Goal: Task Accomplishment & Management: Manage account settings

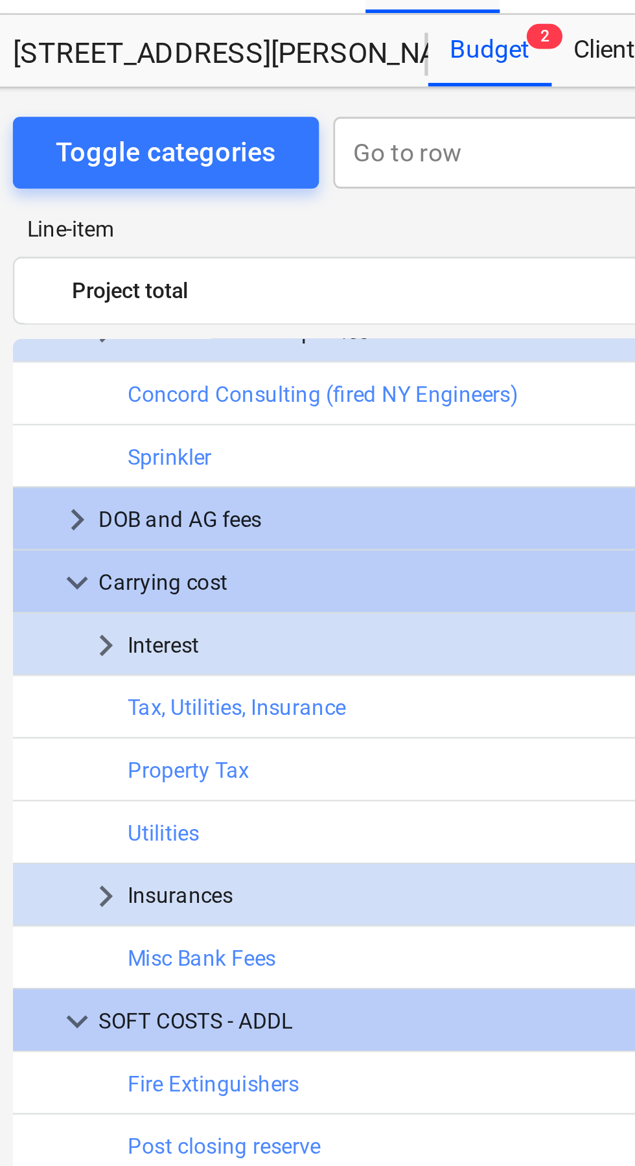
scroll to position [559, 93]
click at [52, 262] on span "keyboard_arrow_right" at bounding box center [53, 261] width 16 height 16
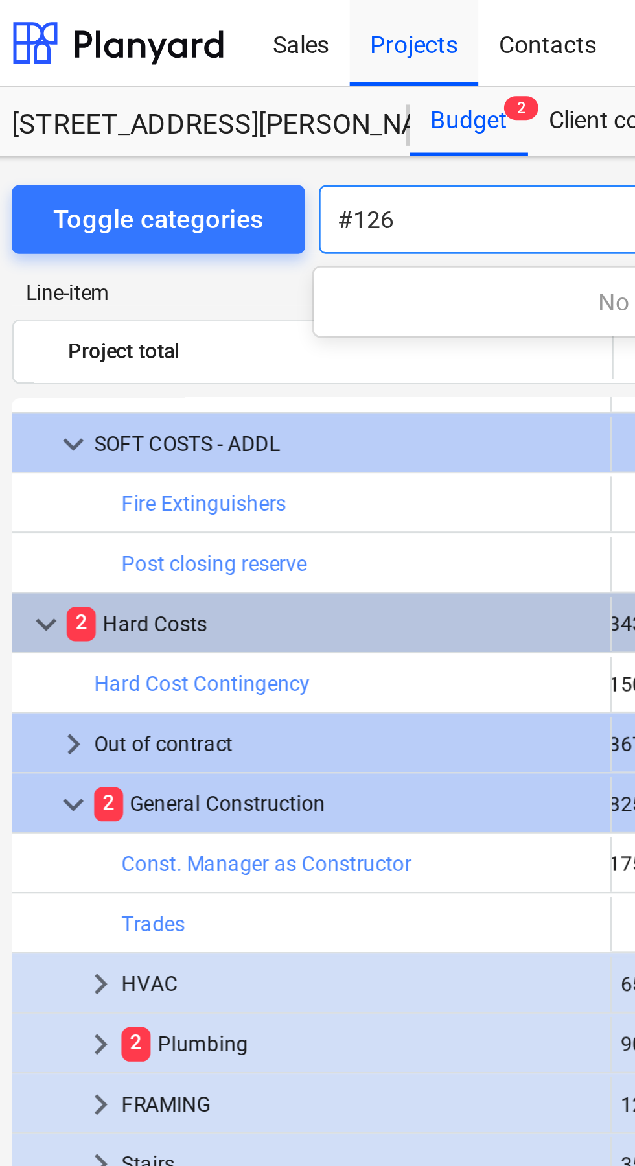
scroll to position [834, 95]
type input "#126"
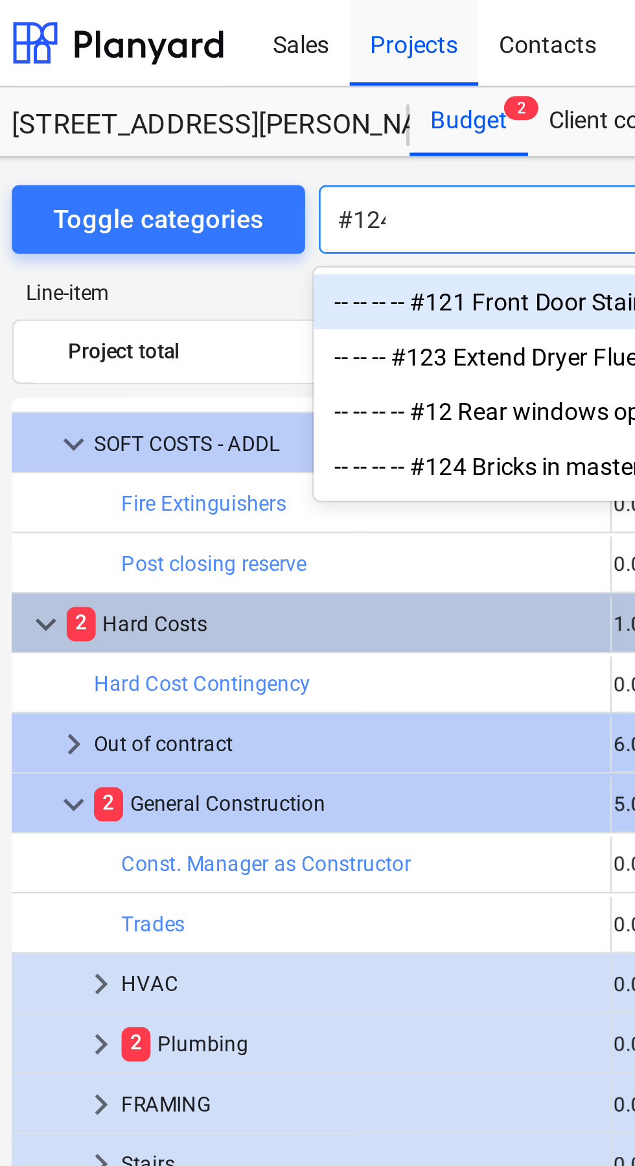
scroll to position [0, 0]
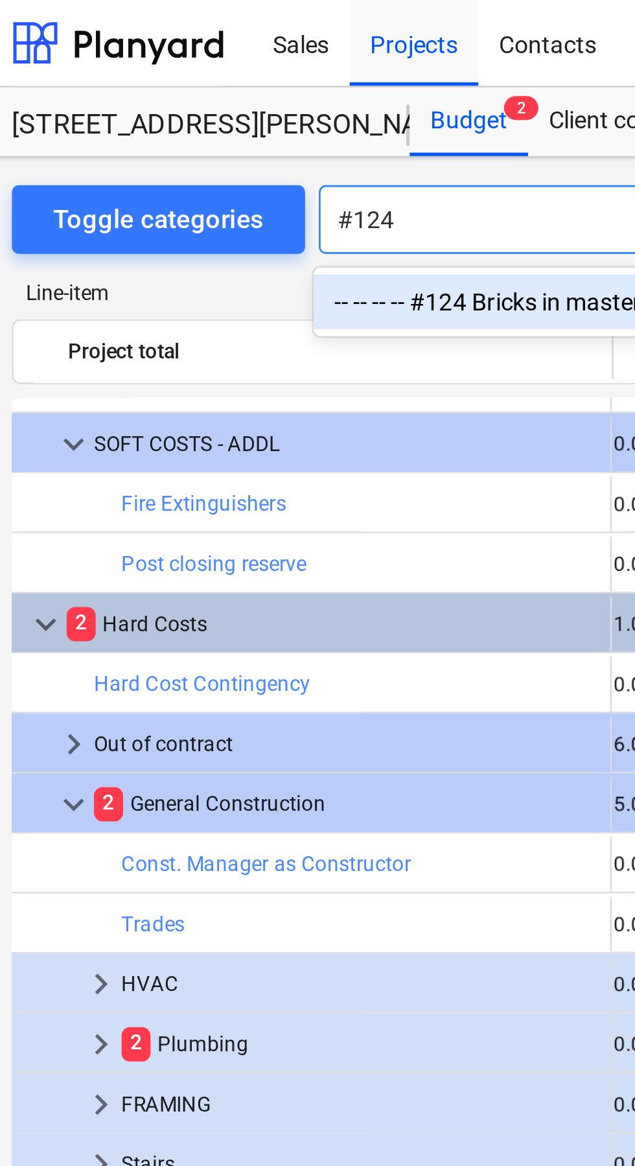
type input "#124"
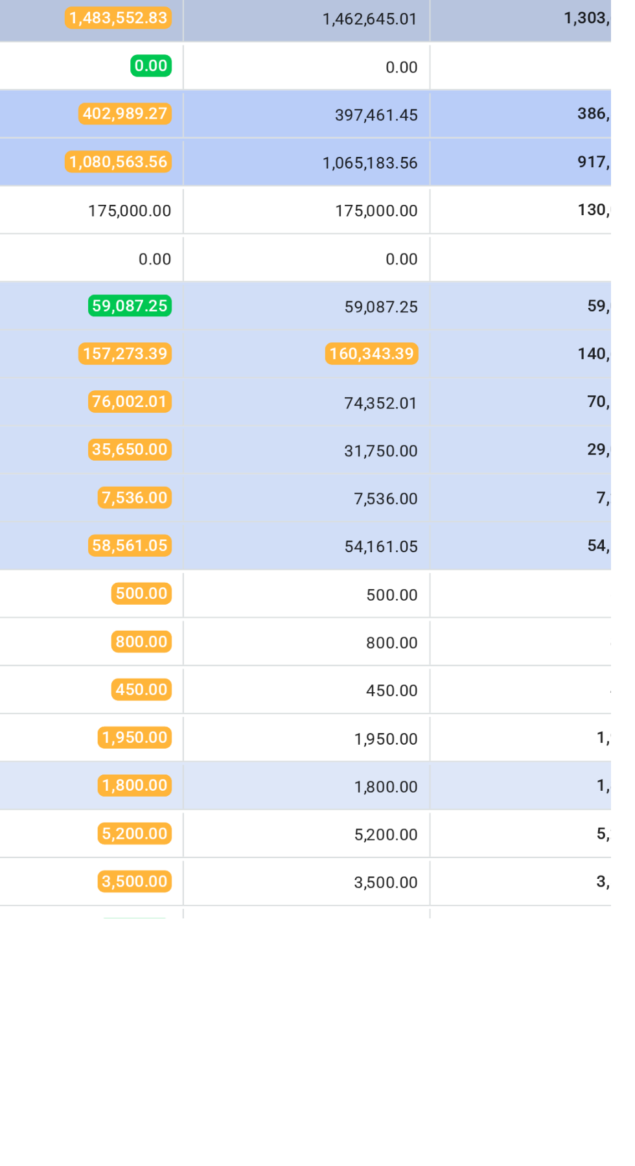
scroll to position [361, 0]
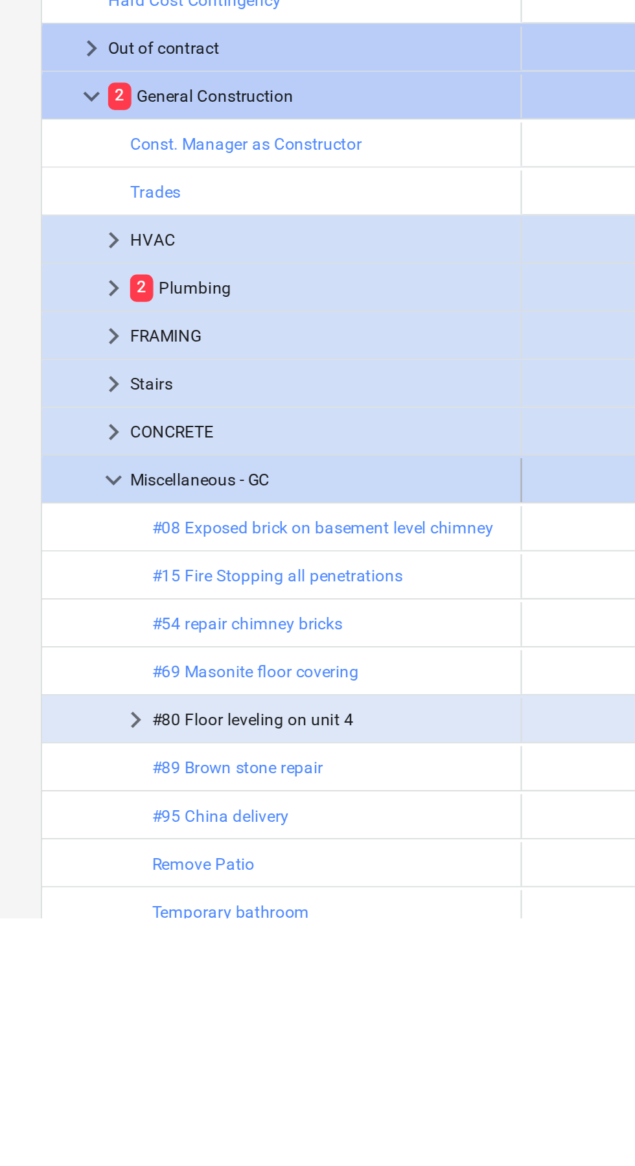
click at [52, 959] on span "keyboard_arrow_down" at bounding box center [54, 958] width 16 height 16
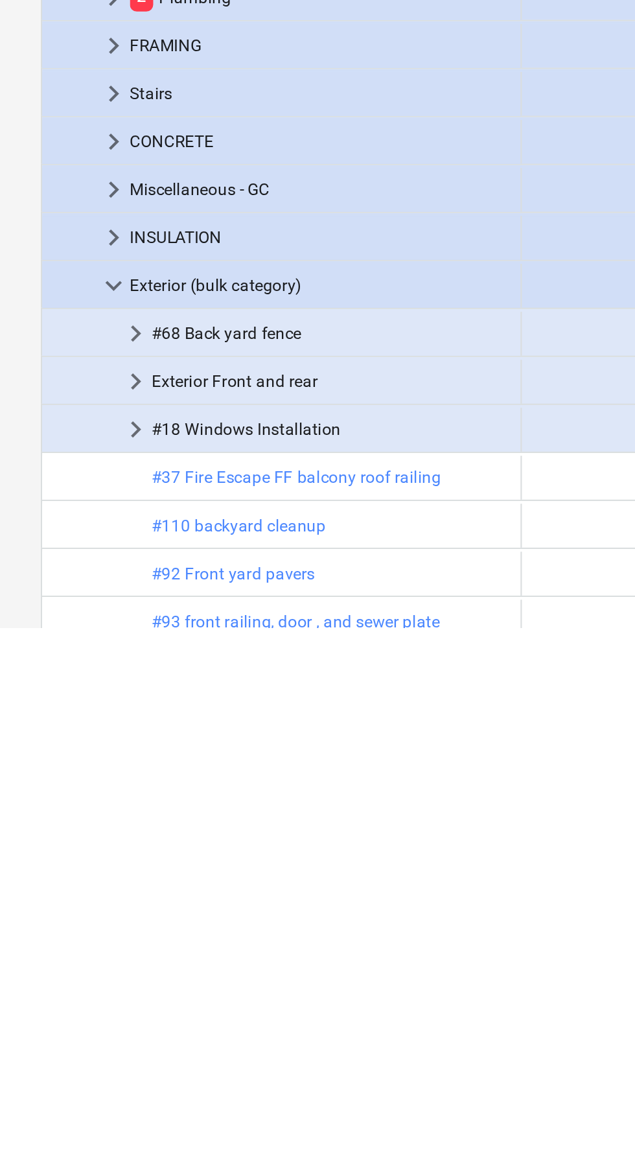
click at [59, 1165] on span "keyboard_arrow_right" at bounding box center [54, 1185] width 16 height 16
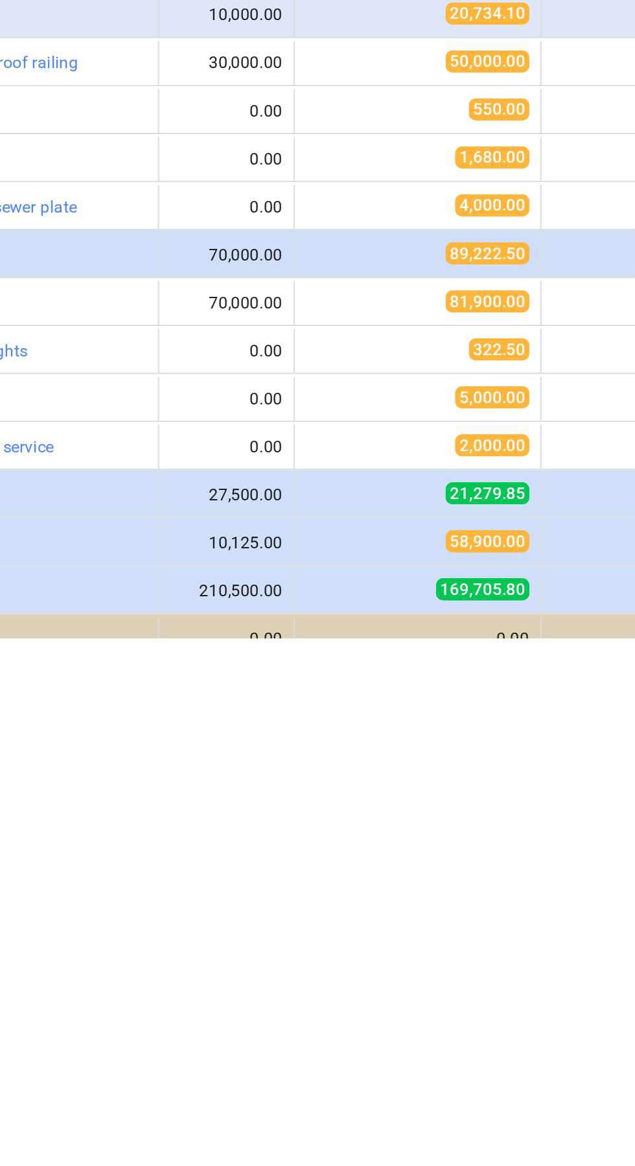
scroll to position [562, 0]
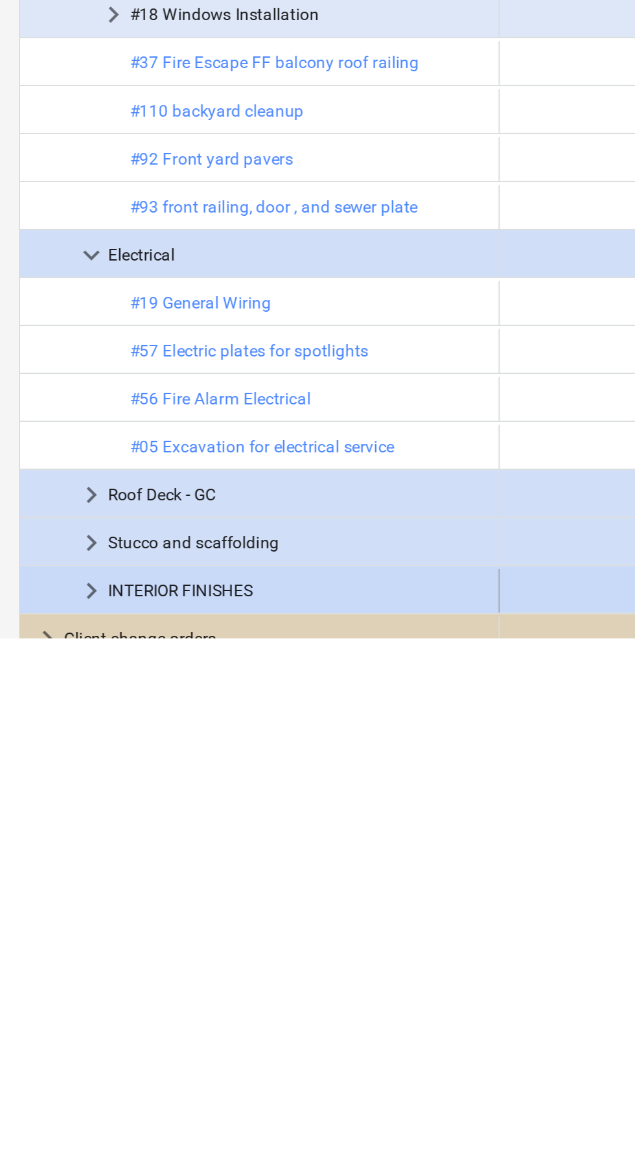
click at [57, 1146] on span "keyboard_arrow_right" at bounding box center [54, 1143] width 16 height 16
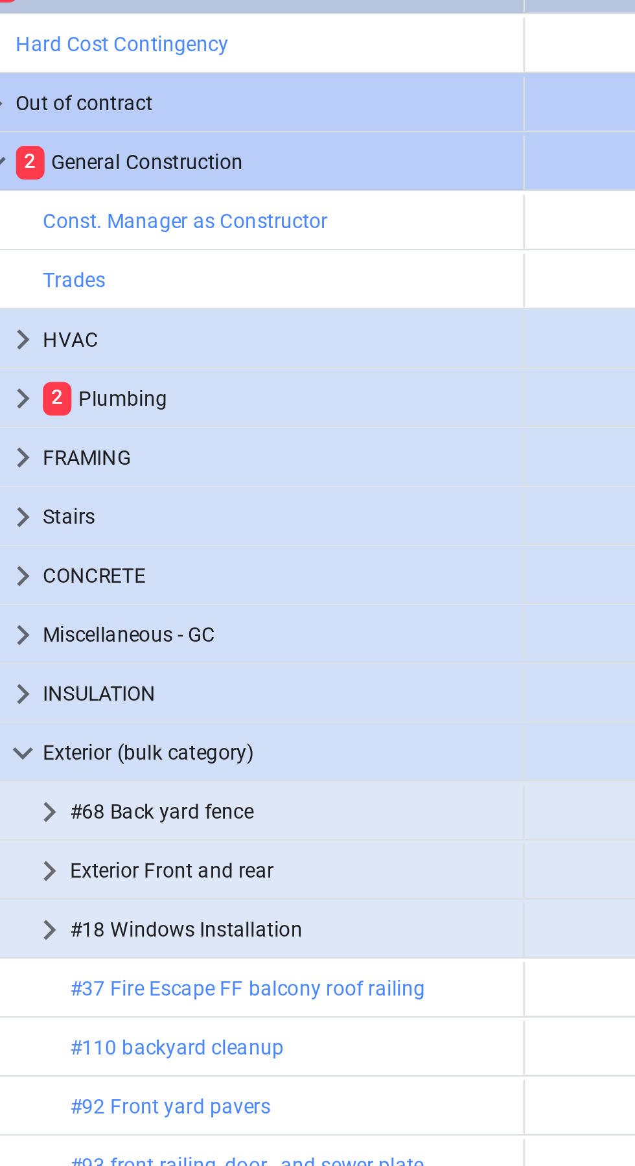
scroll to position [463, 0]
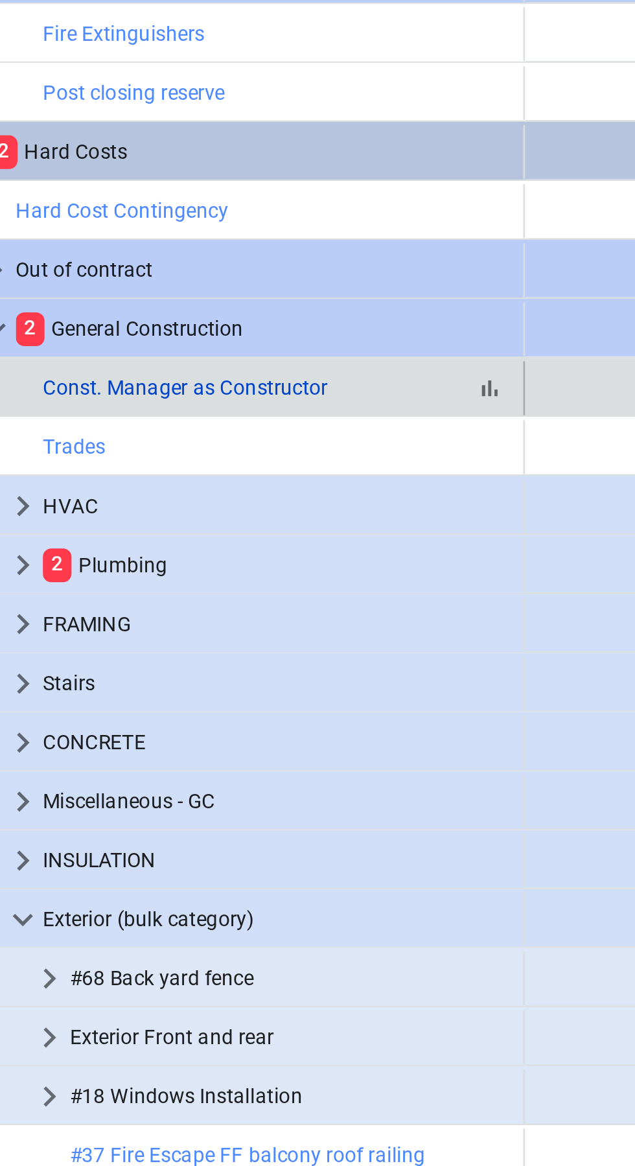
click at [145, 697] on link "Const. Manager as Constructor" at bounding box center [116, 697] width 109 height 9
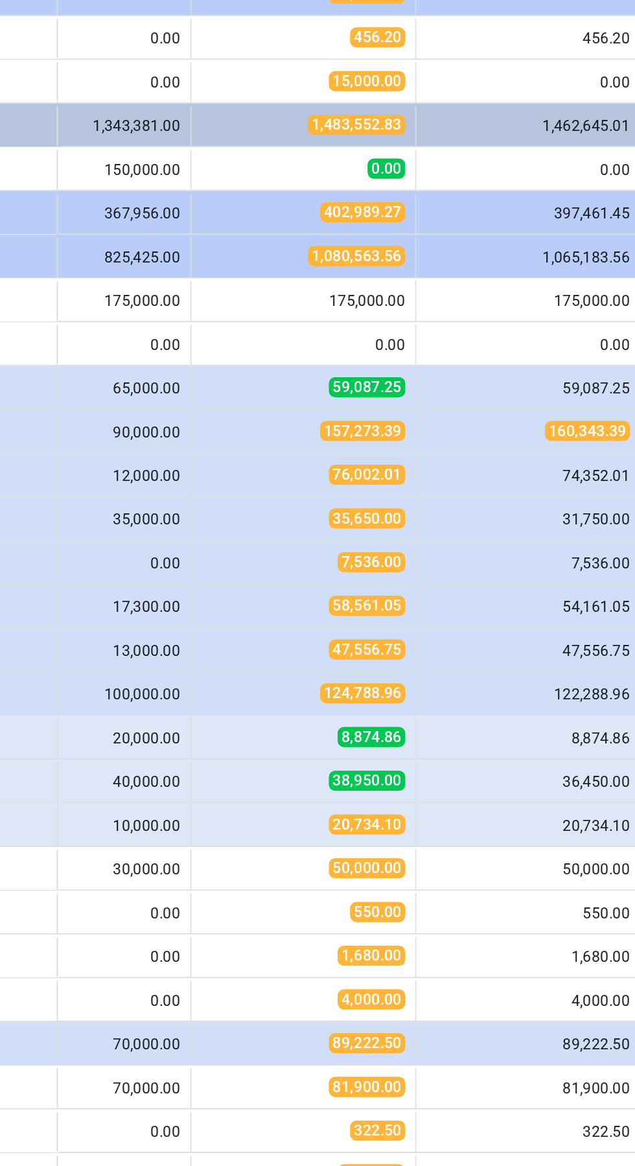
scroll to position [562, 0]
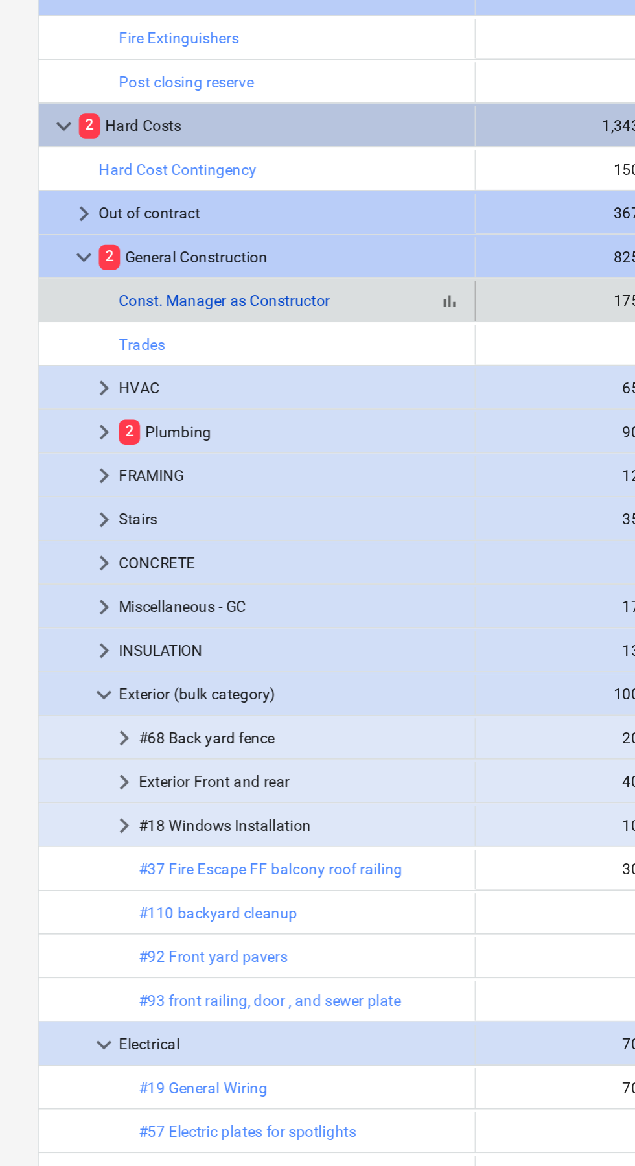
click at [144, 595] on link "Const. Manager as Constructor" at bounding box center [116, 597] width 109 height 9
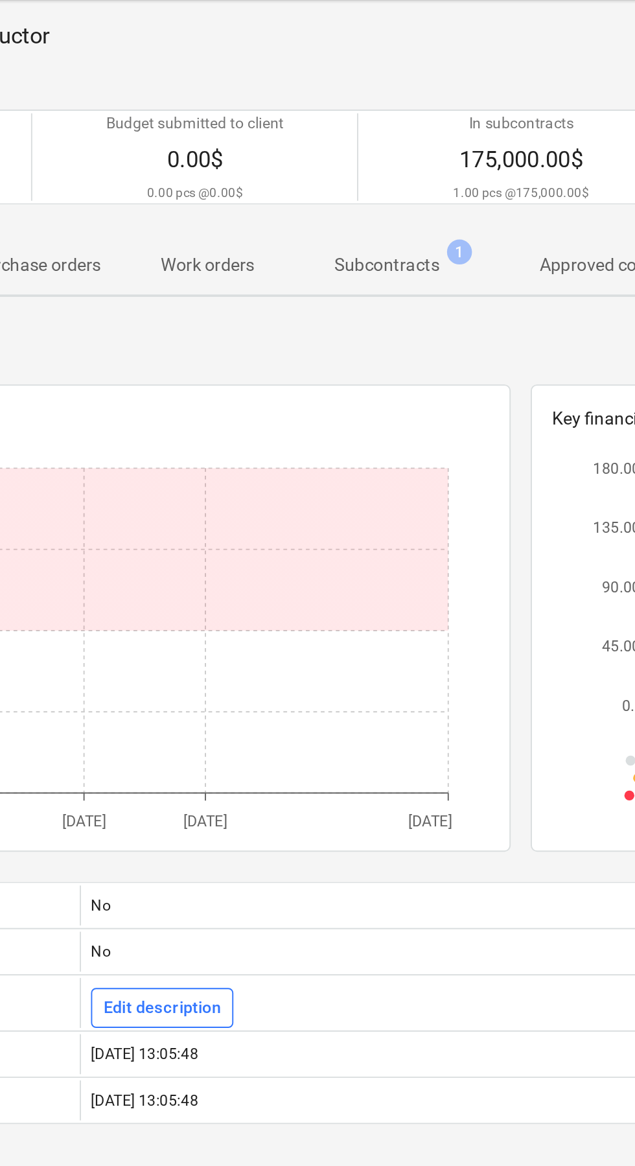
click at [382, 192] on p "Subcontracts" at bounding box center [374, 197] width 54 height 14
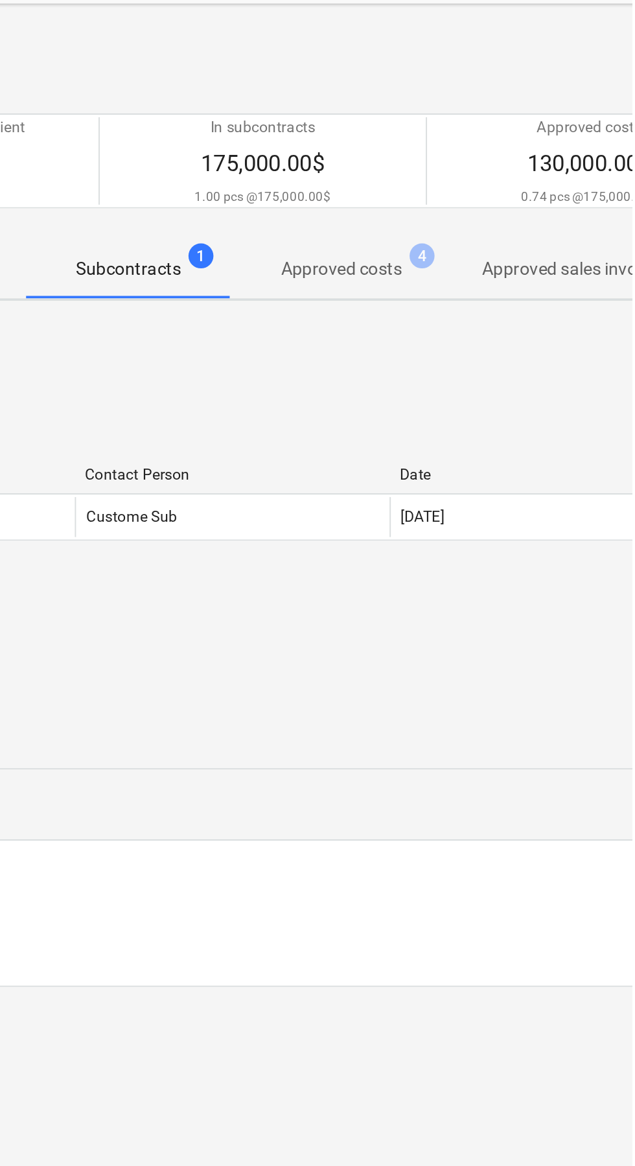
click at [492, 194] on p "Approved costs" at bounding box center [484, 197] width 63 height 14
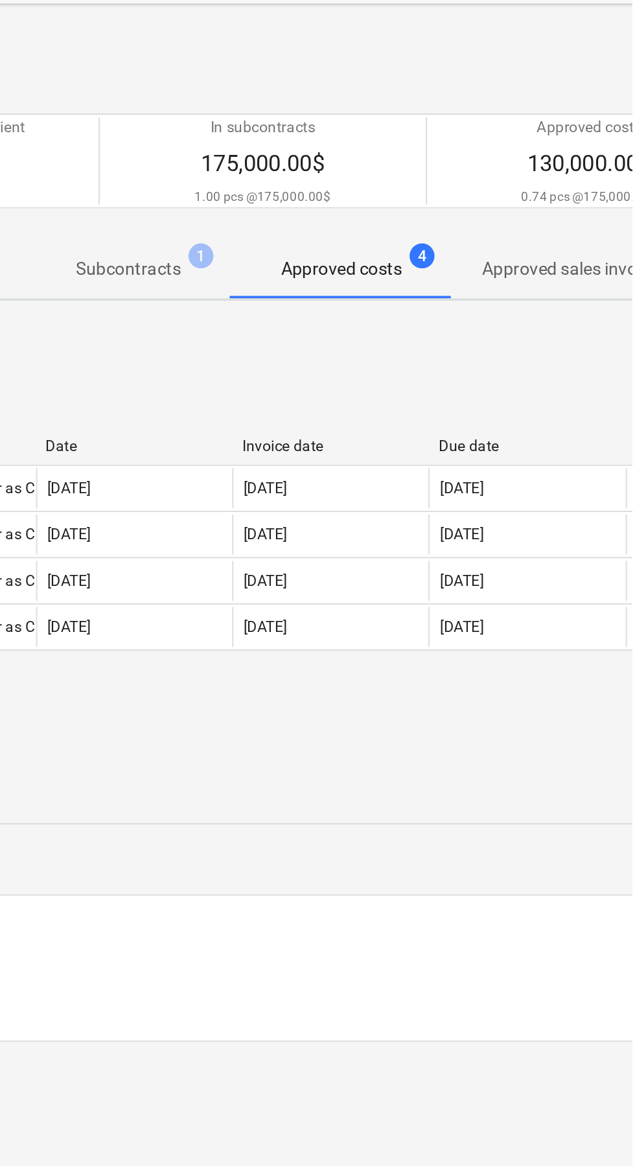
click at [399, 198] on p "Subcontracts" at bounding box center [374, 197] width 54 height 14
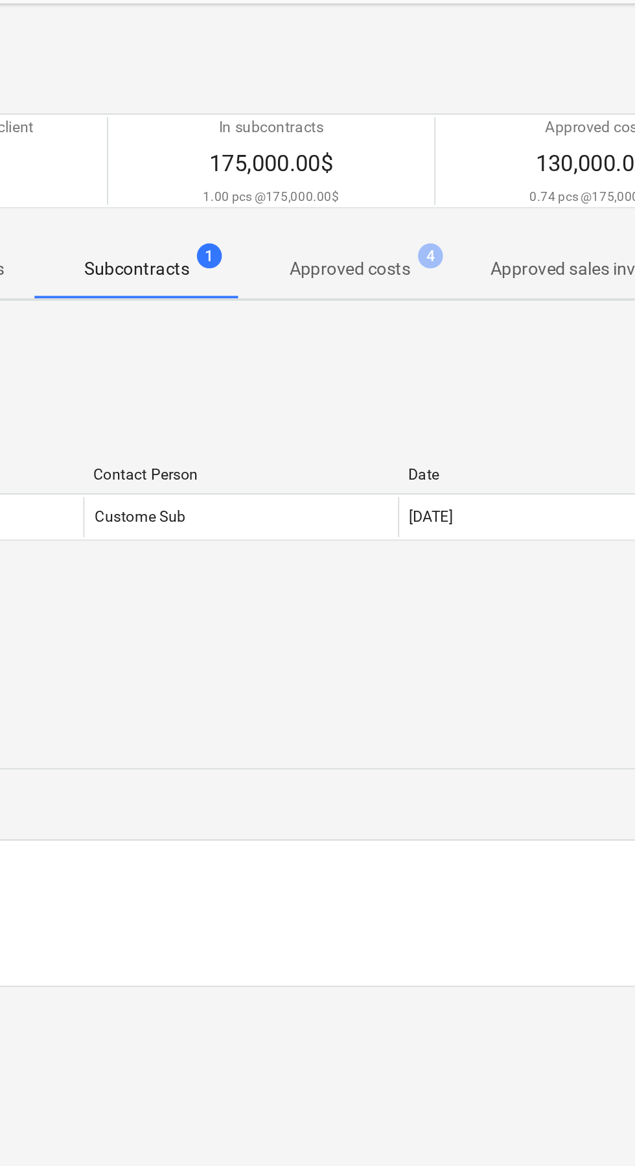
click at [511, 192] on p "Approved costs" at bounding box center [484, 197] width 63 height 14
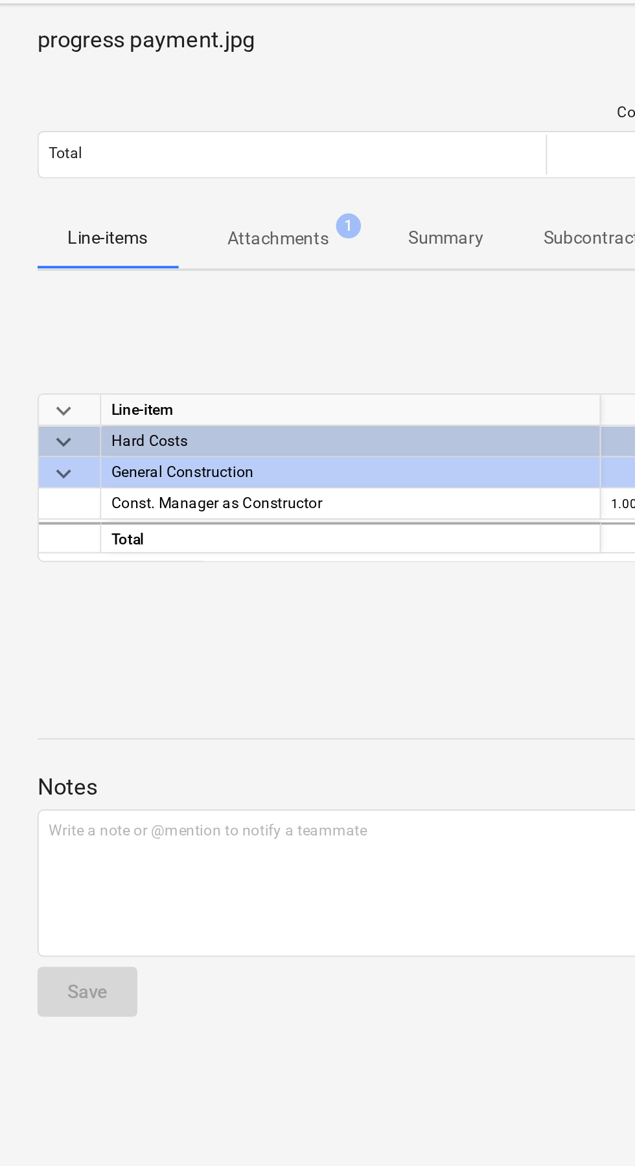
click at [153, 181] on p "Attachments" at bounding box center [144, 181] width 52 height 14
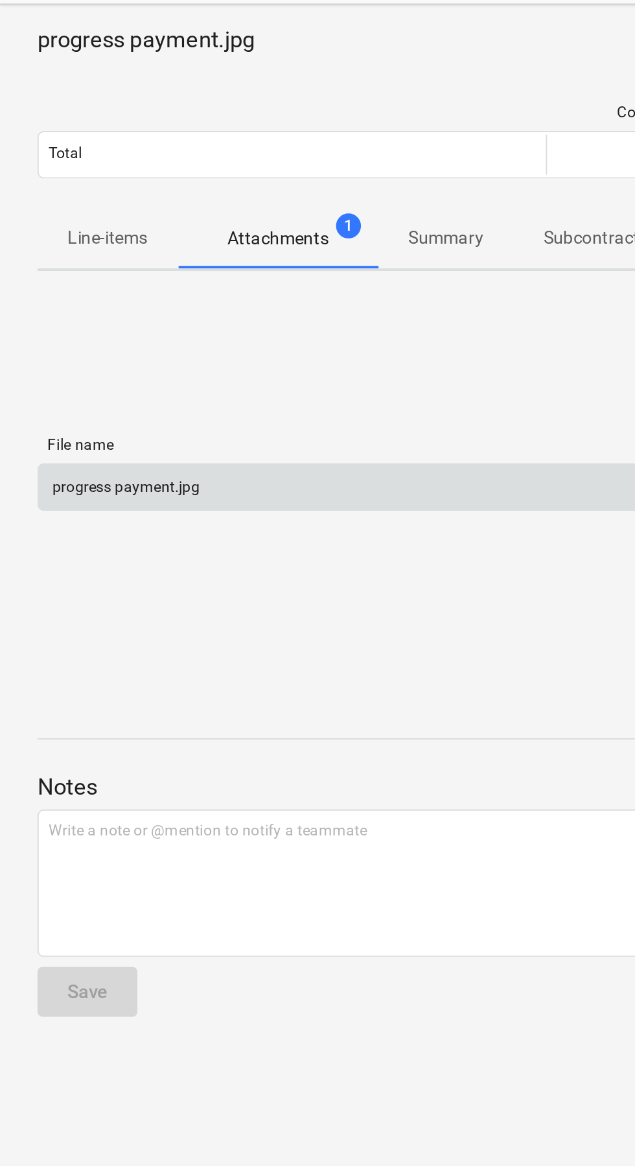
click at [192, 312] on div "progress payment.jpg" at bounding box center [194, 309] width 349 height 21
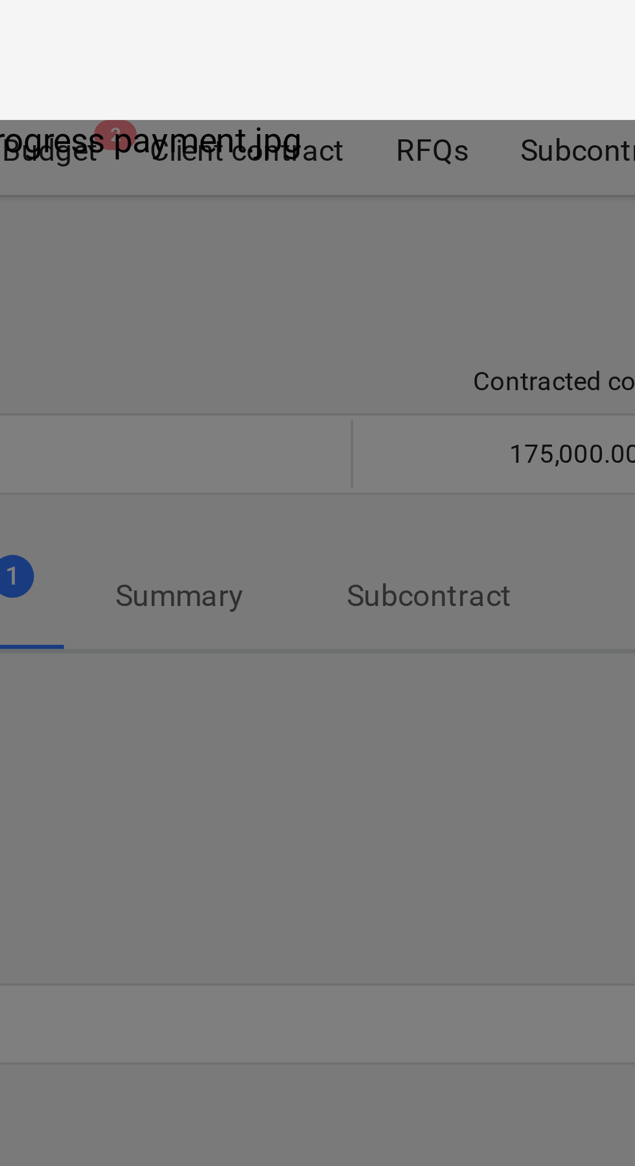
click at [281, 237] on div at bounding box center [317, 600] width 635 height 1129
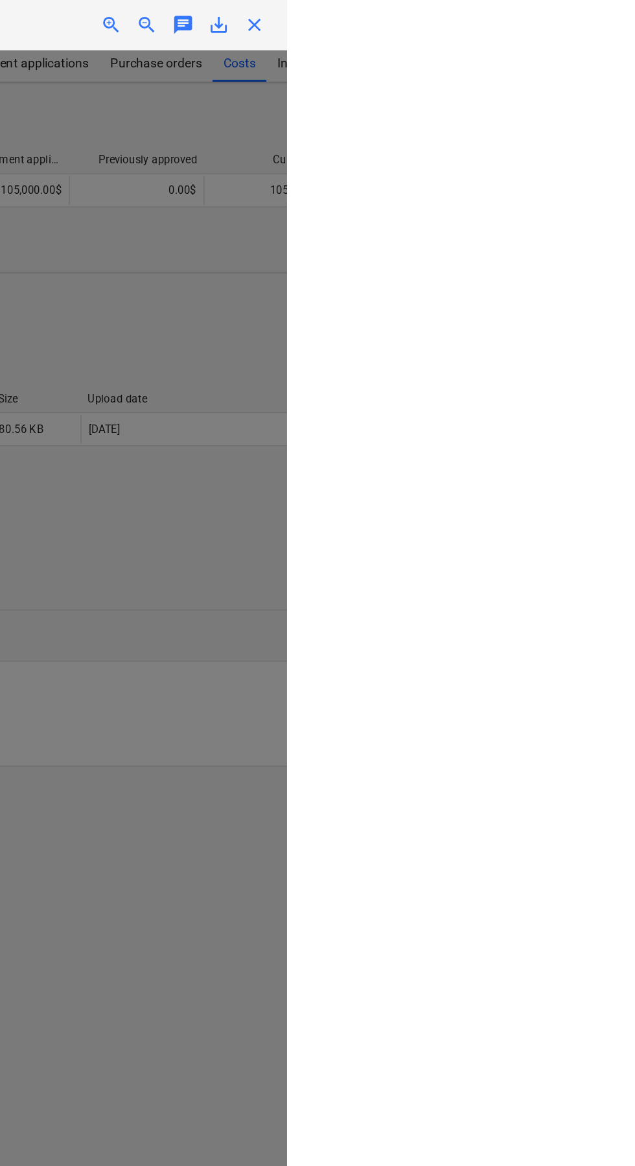
click at [619, 19] on span "close" at bounding box center [612, 18] width 16 height 16
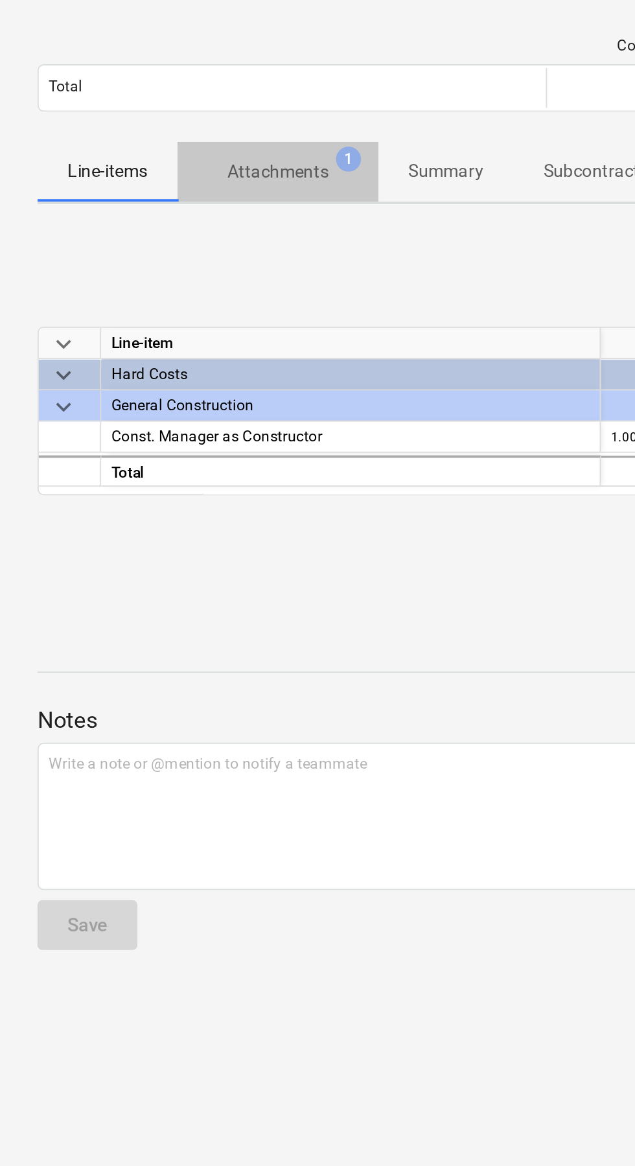
click at [152, 183] on p "Attachments" at bounding box center [144, 181] width 52 height 14
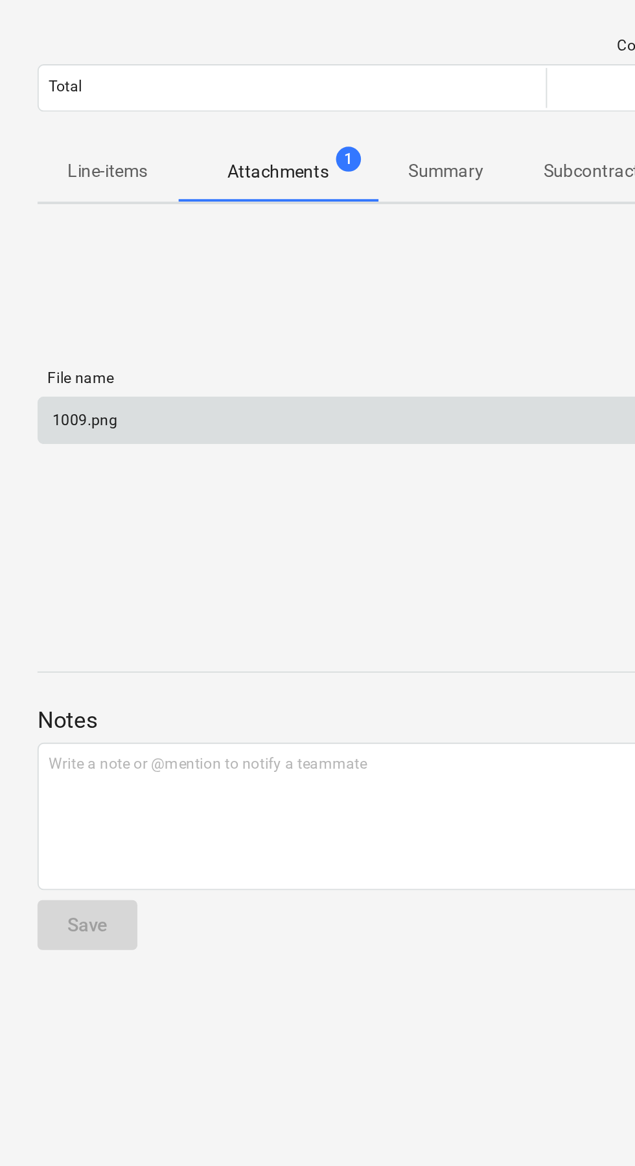
click at [224, 309] on div "1009.png" at bounding box center [194, 309] width 349 height 21
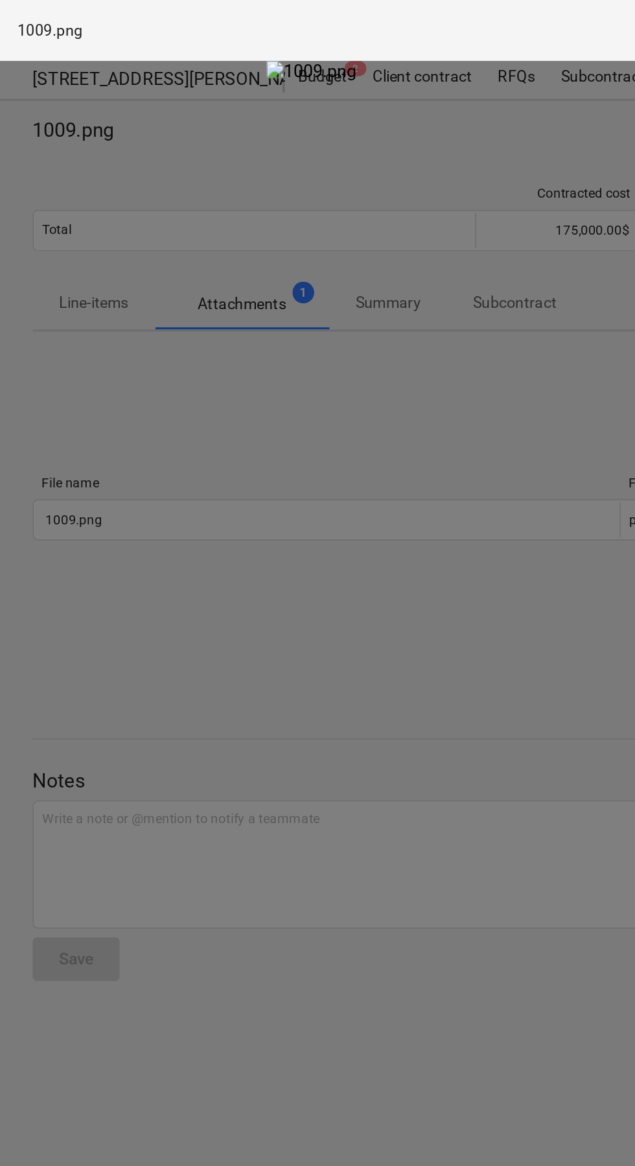
click at [143, 295] on div at bounding box center [317, 600] width 635 height 1129
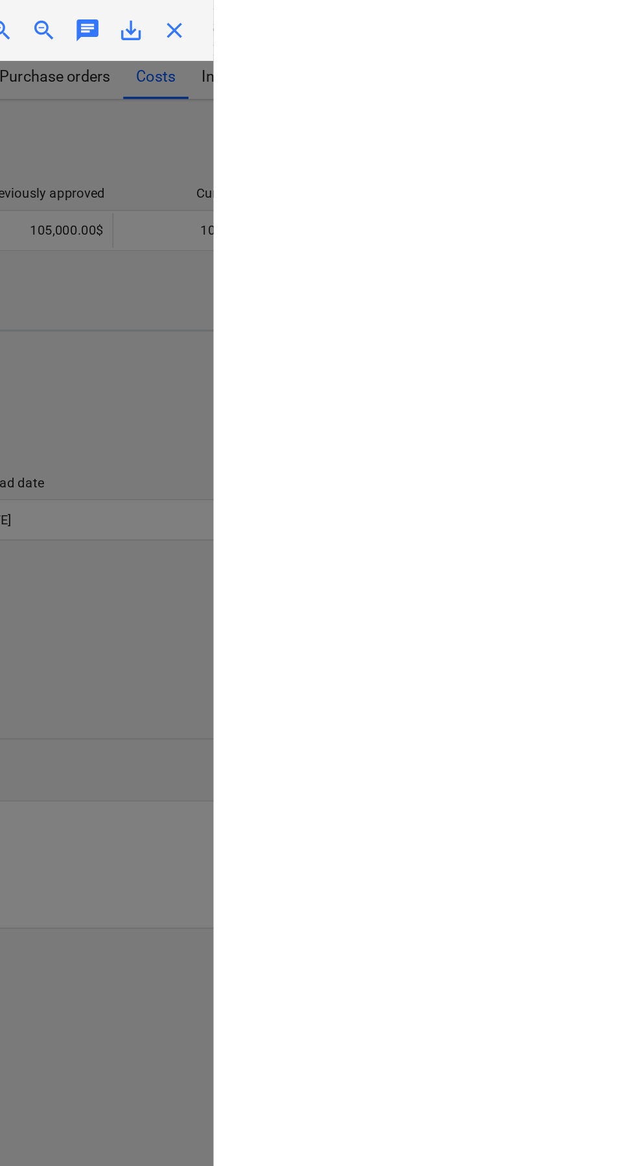
click at [619, 18] on span "close" at bounding box center [612, 18] width 16 height 16
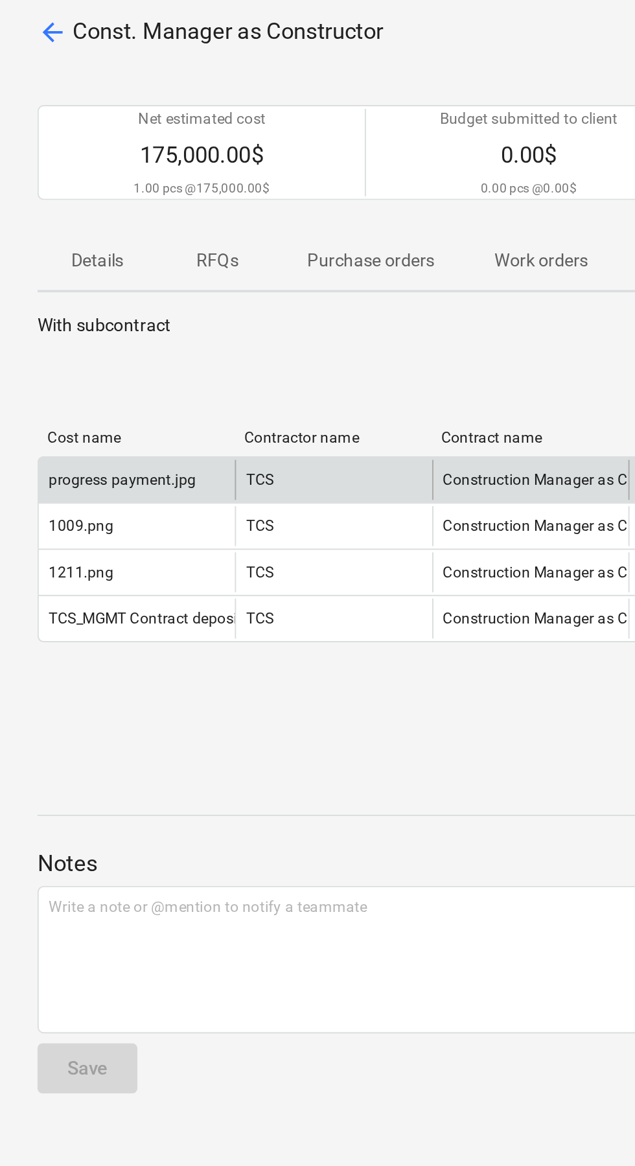
click at [78, 309] on div "progress payment.jpg" at bounding box center [63, 310] width 76 height 9
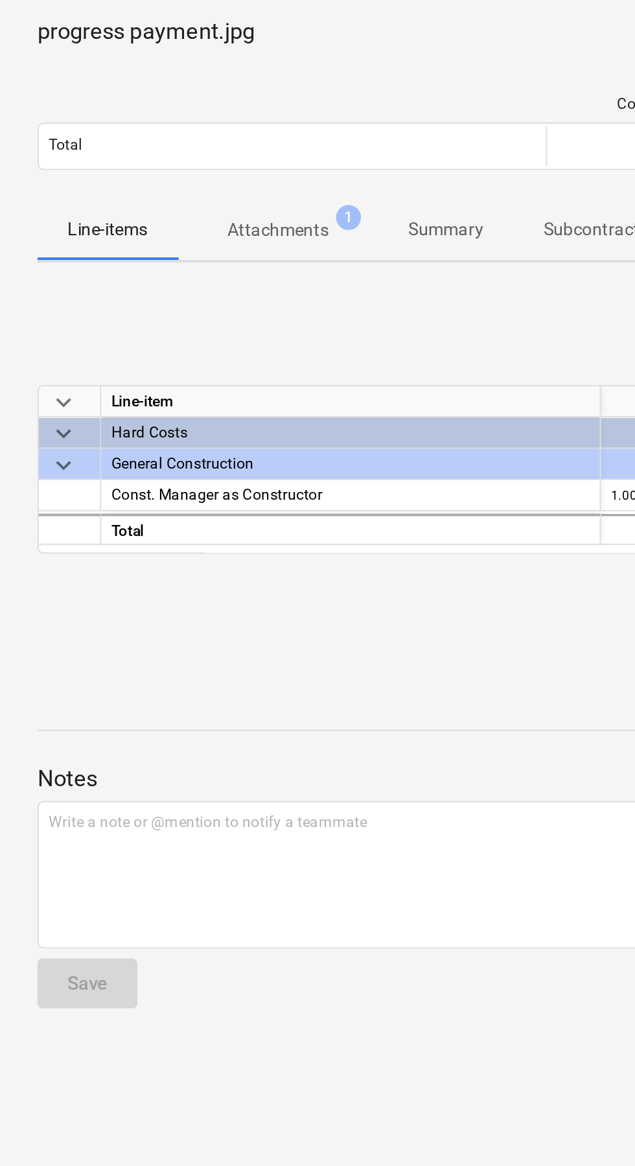
click at [147, 182] on p "Attachments" at bounding box center [144, 181] width 52 height 14
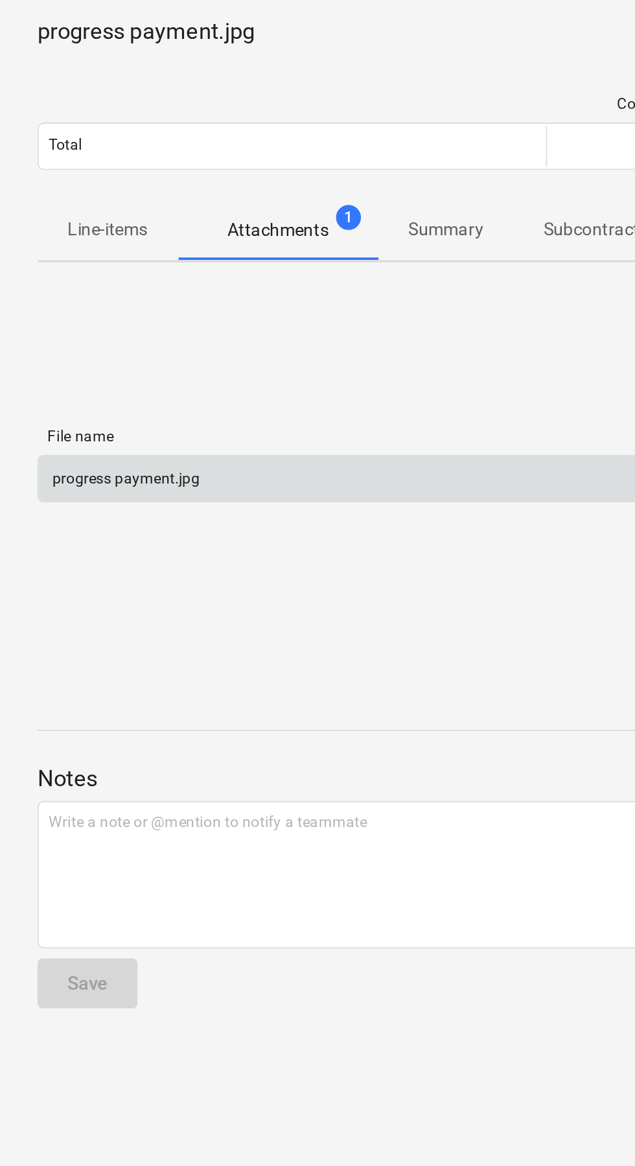
click at [268, 301] on div "progress payment.jpg" at bounding box center [194, 309] width 349 height 21
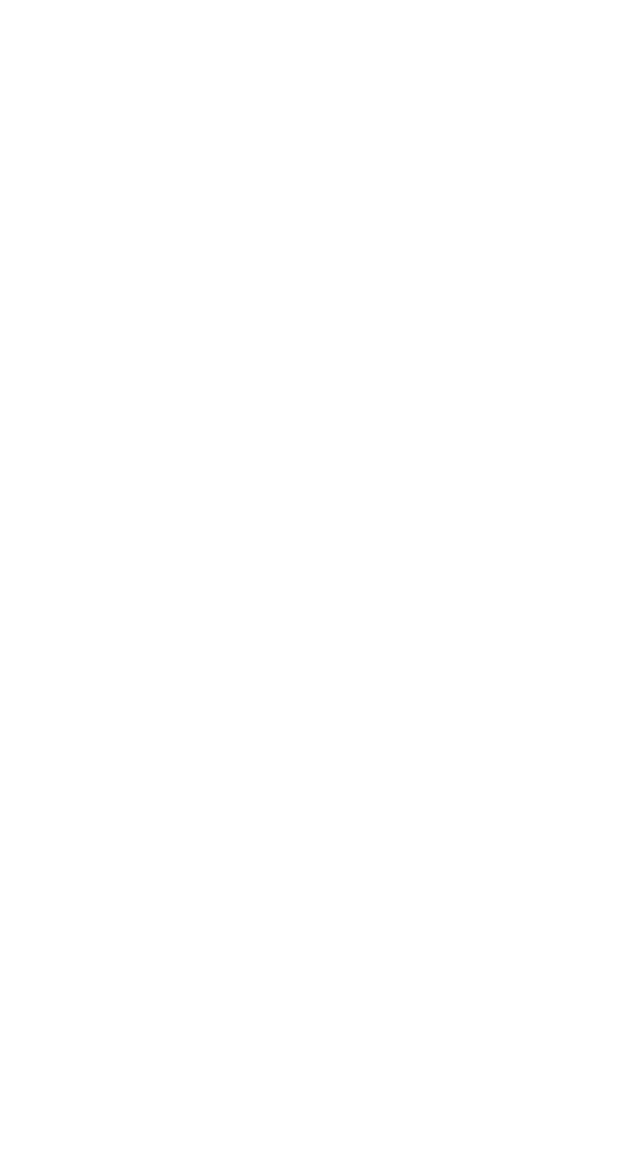
click at [619, 16] on span "close" at bounding box center [612, 18] width 16 height 16
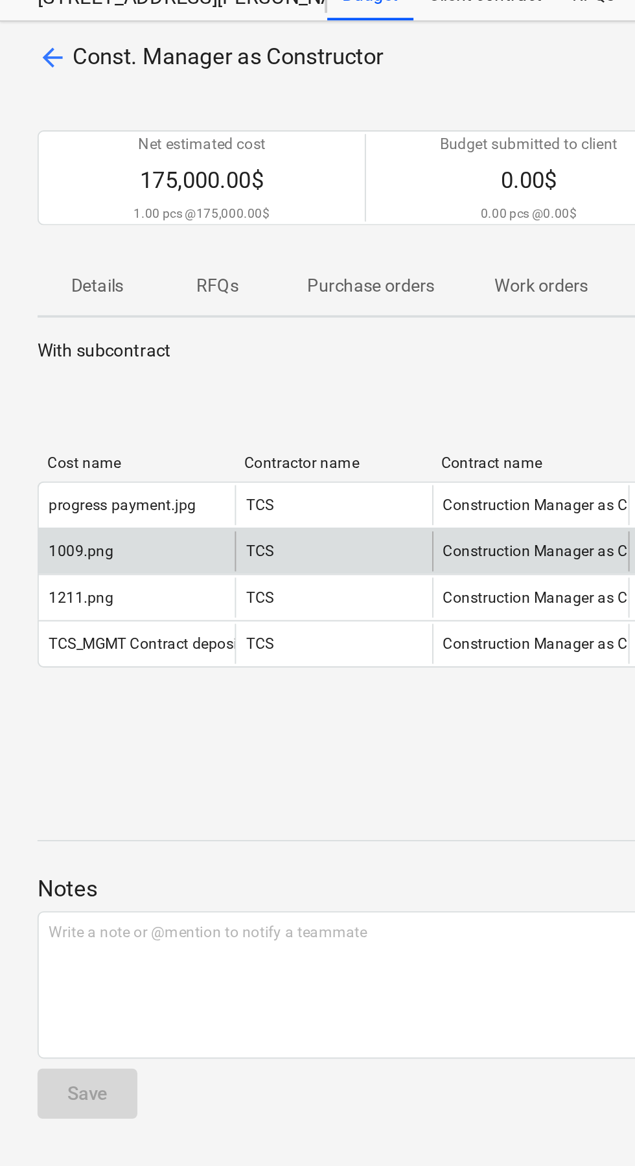
click at [67, 334] on div "1009.png" at bounding box center [71, 334] width 102 height 21
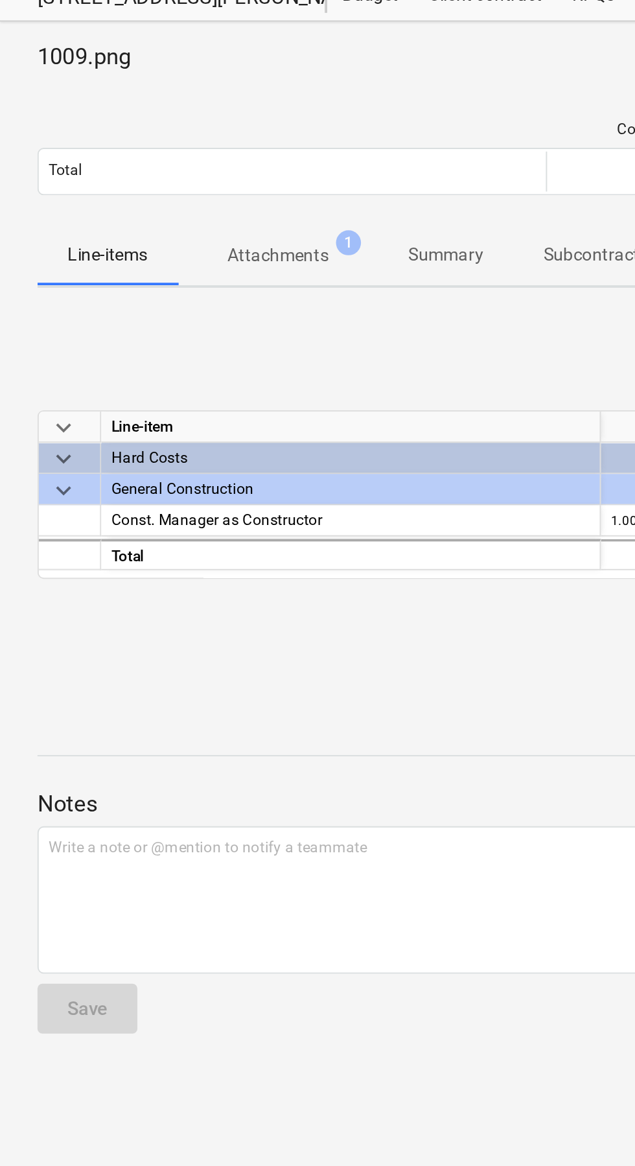
click at [161, 179] on p "Attachments" at bounding box center [144, 181] width 52 height 14
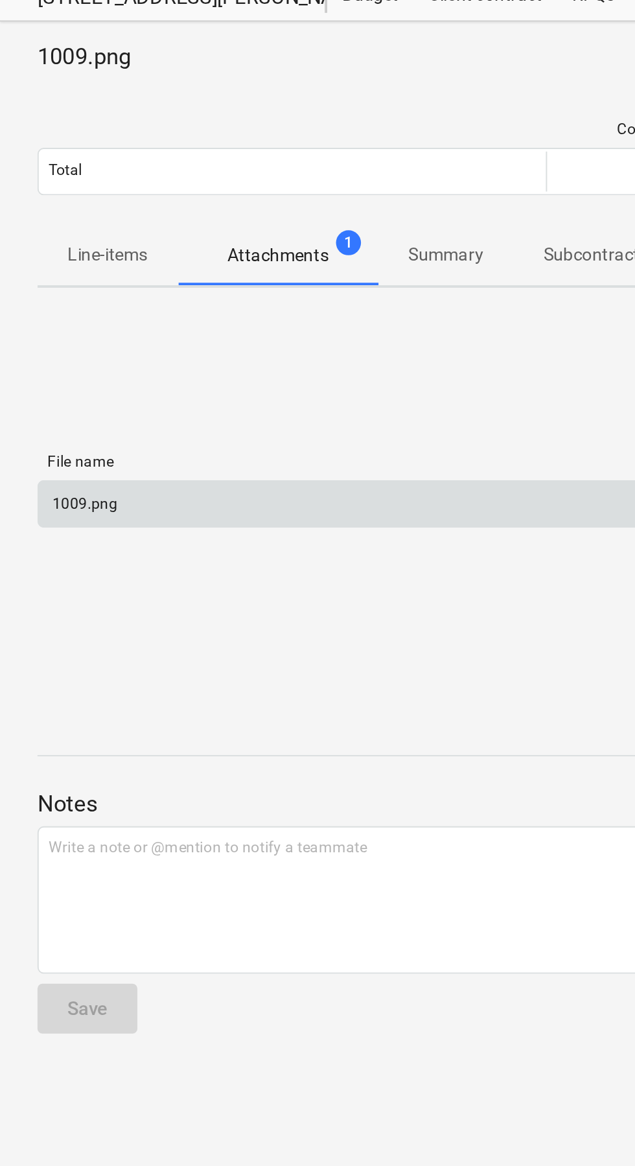
click at [176, 307] on div "1009.png" at bounding box center [194, 309] width 349 height 21
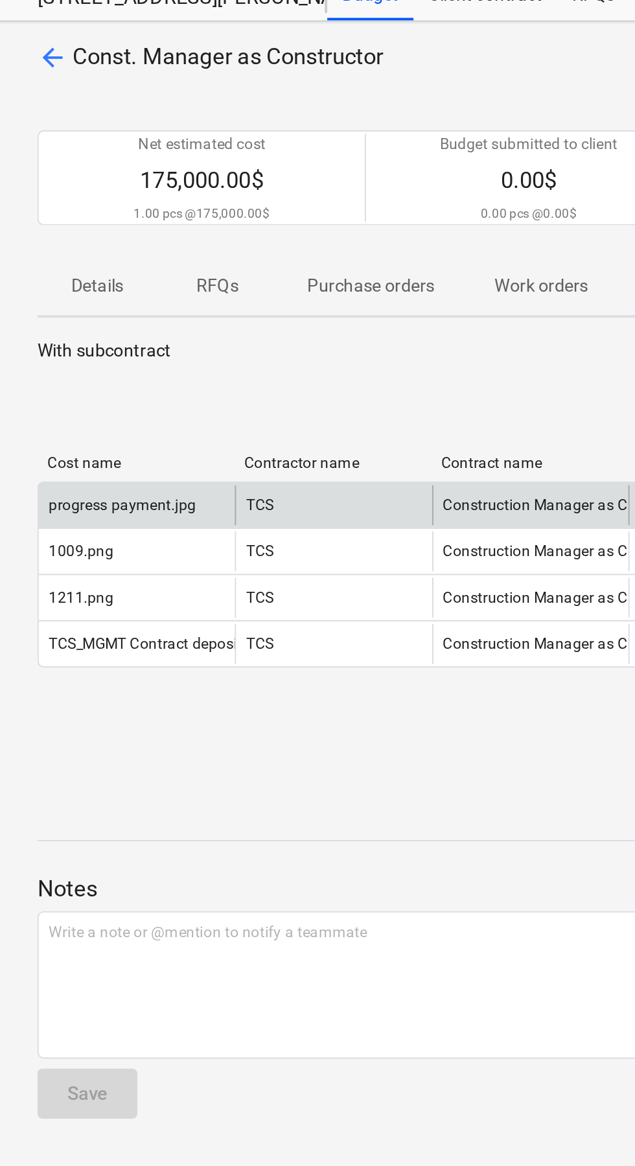
click at [89, 306] on div "progress payment.jpg" at bounding box center [63, 310] width 76 height 9
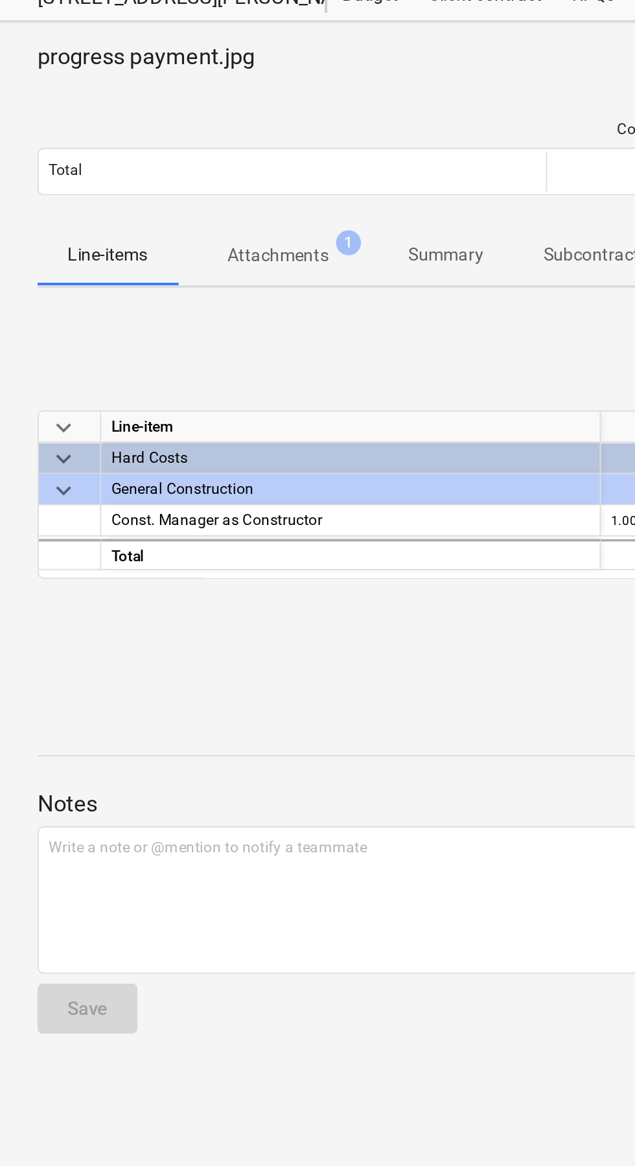
click at [157, 166] on button "Attachments 1" at bounding box center [144, 180] width 104 height 31
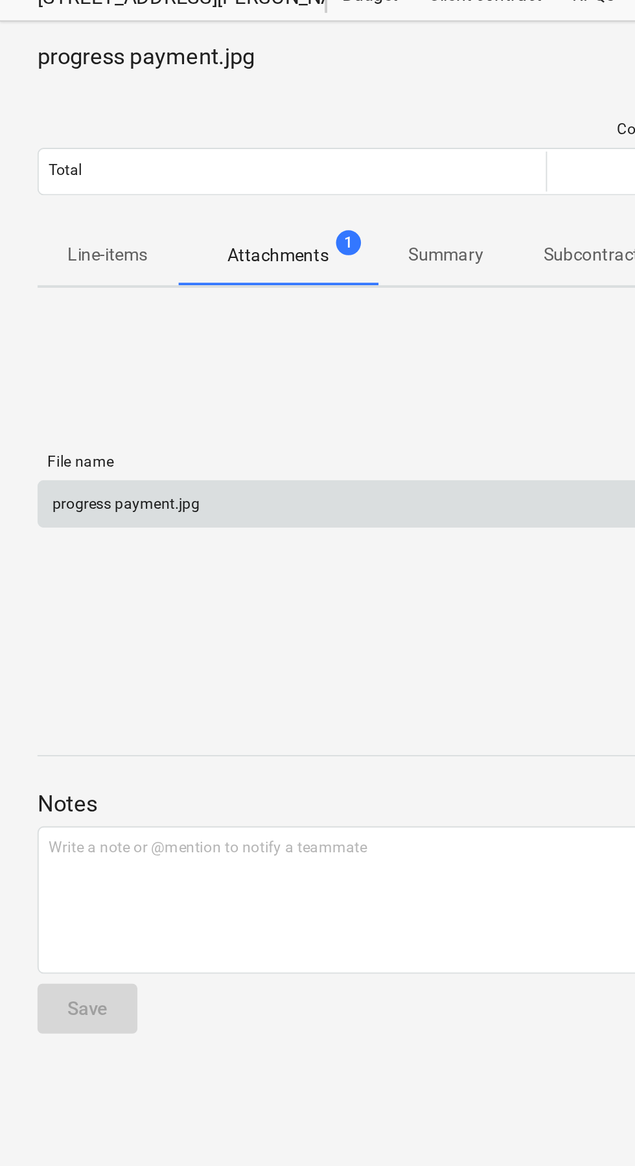
click at [122, 310] on div "progress payment.jpg" at bounding box center [194, 309] width 349 height 21
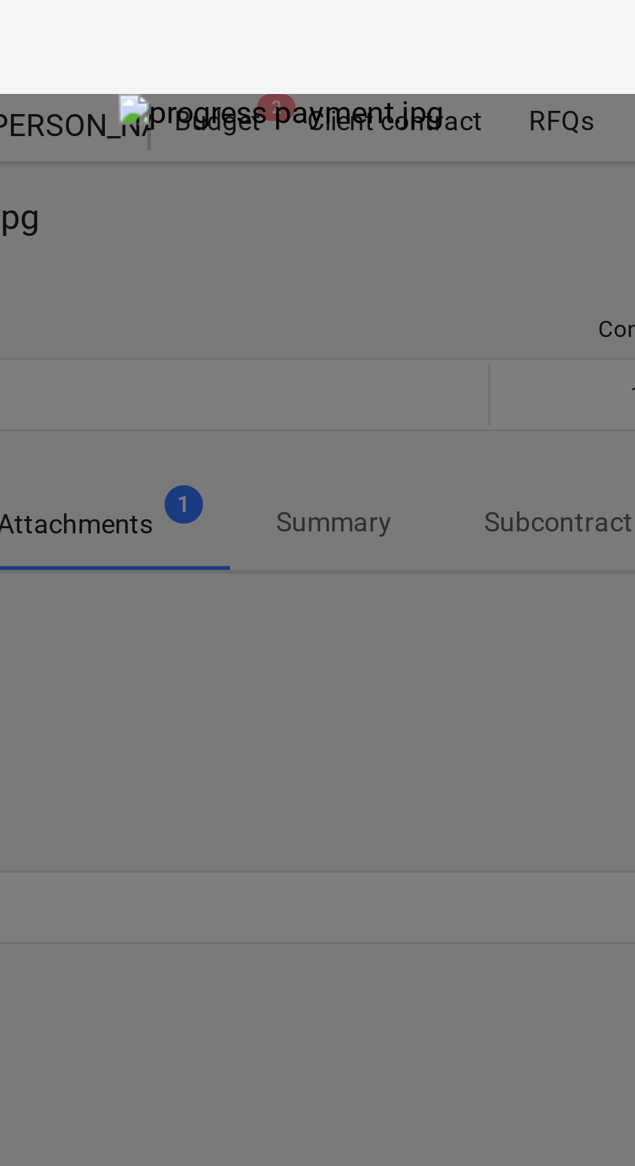
click at [203, 245] on div at bounding box center [317, 600] width 635 height 1129
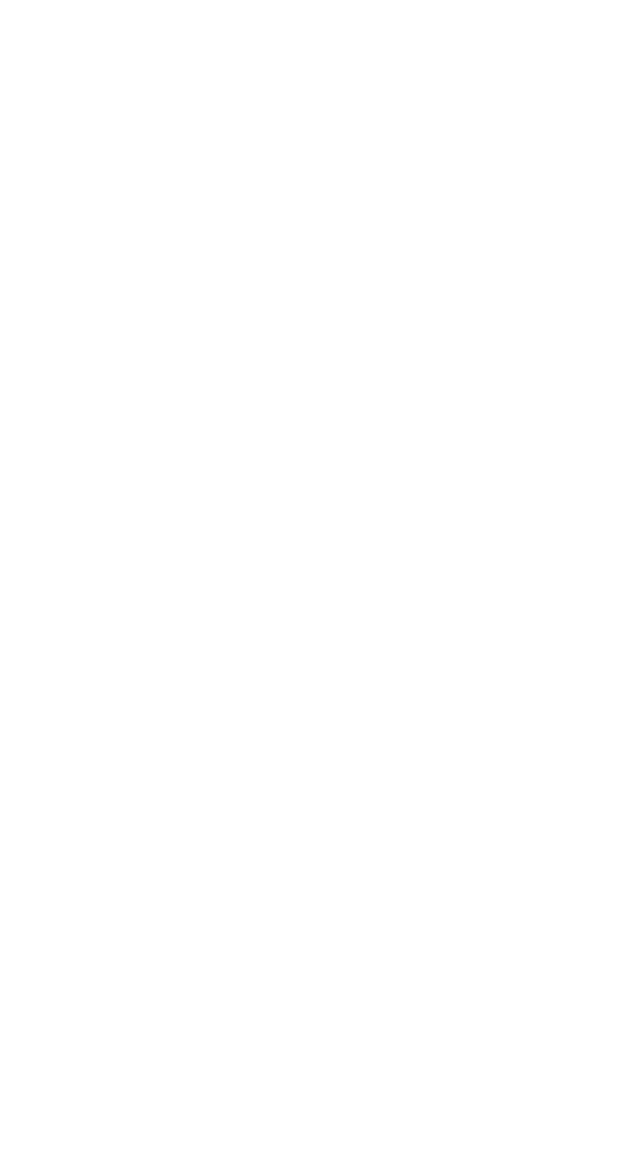
click at [619, 21] on span "close" at bounding box center [612, 18] width 16 height 16
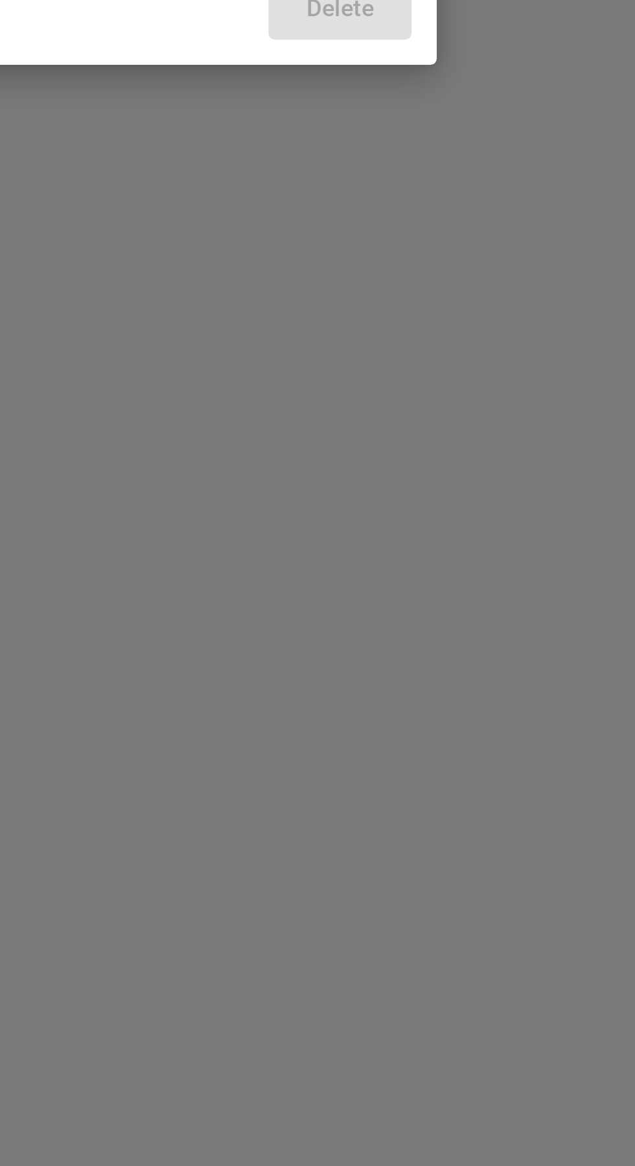
click at [406, 630] on textarea at bounding box center [317, 597] width 271 height 67
type textarea "x"
type textarea "D"
type textarea "x"
type textarea "Du"
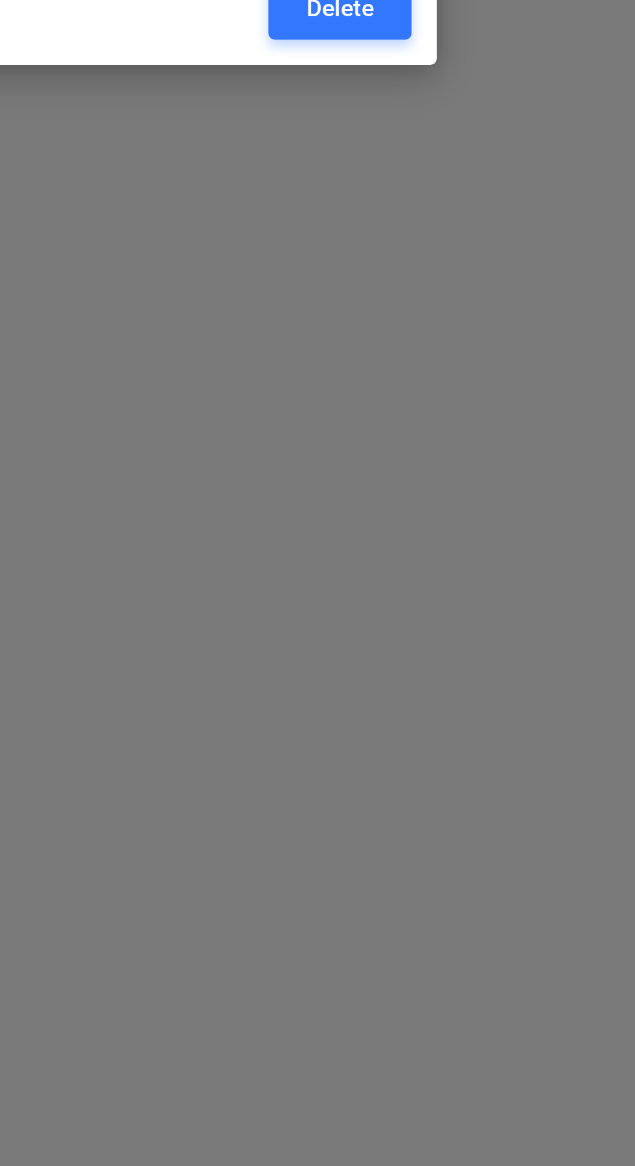
type textarea "x"
type textarea "Dup"
type textarea "x"
type textarea "Dupl"
type textarea "x"
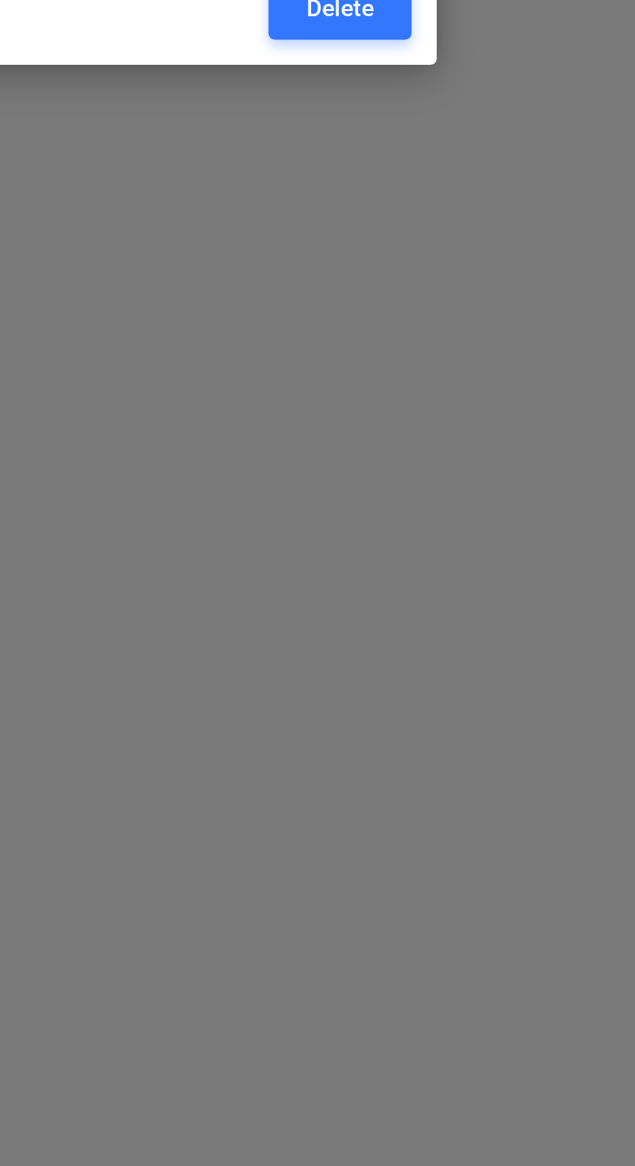
type textarea "Dupli"
type textarea "x"
type textarea "Duplic"
type textarea "x"
type textarea "Duplica"
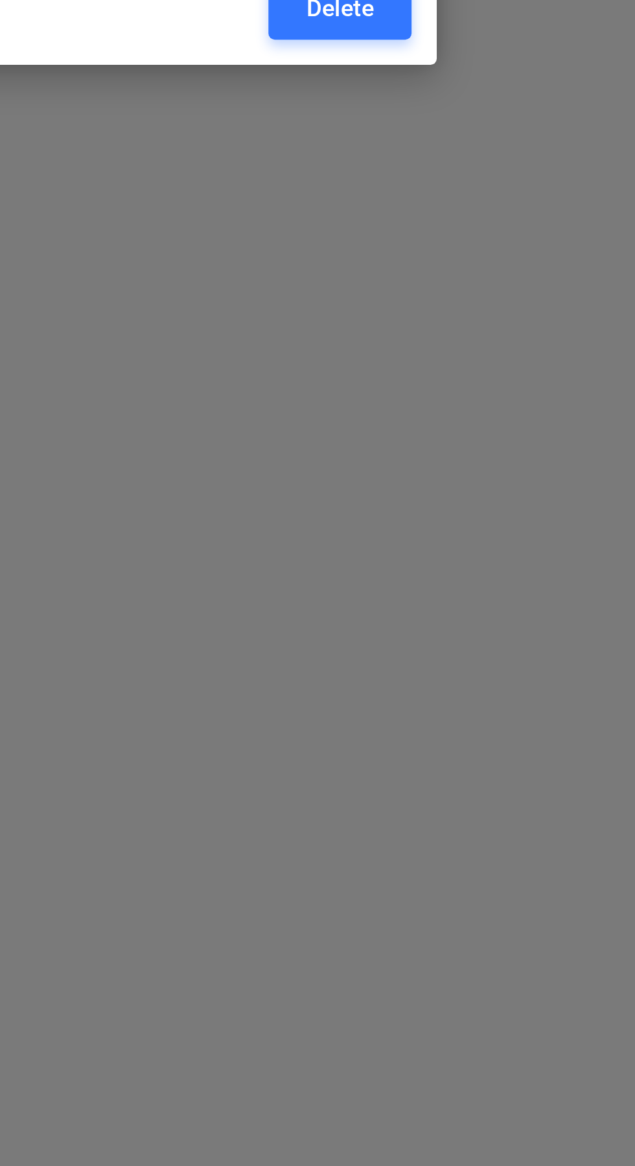
type textarea "x"
type textarea "Duplicat"
type textarea "x"
type textarea "Duplicate"
type textarea "x"
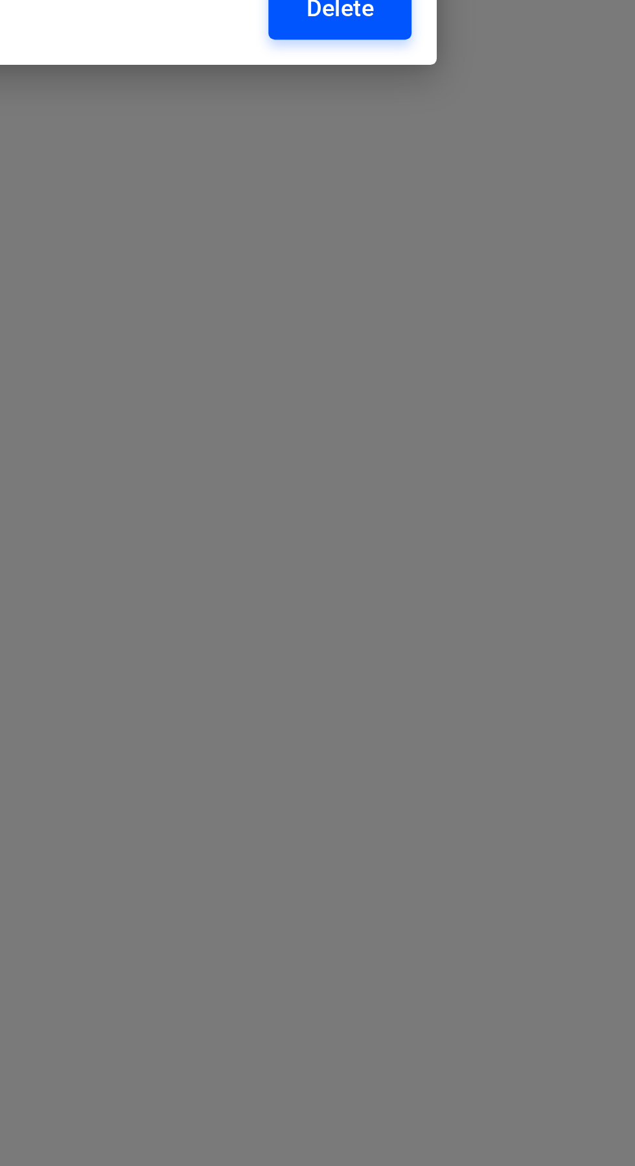
type textarea "Duplicate"
click at [453, 677] on button "Delete" at bounding box center [423, 664] width 59 height 26
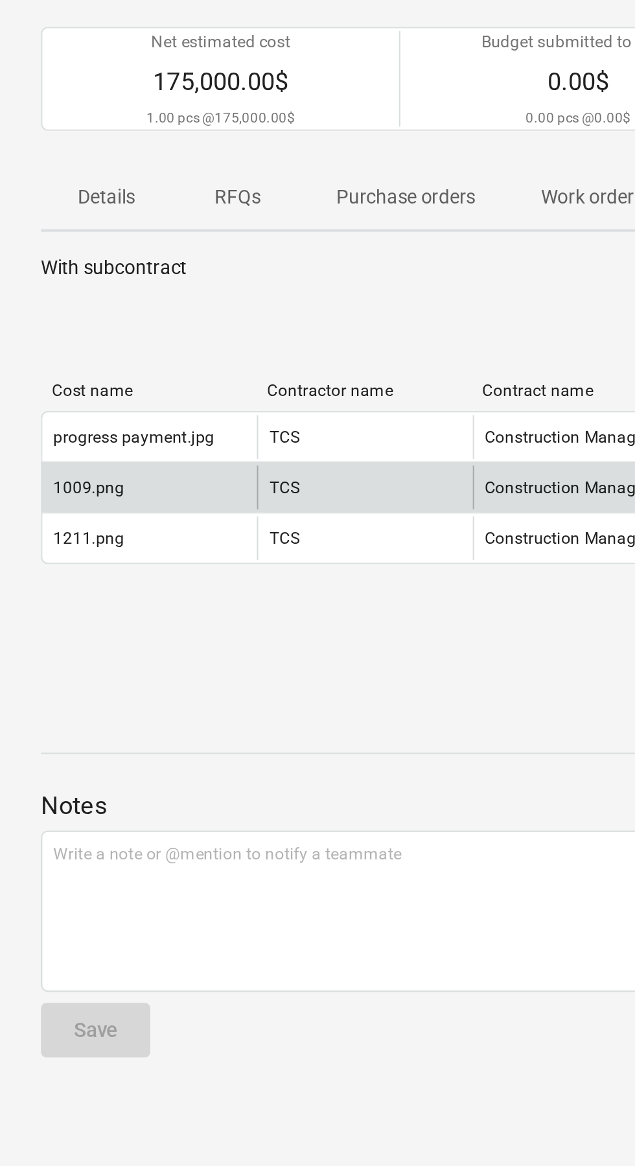
click at [43, 332] on div "1009.png" at bounding box center [42, 334] width 34 height 9
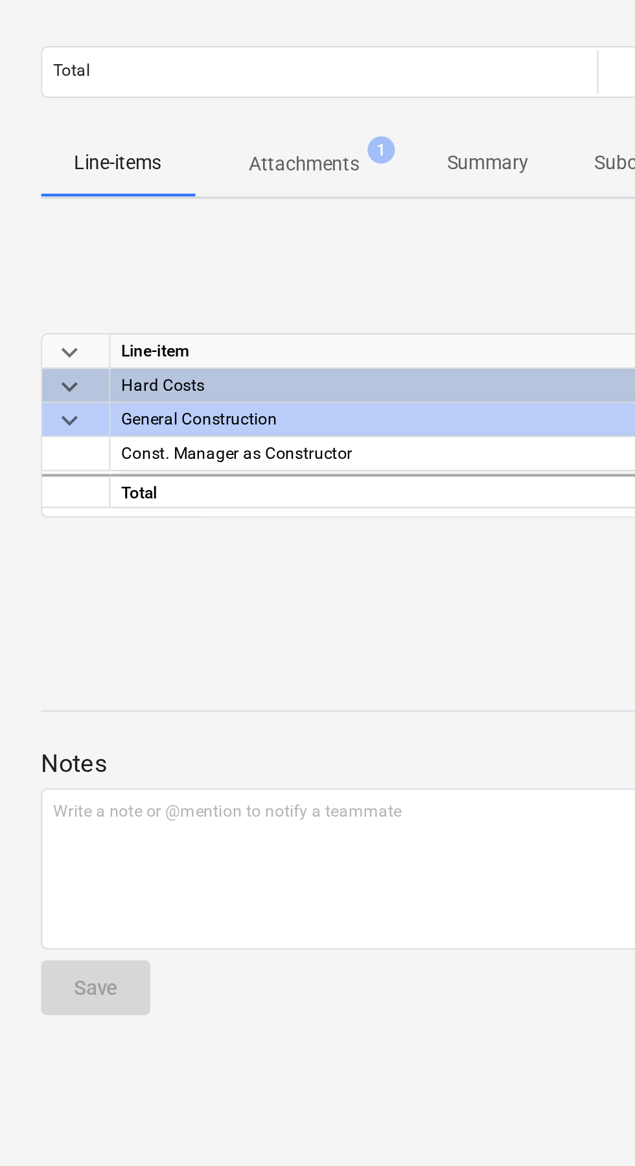
click at [165, 181] on p "Attachments" at bounding box center [144, 181] width 52 height 14
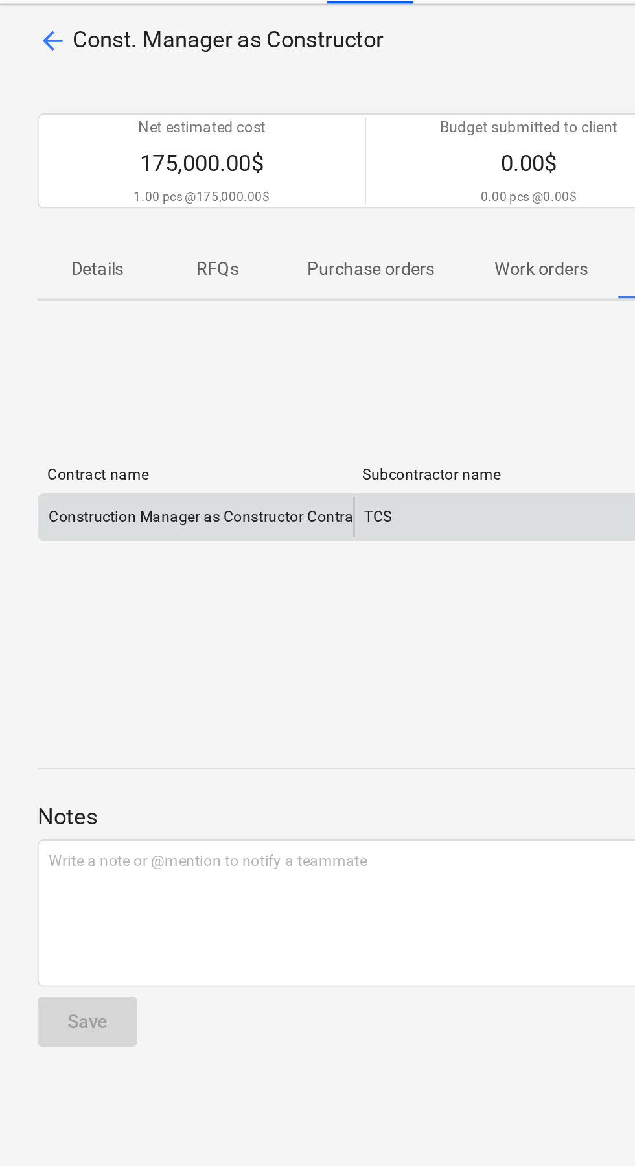
click at [141, 327] on div "Construction Manager as Constructor Contract" at bounding box center [107, 325] width 165 height 9
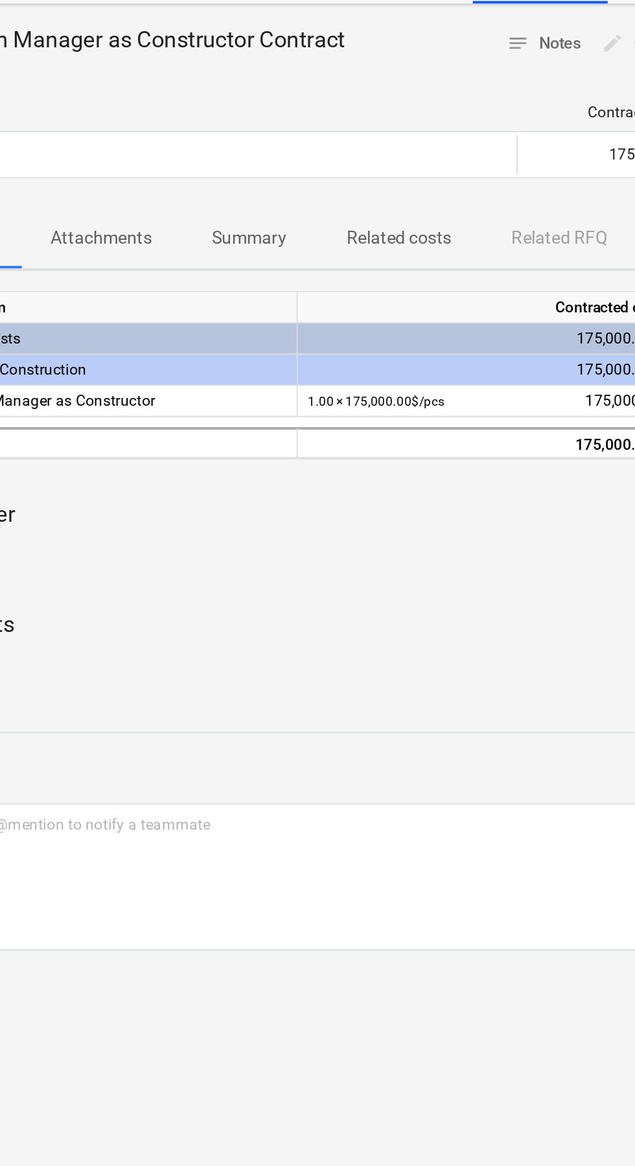
click at [296, 181] on p "Related costs" at bounding box center [288, 181] width 54 height 14
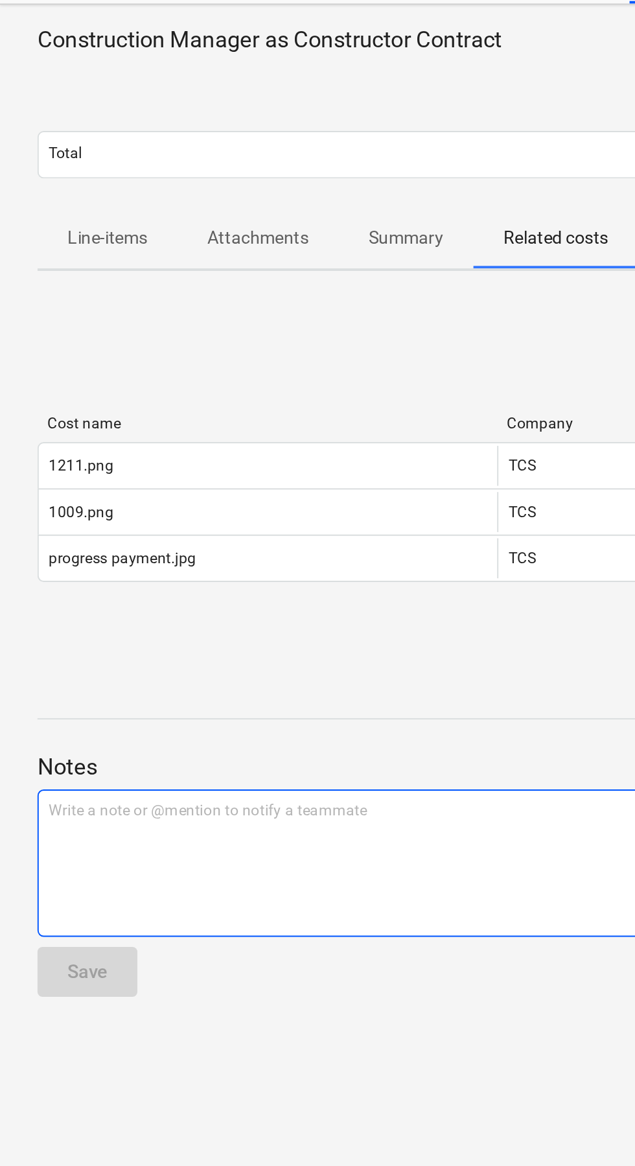
click at [240, 532] on div "Write a note or @mention to notify a teammate ﻿" at bounding box center [442, 505] width 847 height 76
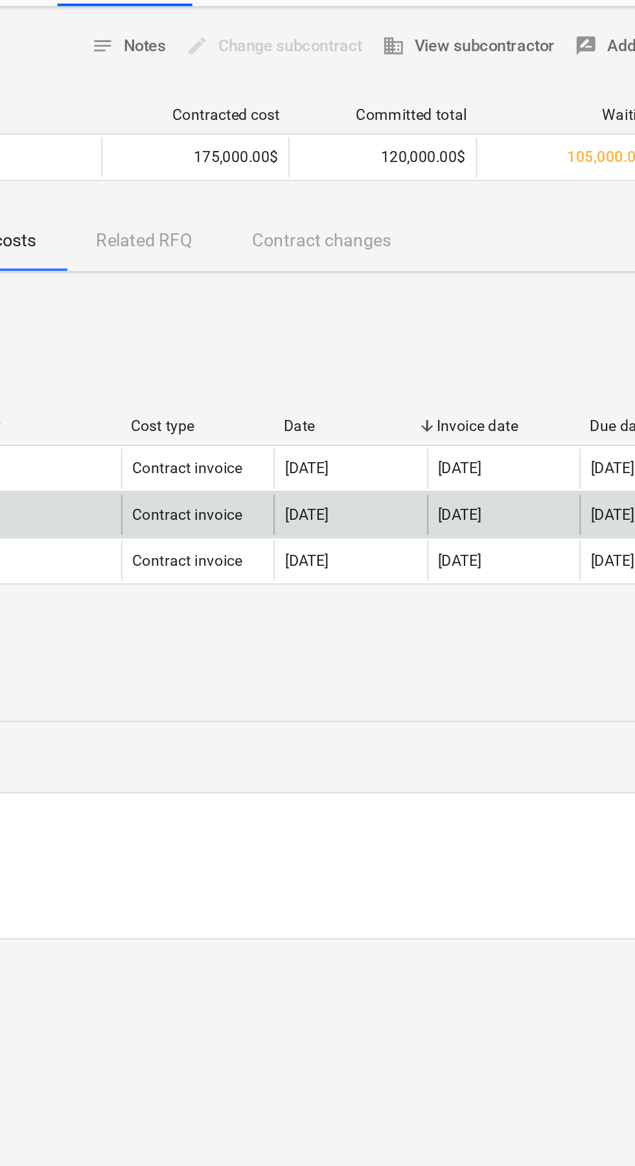
click at [467, 323] on div "[DATE]" at bounding box center [455, 322] width 23 height 9
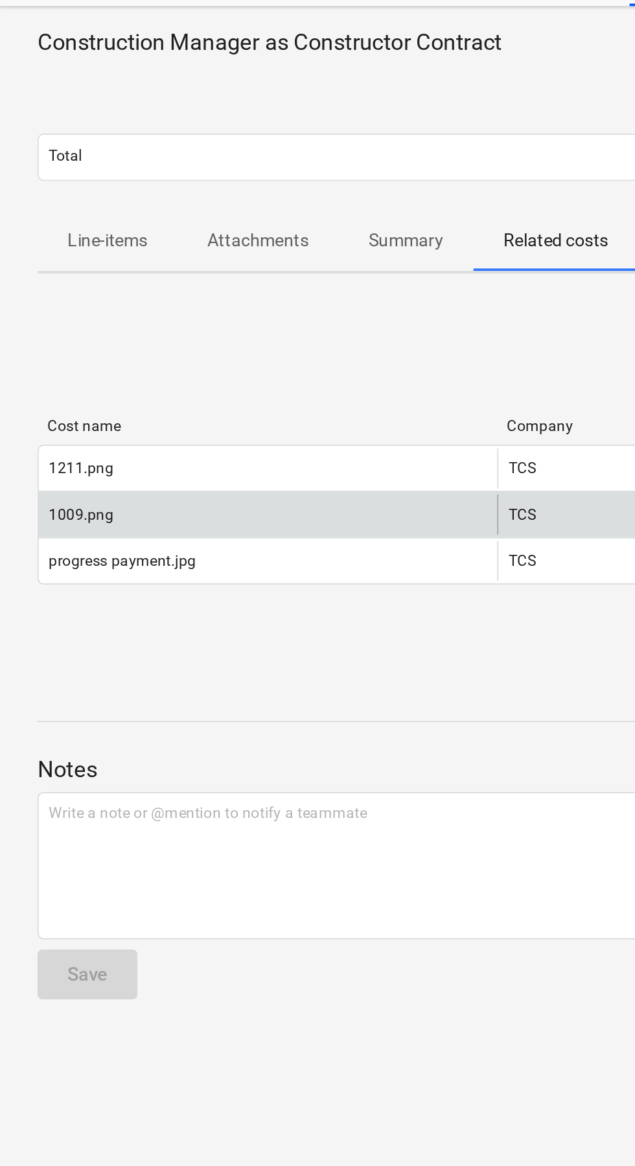
click at [40, 321] on div "1009.png" at bounding box center [42, 322] width 34 height 9
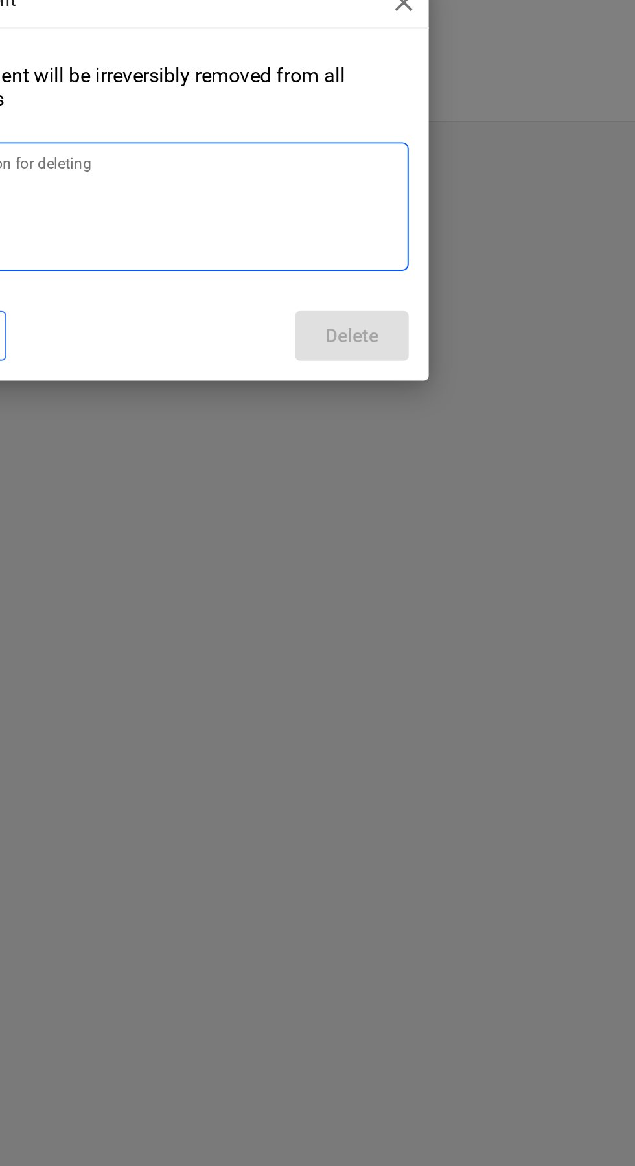
click at [389, 630] on textarea at bounding box center [317, 597] width 271 height 67
type textarea "x"
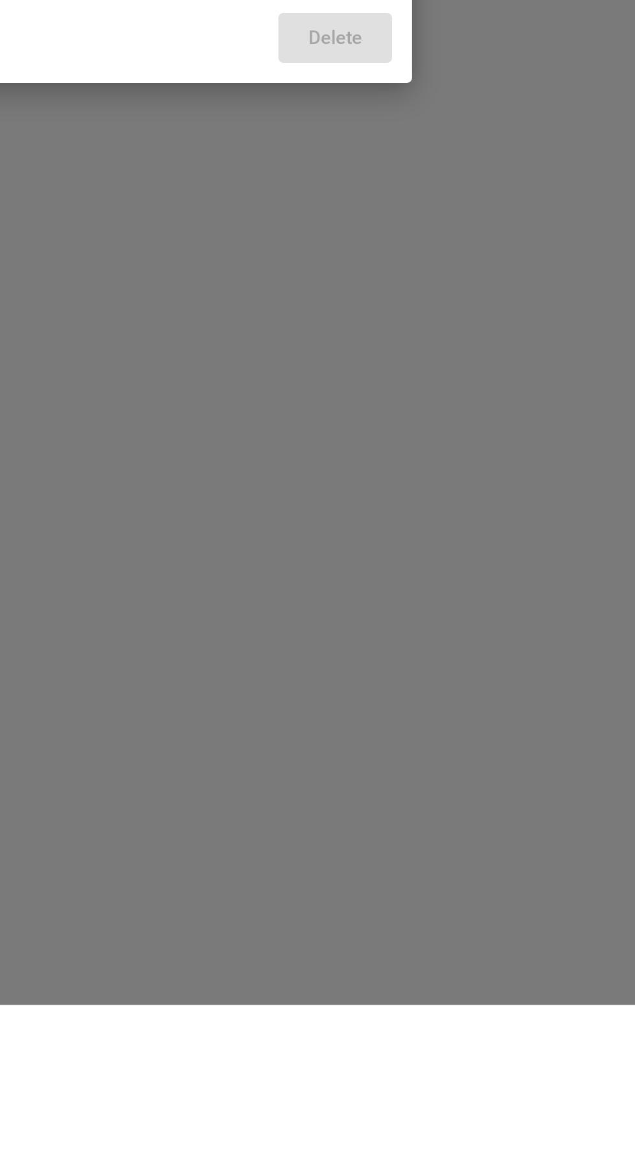
type textarea "D"
type textarea "x"
type textarea "Du"
type textarea "x"
type textarea "Dup"
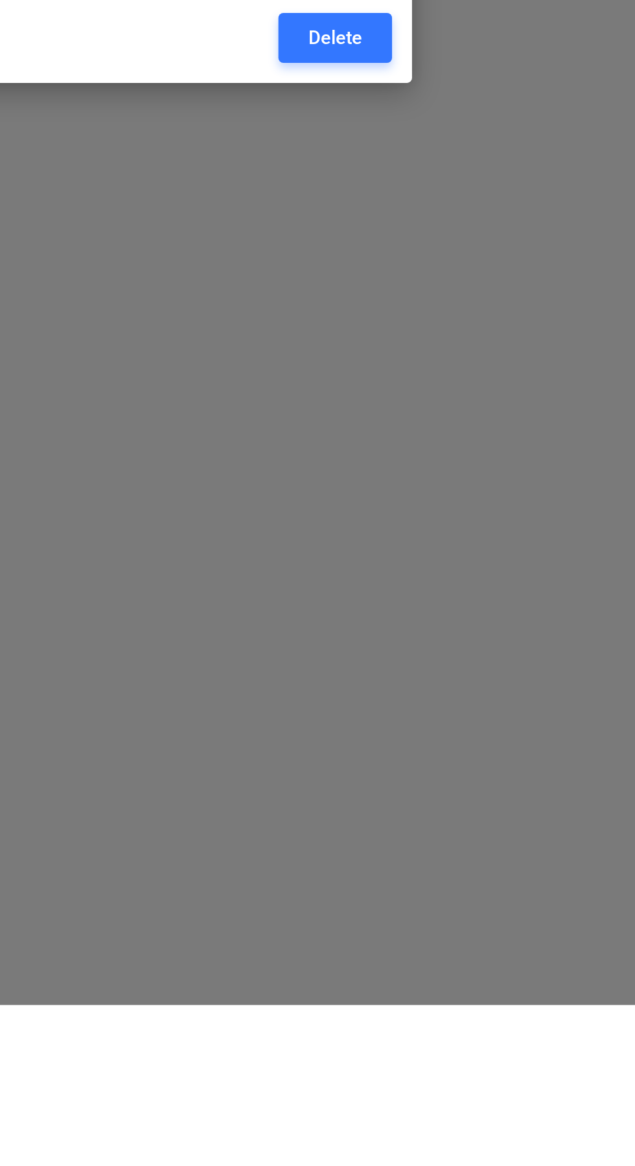
type textarea "x"
type textarea "Dupl"
type textarea "x"
type textarea "Dupli"
type textarea "x"
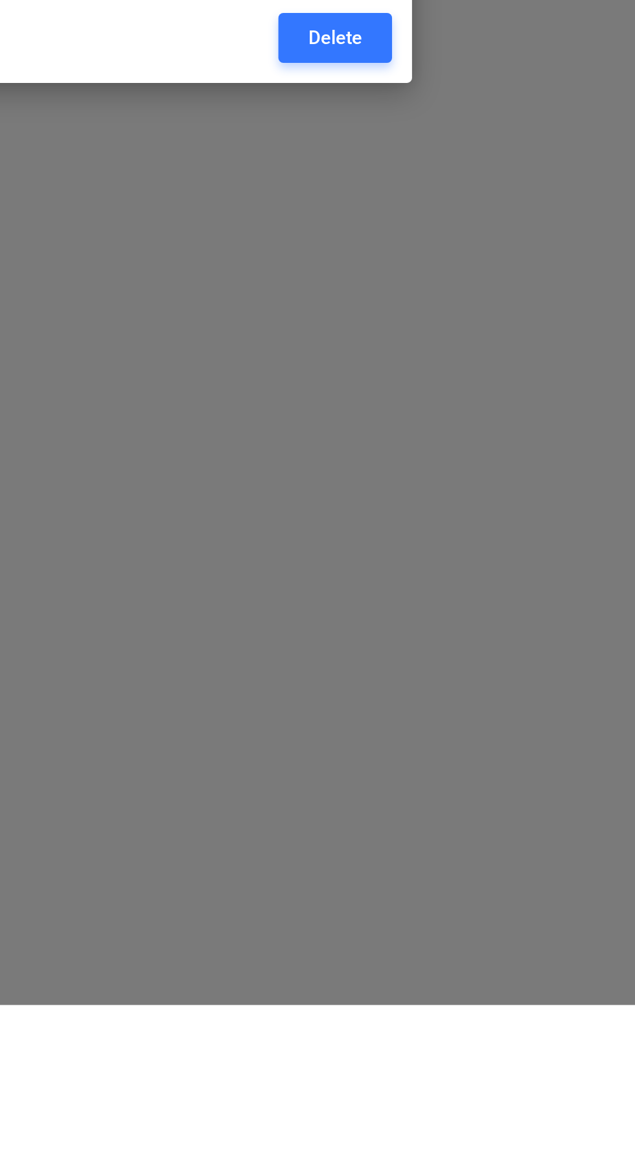
type textarea "Duplic"
type textarea "x"
type textarea "Duplica"
type textarea "x"
type textarea "Duplicat"
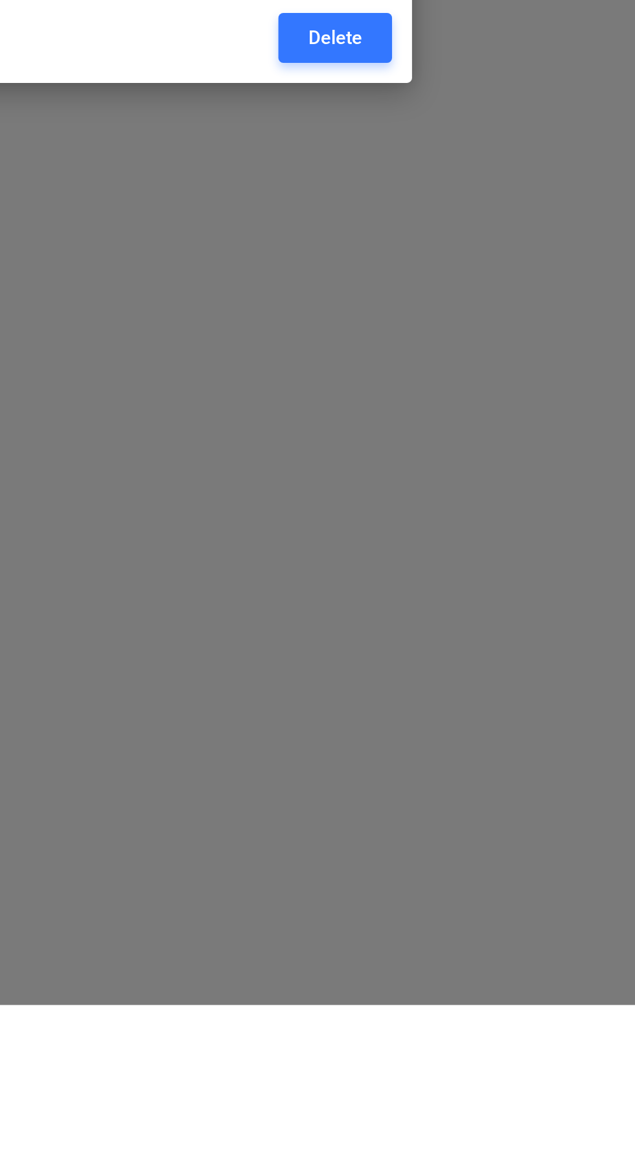
type textarea "x"
type textarea "Duplicate"
type textarea "x"
type textarea "Duplicate"
click at [453, 677] on button "Delete" at bounding box center [423, 664] width 59 height 26
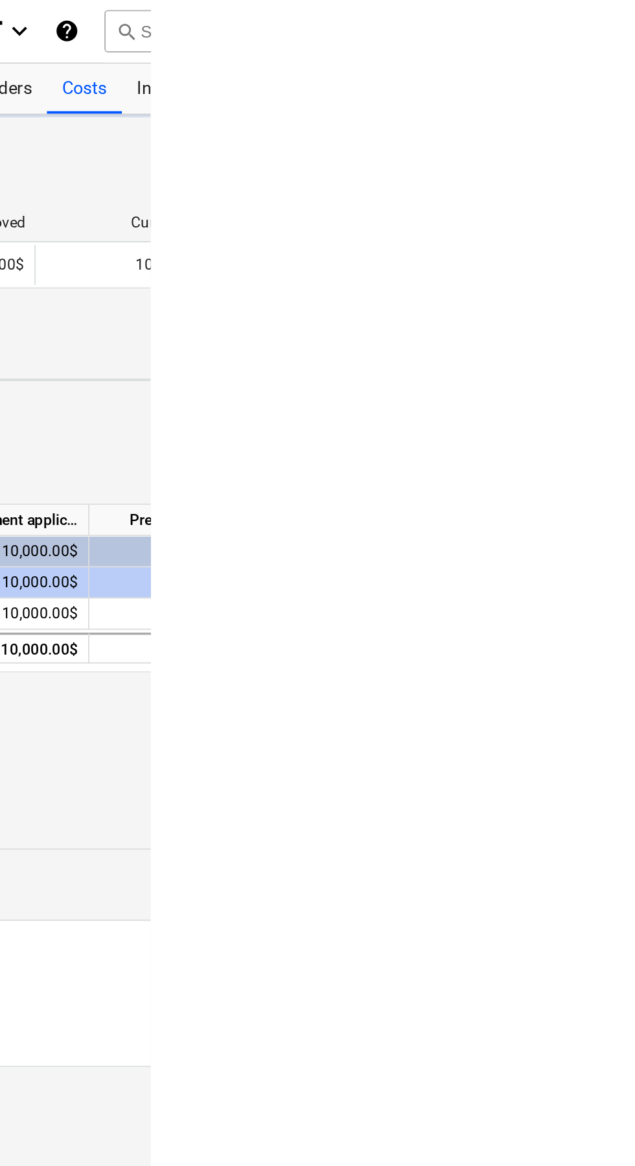
type textarea "x"
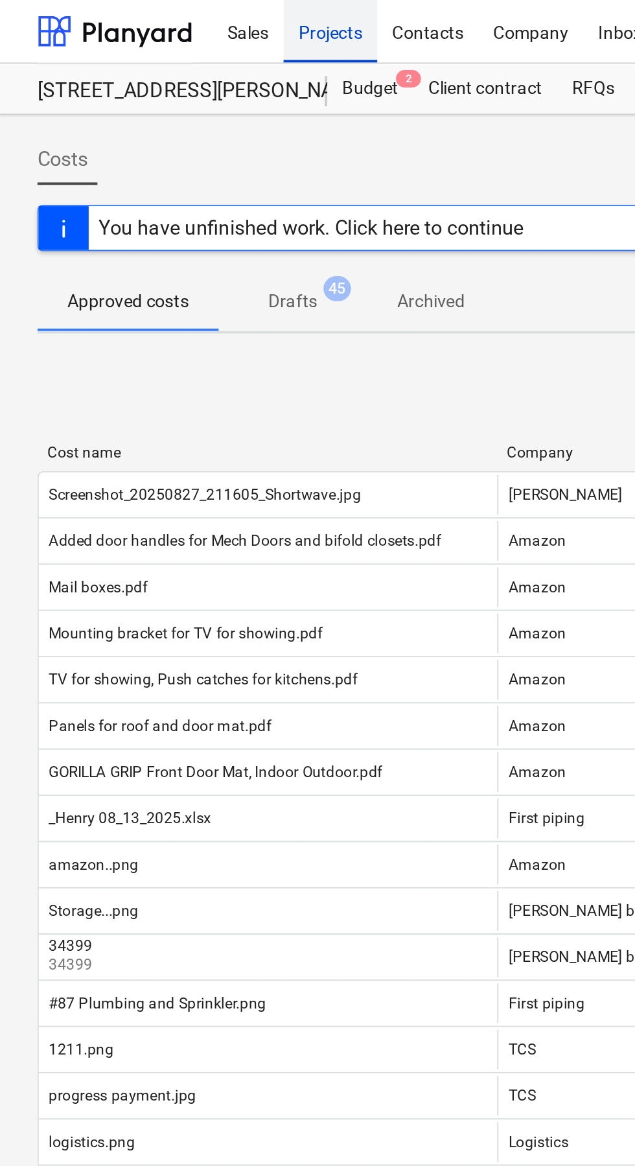
click at [176, 17] on div "Projects" at bounding box center [171, 15] width 49 height 33
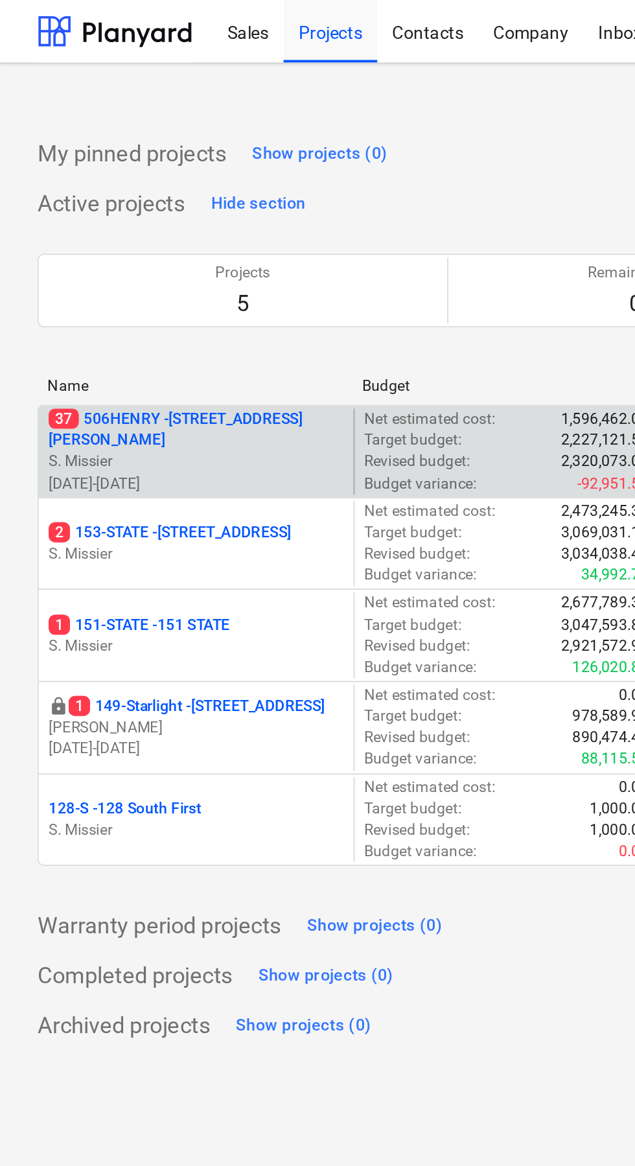
click at [111, 225] on p "37 506HENRY - 506 Henry Street" at bounding box center [101, 223] width 153 height 22
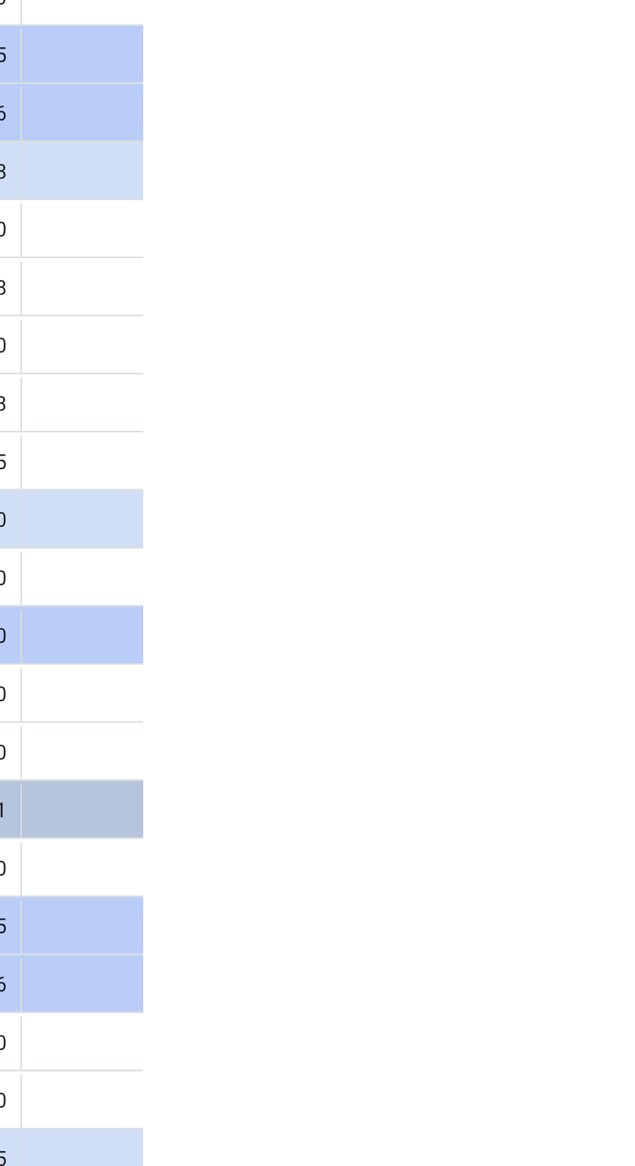
scroll to position [0, 9]
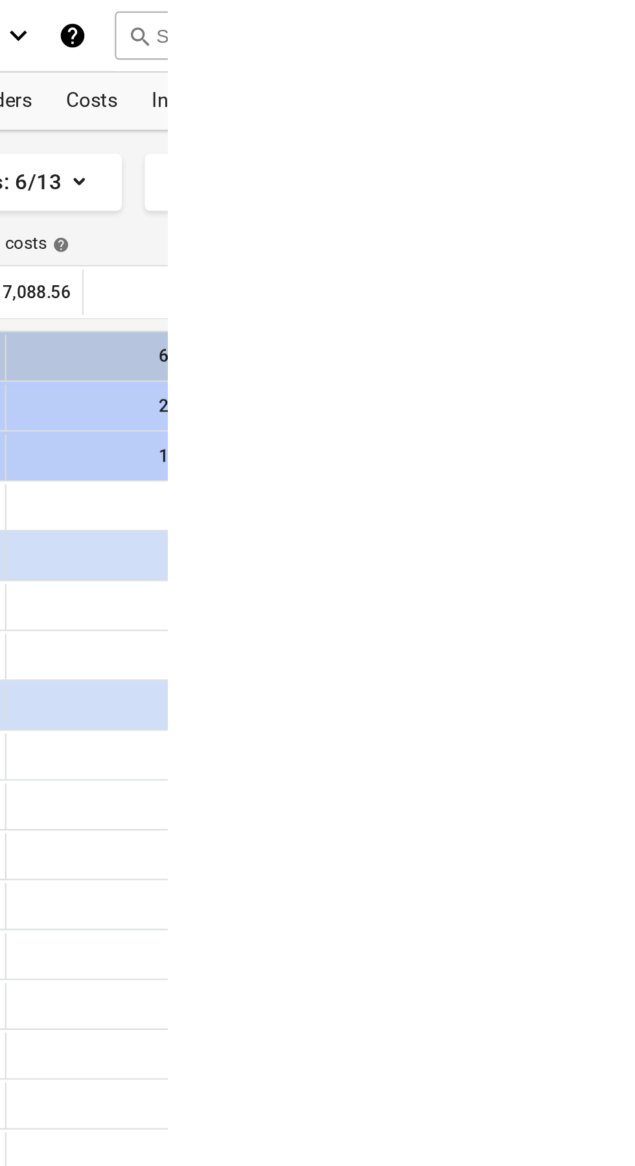
scroll to position [0, 38]
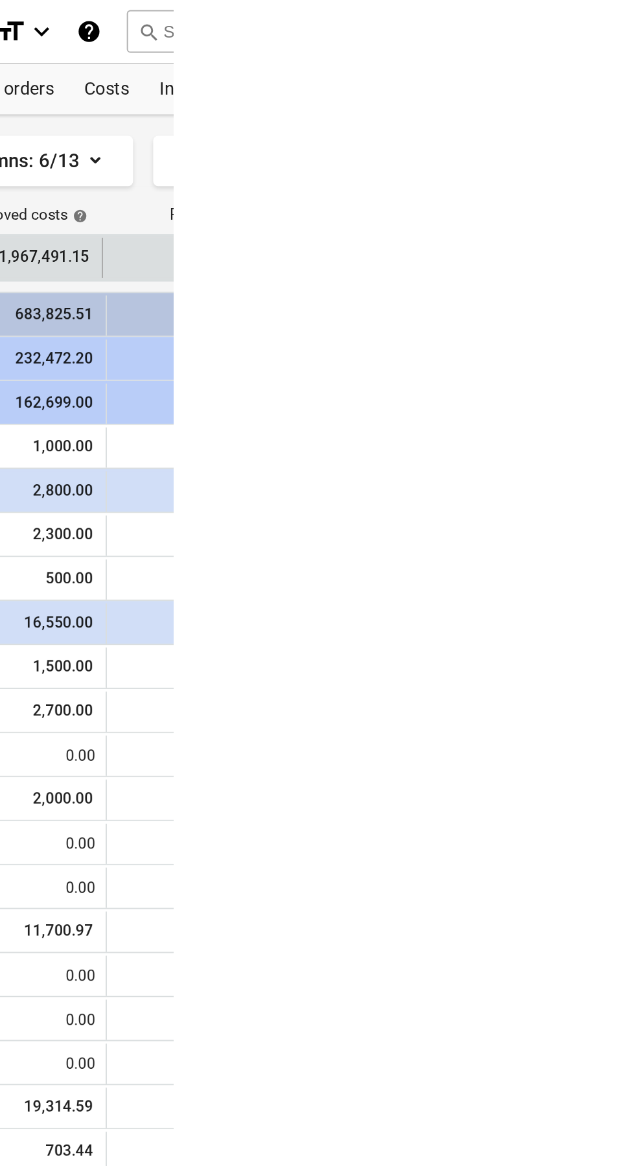
scroll to position [0, 116]
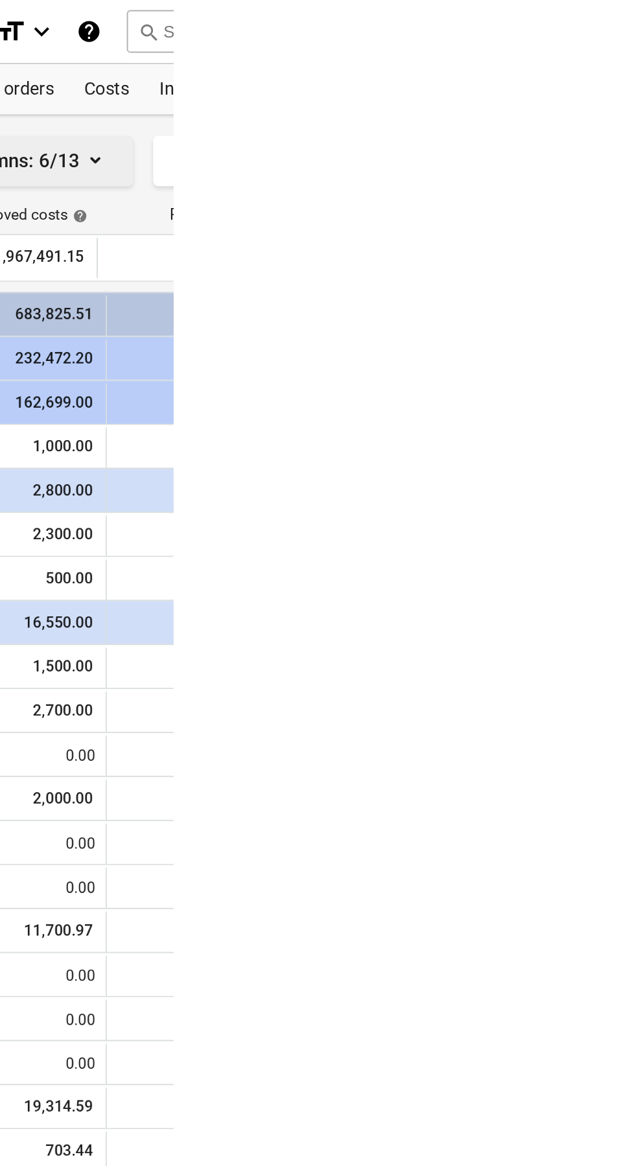
click at [592, 85] on icon "button" at bounding box center [595, 83] width 16 height 16
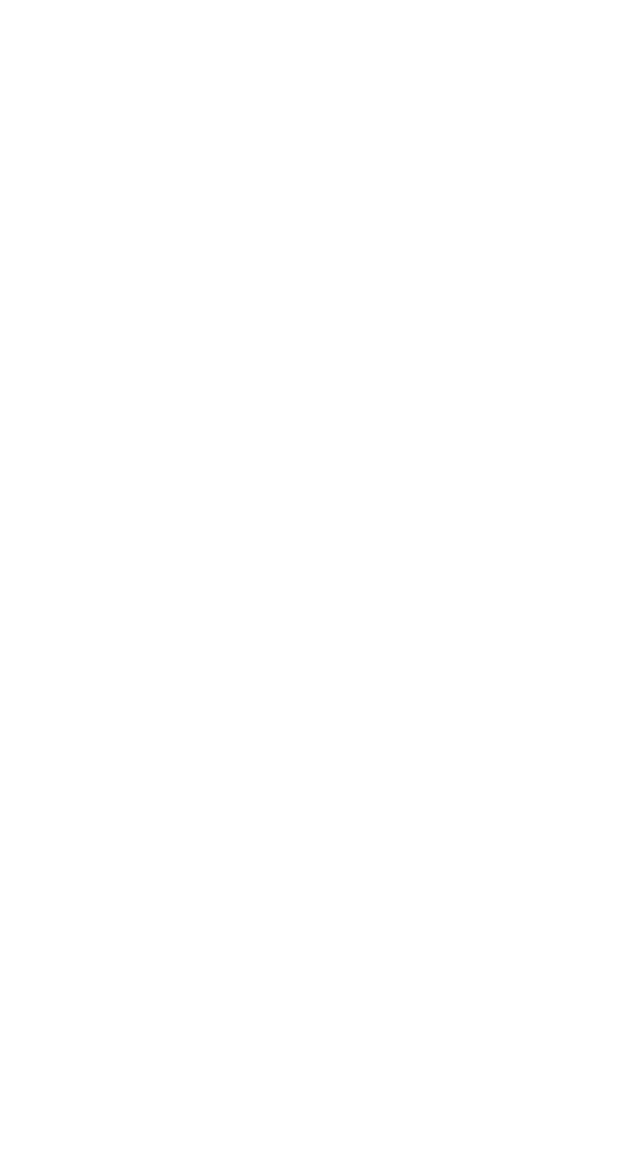
scroll to position [0, 0]
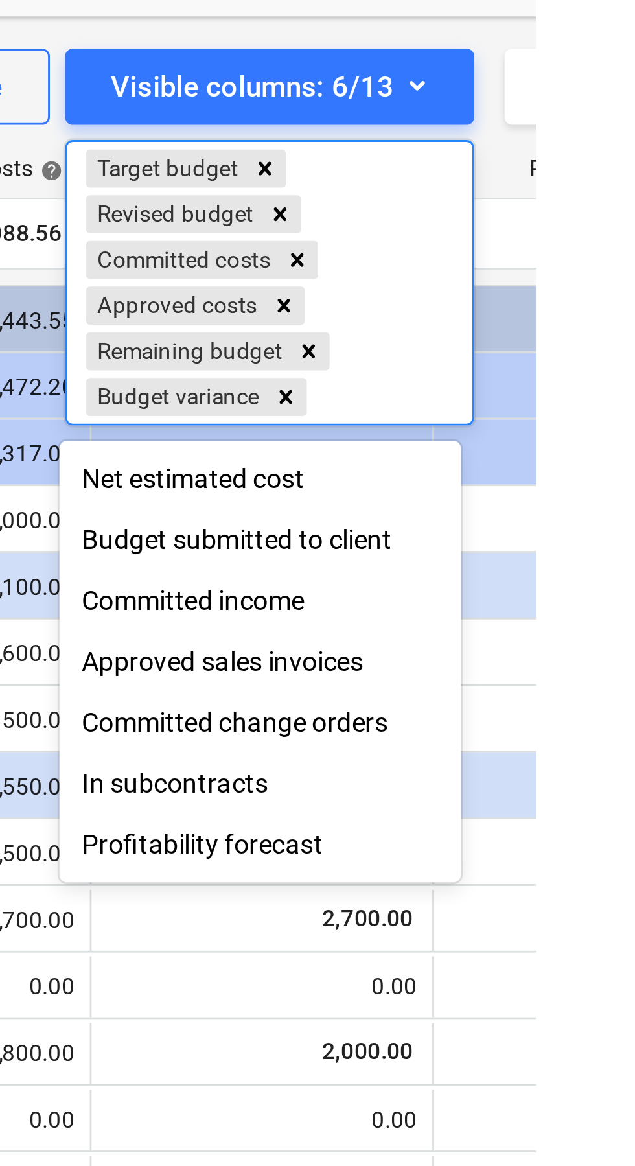
click at [634, 185] on div at bounding box center [317, 583] width 635 height 1166
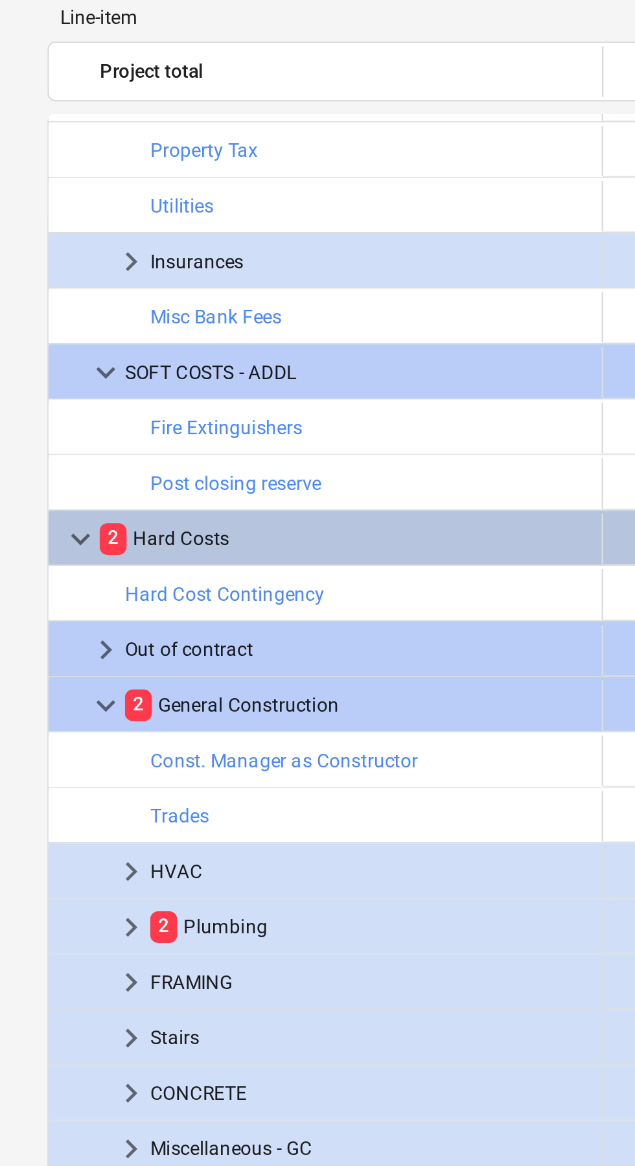
scroll to position [714, 0]
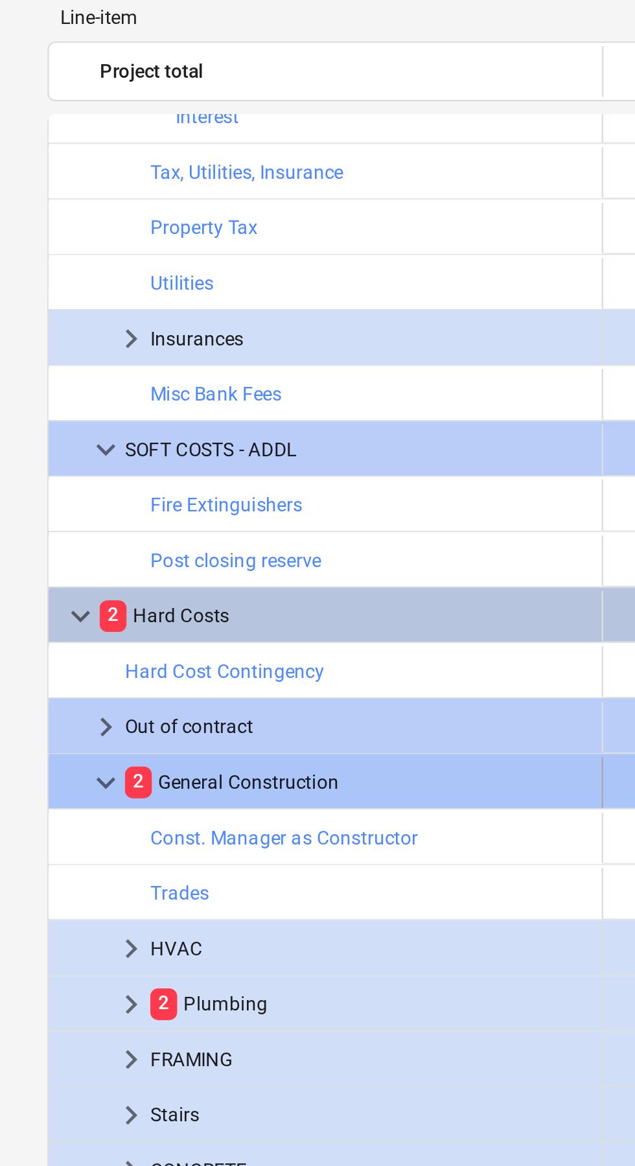
click at [43, 421] on span "keyboard_arrow_down" at bounding box center [44, 424] width 16 height 16
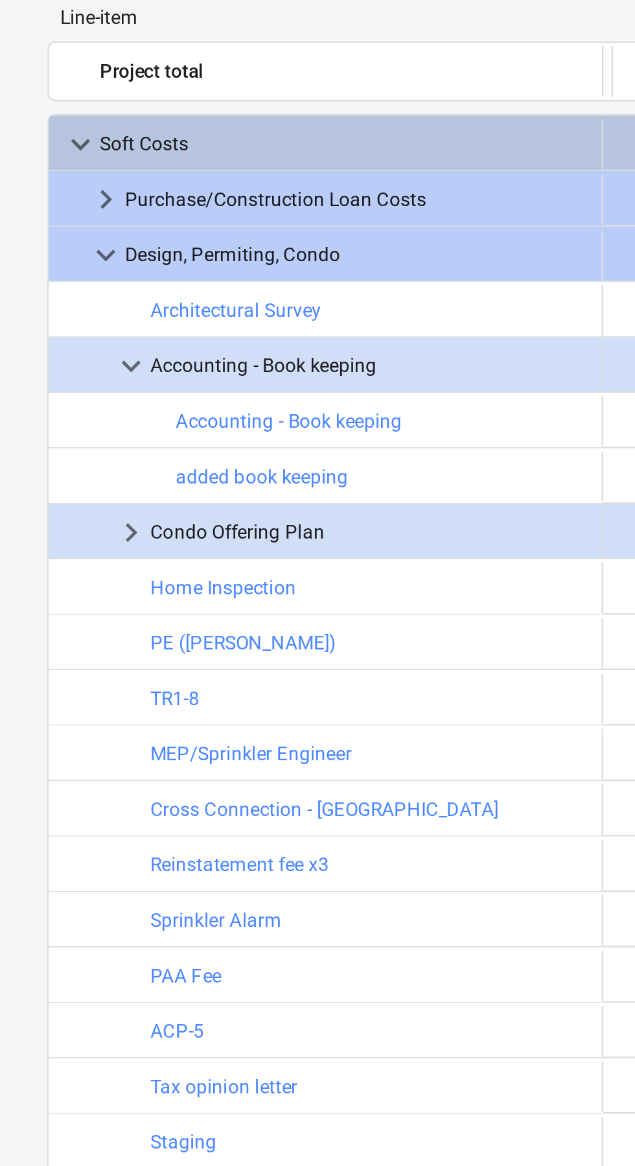
scroll to position [0, 112]
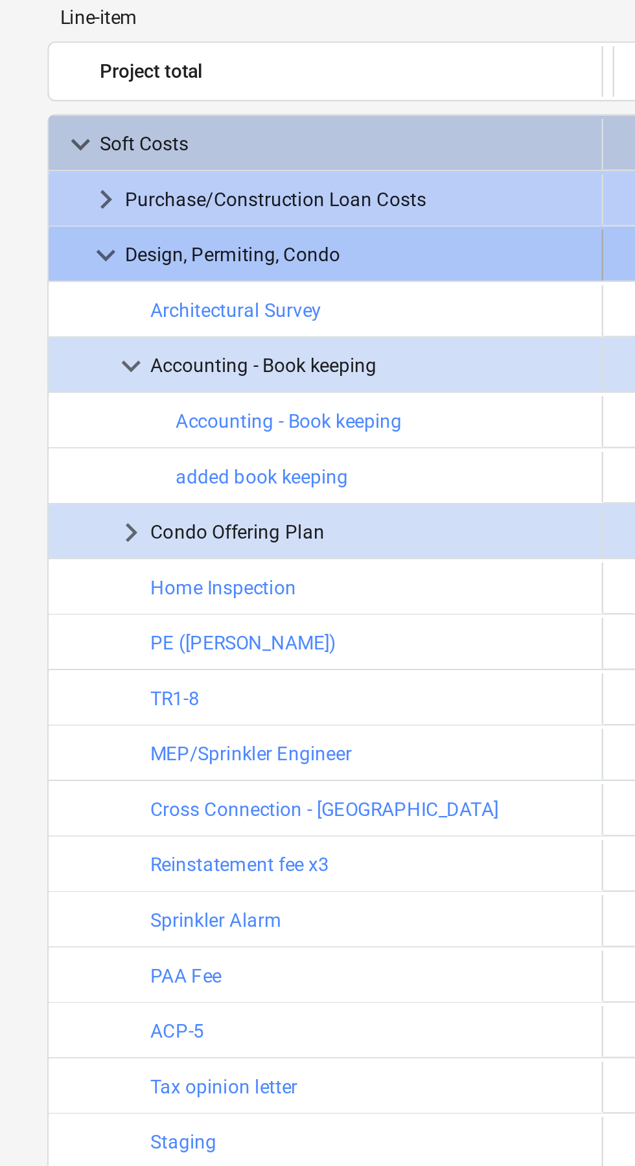
click at [42, 208] on span "keyboard_arrow_down" at bounding box center [44, 208] width 16 height 16
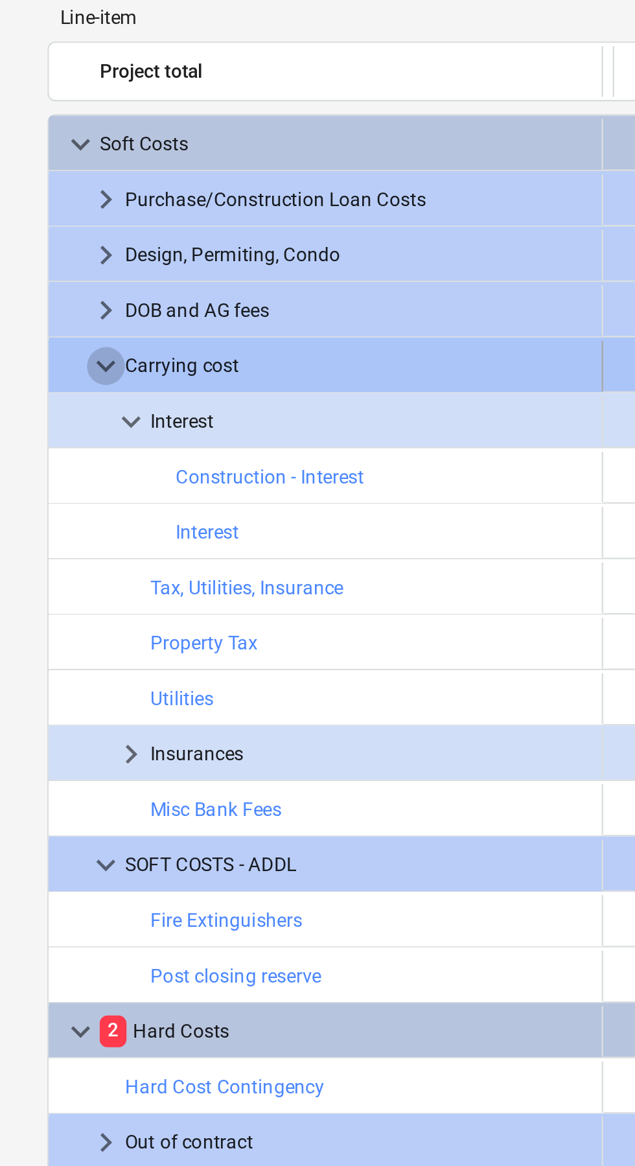
click at [44, 251] on span "keyboard_arrow_down" at bounding box center [44, 254] width 16 height 16
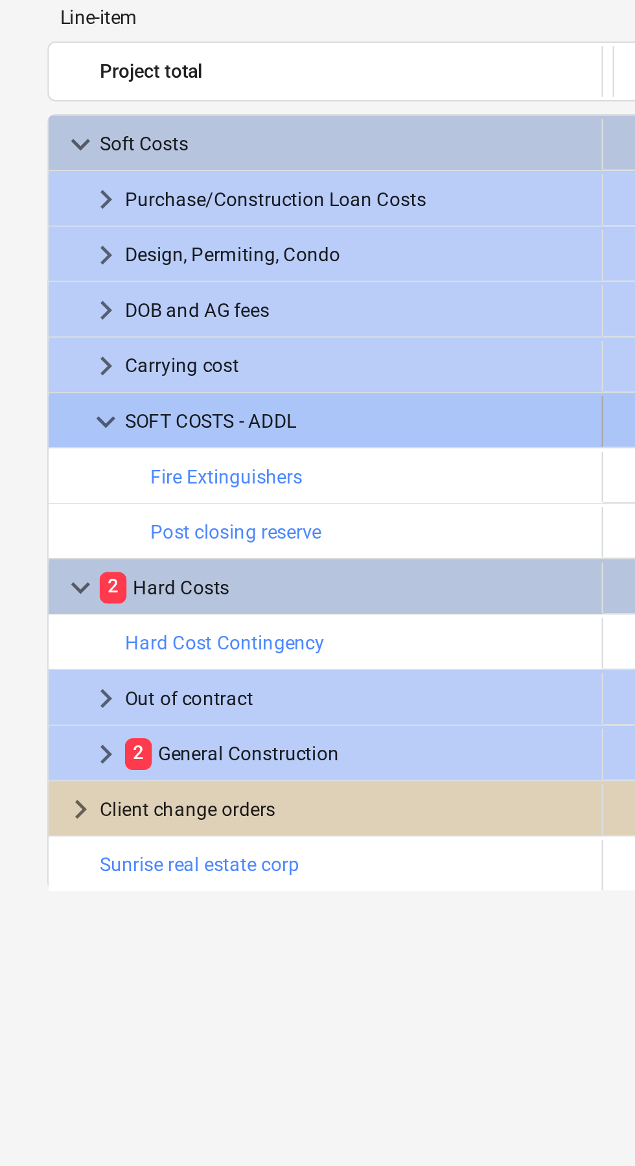
click at [42, 272] on span "keyboard_arrow_down" at bounding box center [44, 276] width 16 height 16
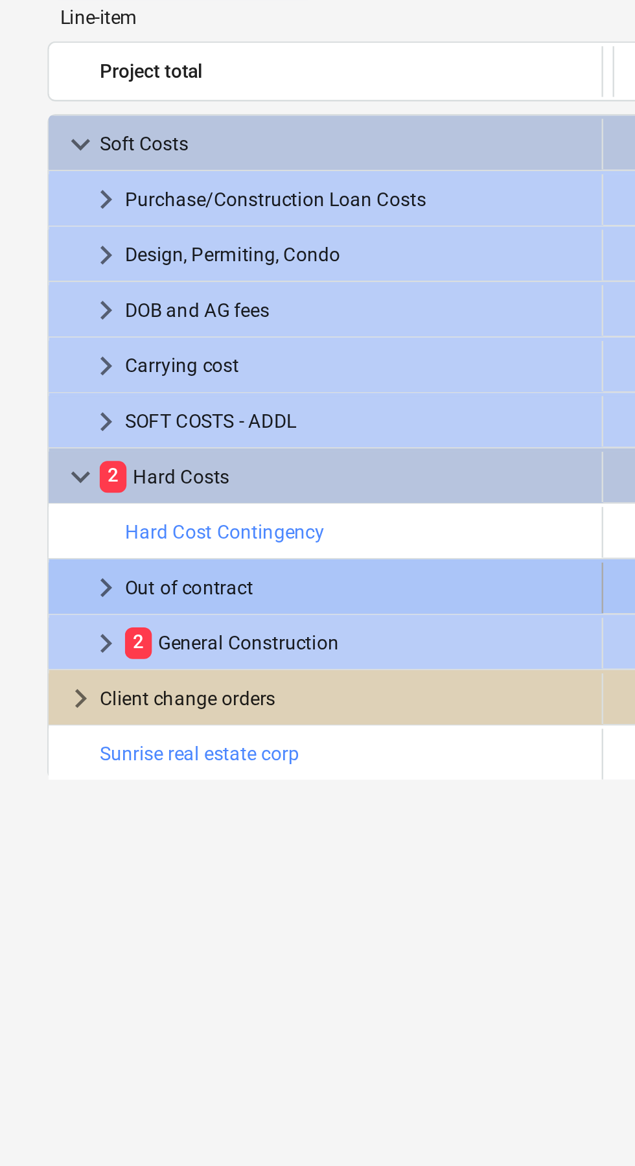
click at [43, 339] on span "keyboard_arrow_right" at bounding box center [44, 344] width 16 height 16
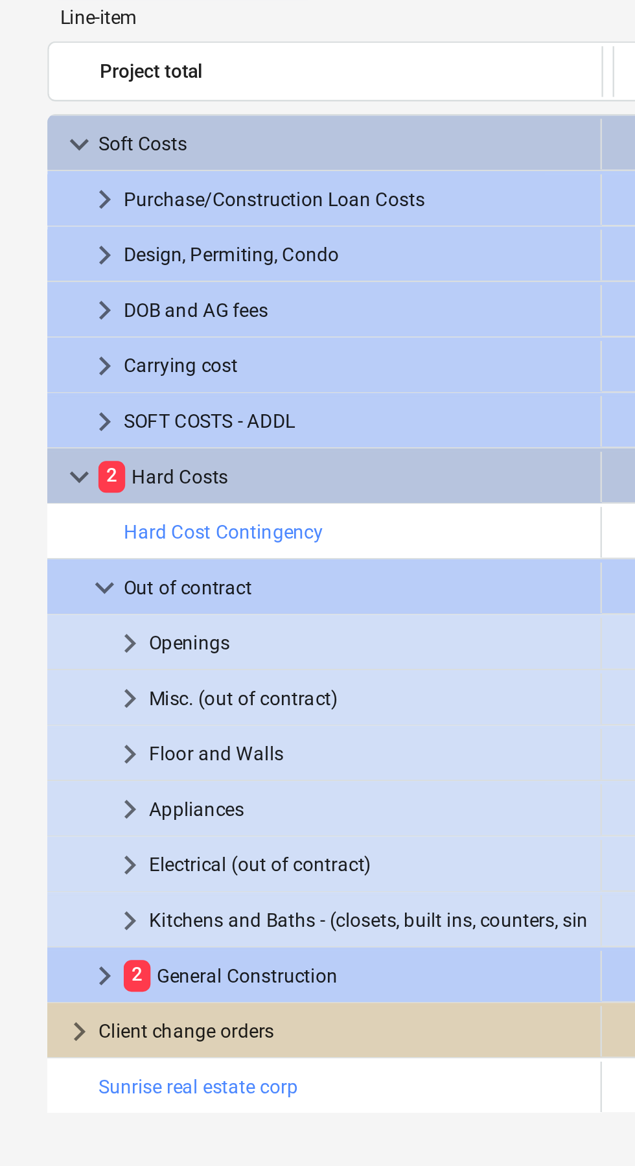
scroll to position [0, 24]
click at [45, 391] on span "keyboard_arrow_right" at bounding box center [53, 390] width 16 height 16
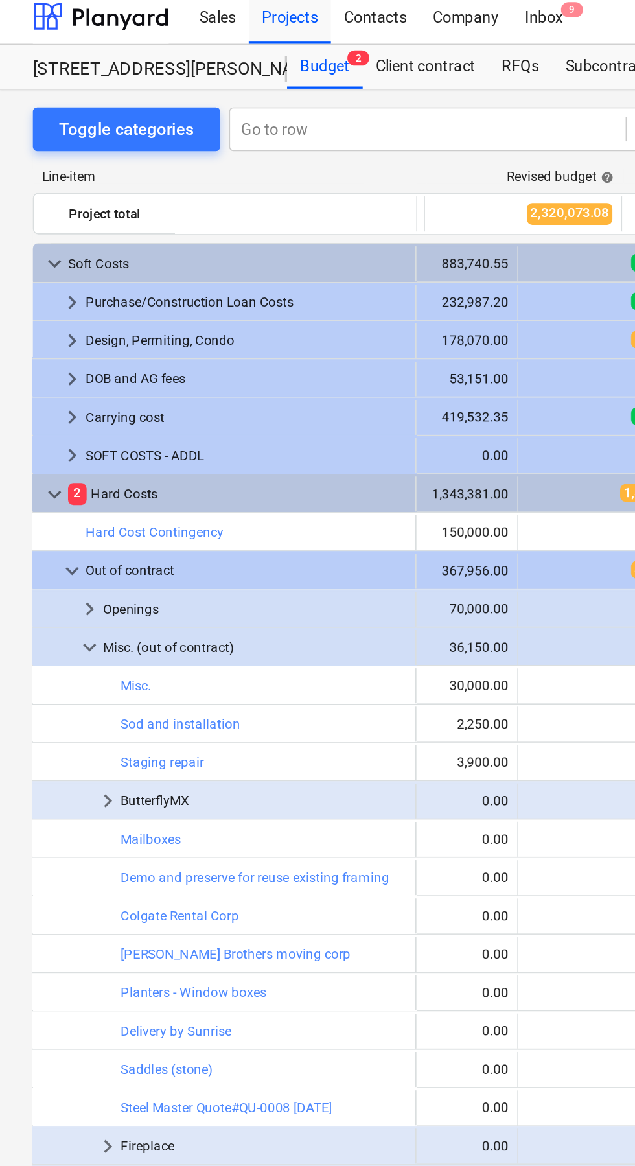
scroll to position [0, 0]
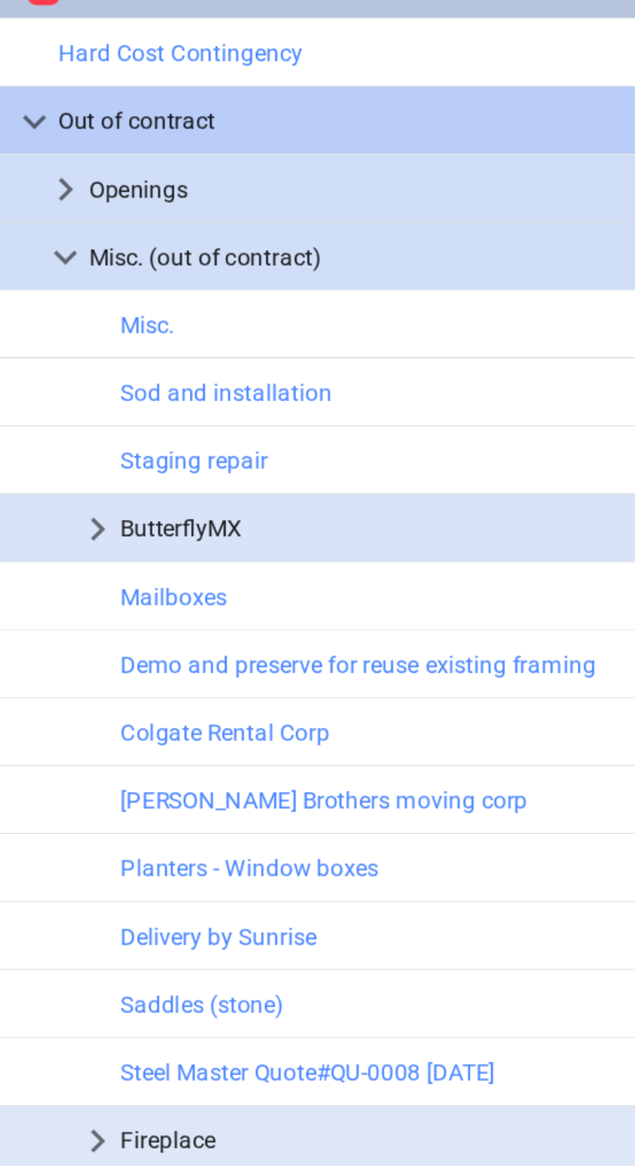
click at [59, 479] on span "keyboard_arrow_right" at bounding box center [64, 480] width 16 height 16
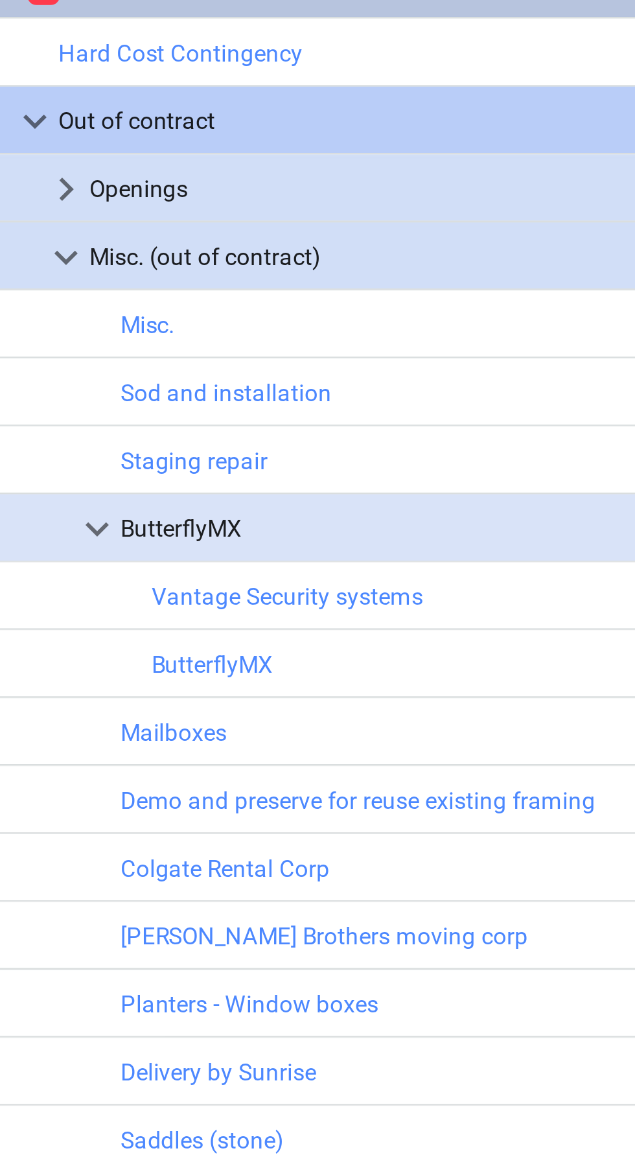
click at [65, 478] on span "keyboard_arrow_down" at bounding box center [64, 480] width 16 height 16
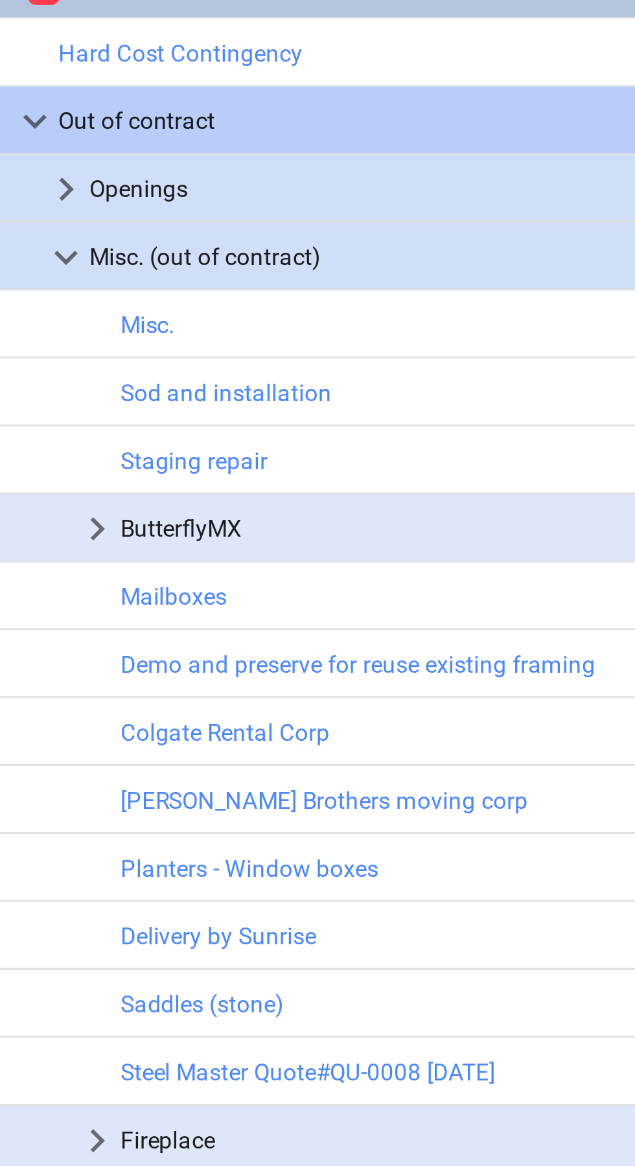
scroll to position [0, 112]
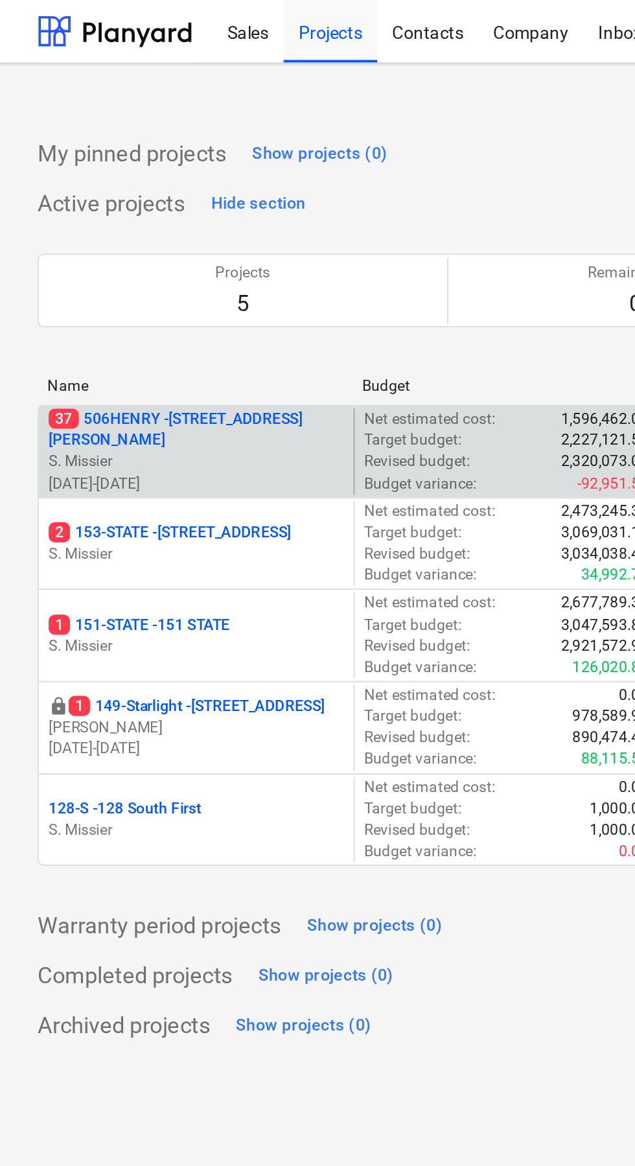
click at [112, 218] on p "37 506HENRY - 506 Henry Street" at bounding box center [101, 223] width 153 height 22
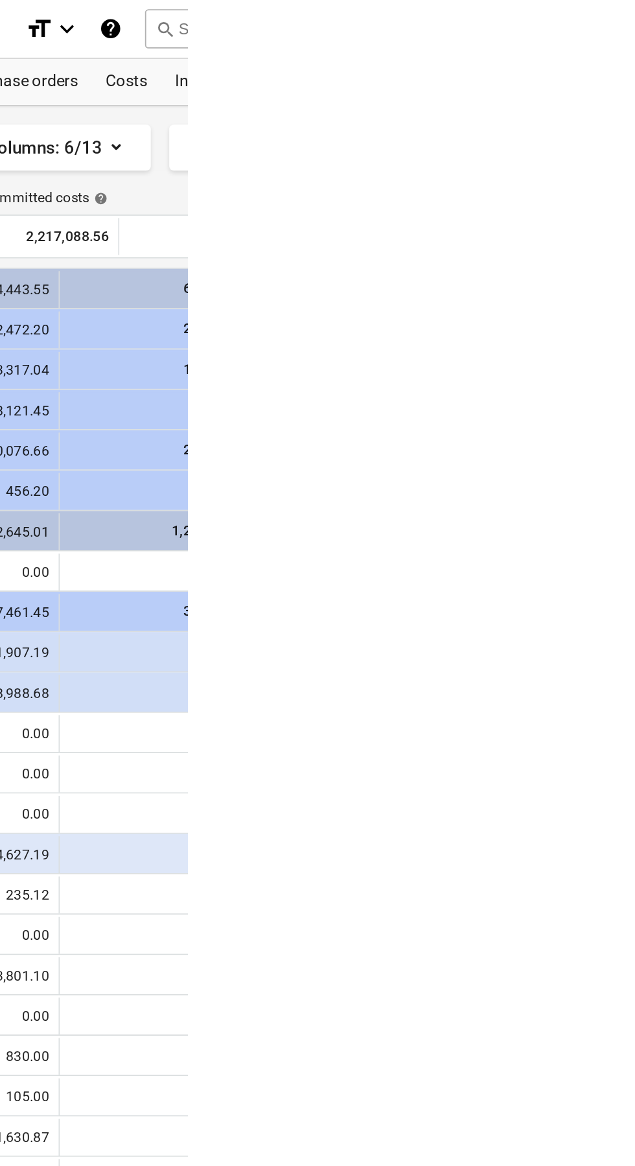
scroll to position [0, 40]
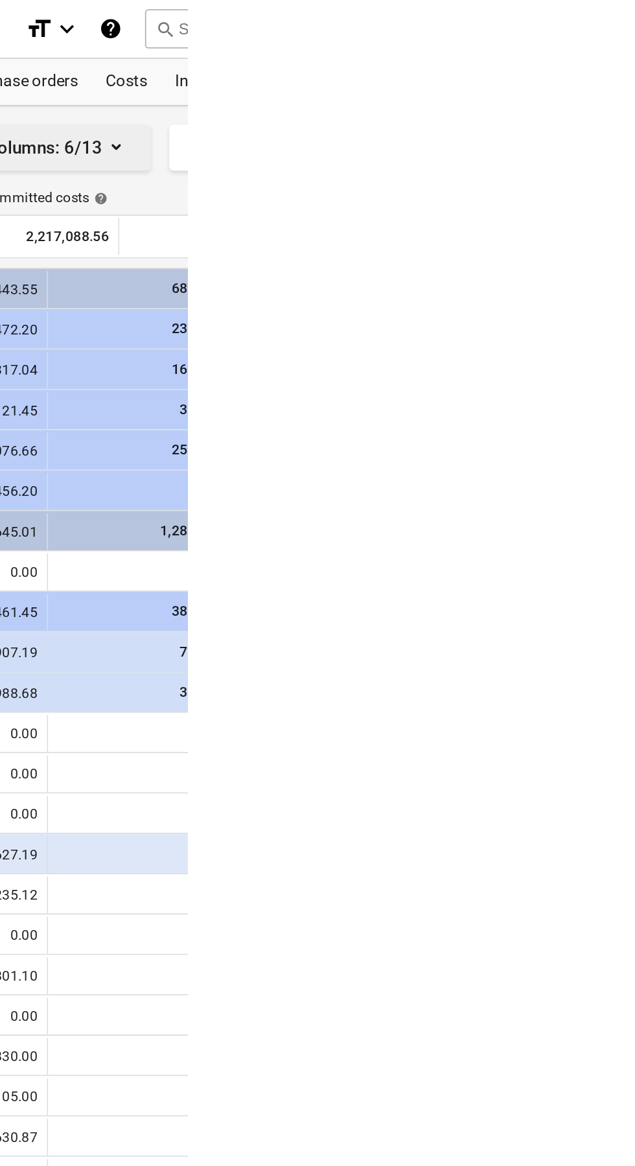
click at [588, 78] on icon "button" at bounding box center [595, 83] width 16 height 16
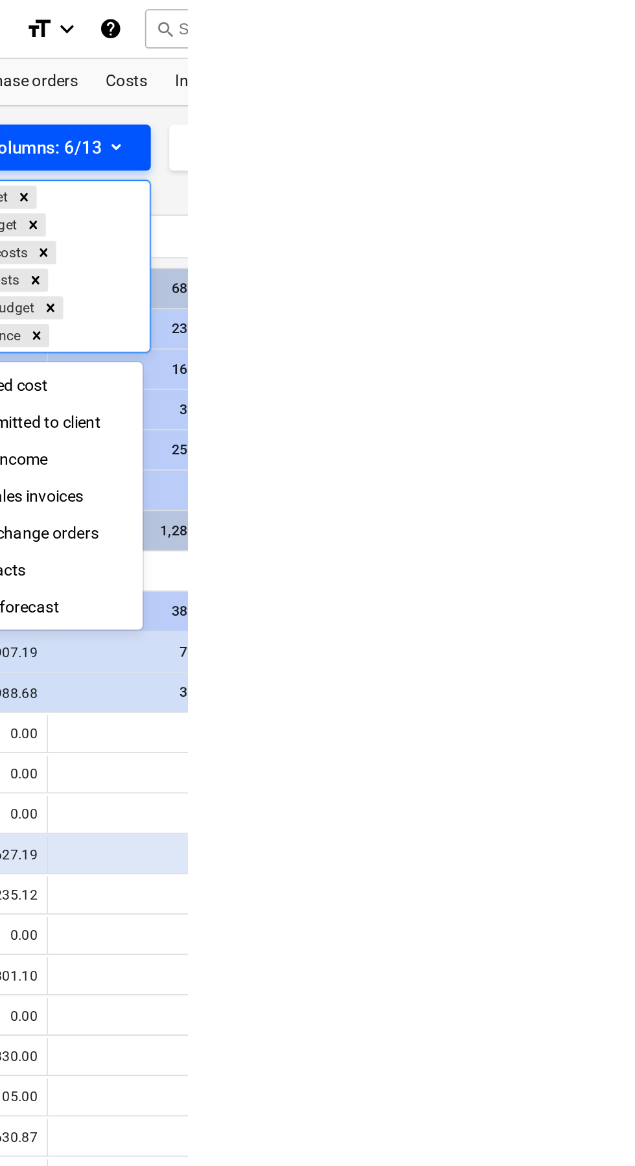
scroll to position [0, 0]
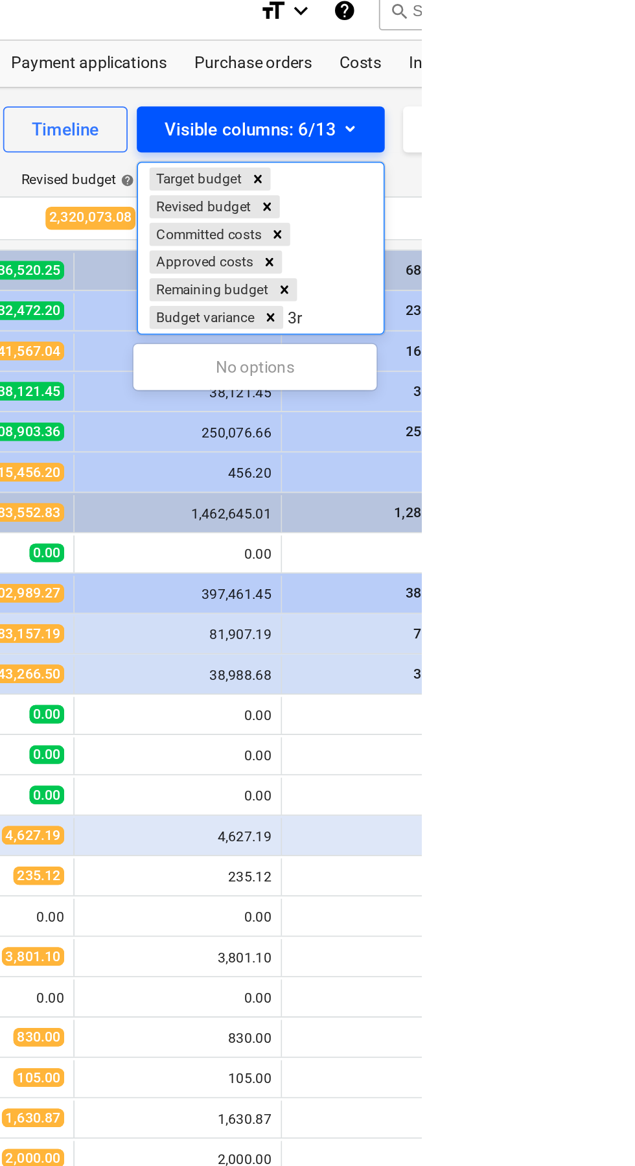
type input "3"
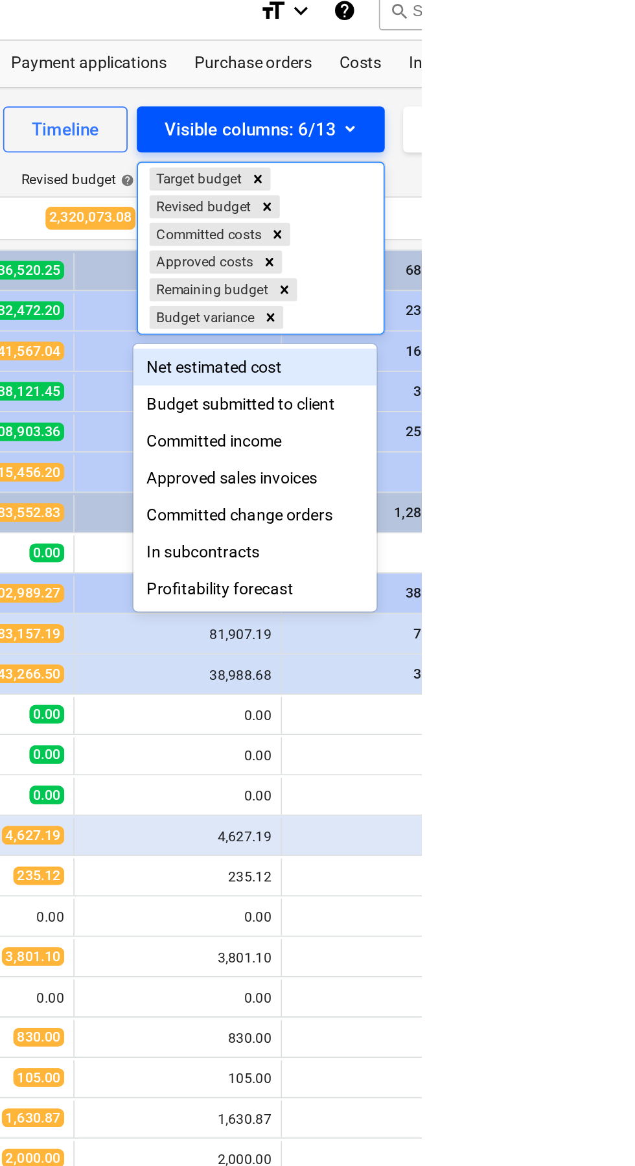
type input "B"
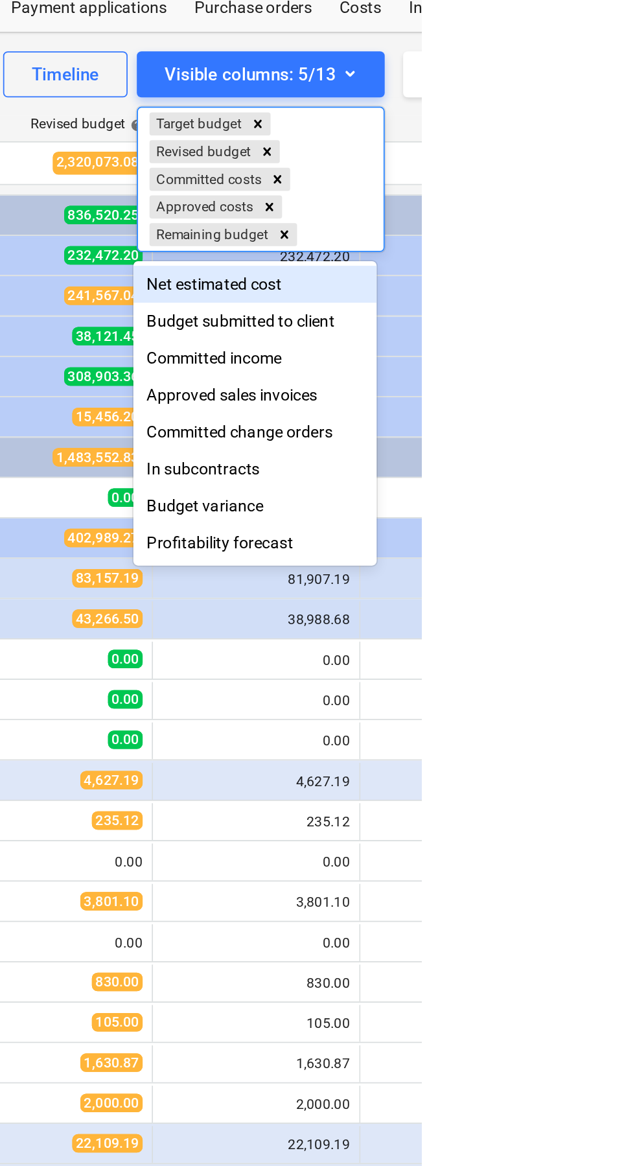
click at [514, 322] on div "Budget variance" at bounding box center [541, 325] width 137 height 21
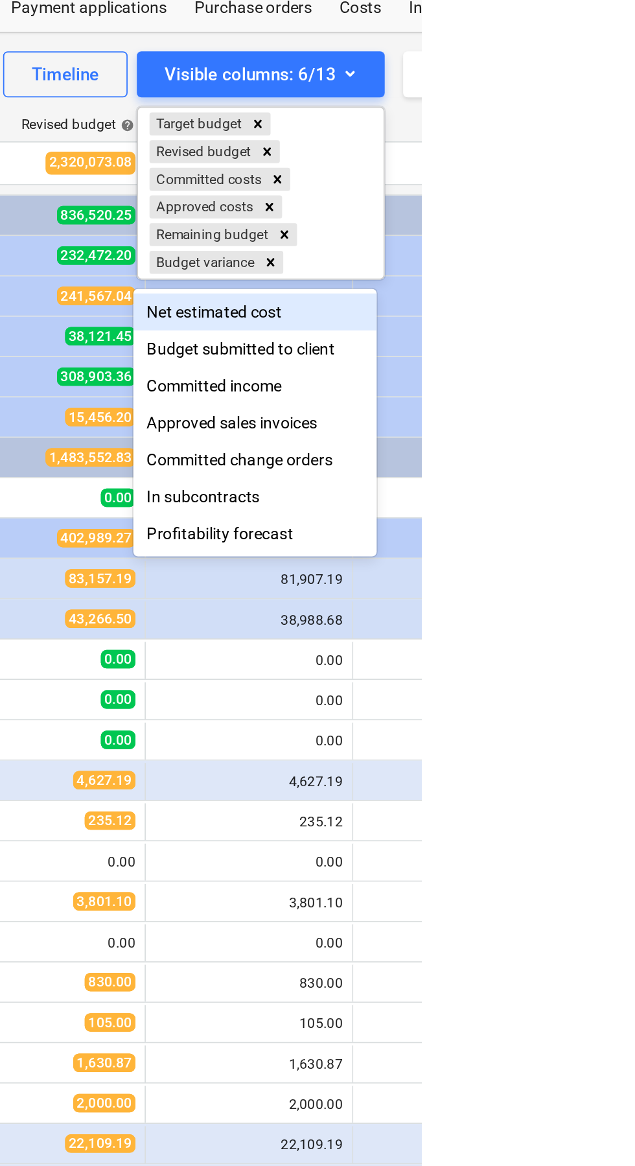
click at [633, 130] on div at bounding box center [317, 583] width 635 height 1166
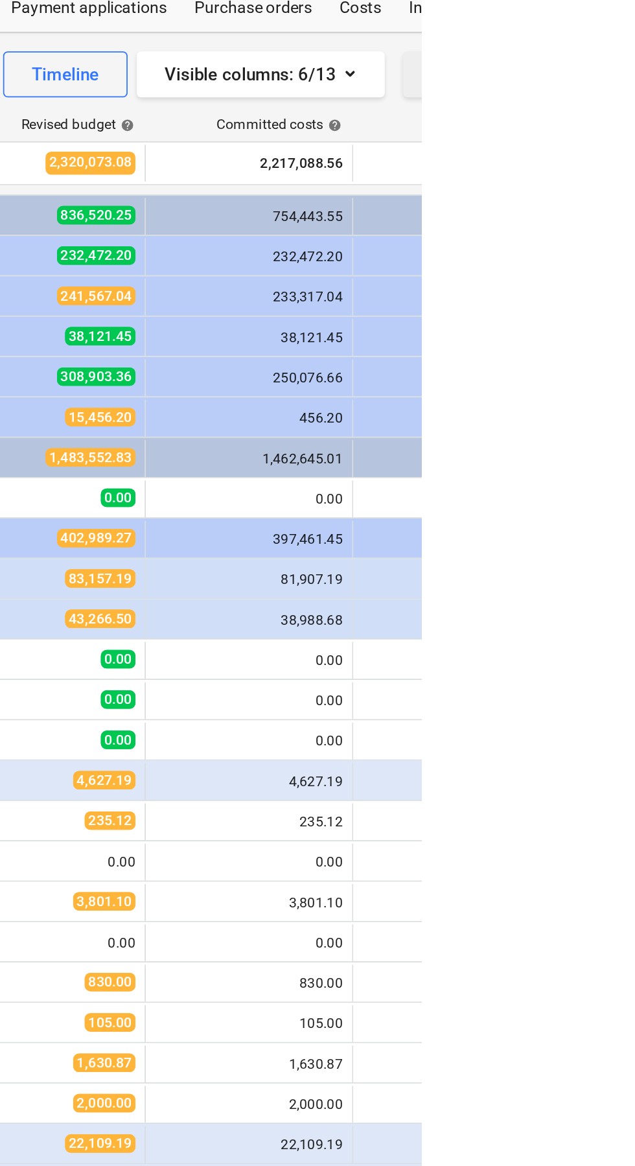
click at [634, 82] on icon "button" at bounding box center [645, 83] width 16 height 16
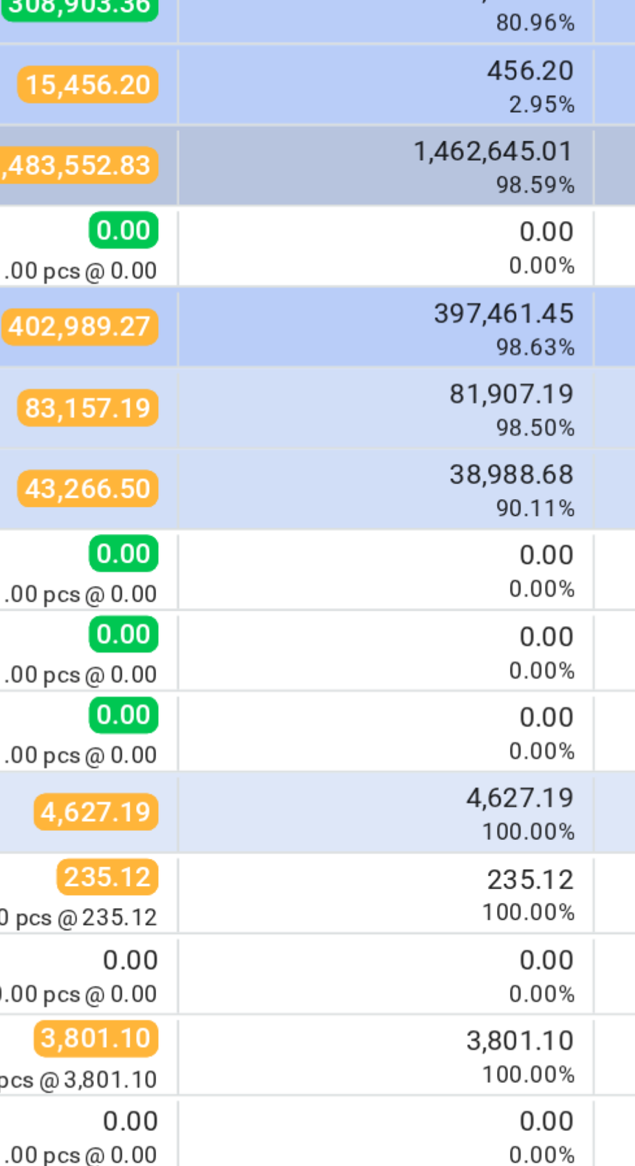
scroll to position [0, 112]
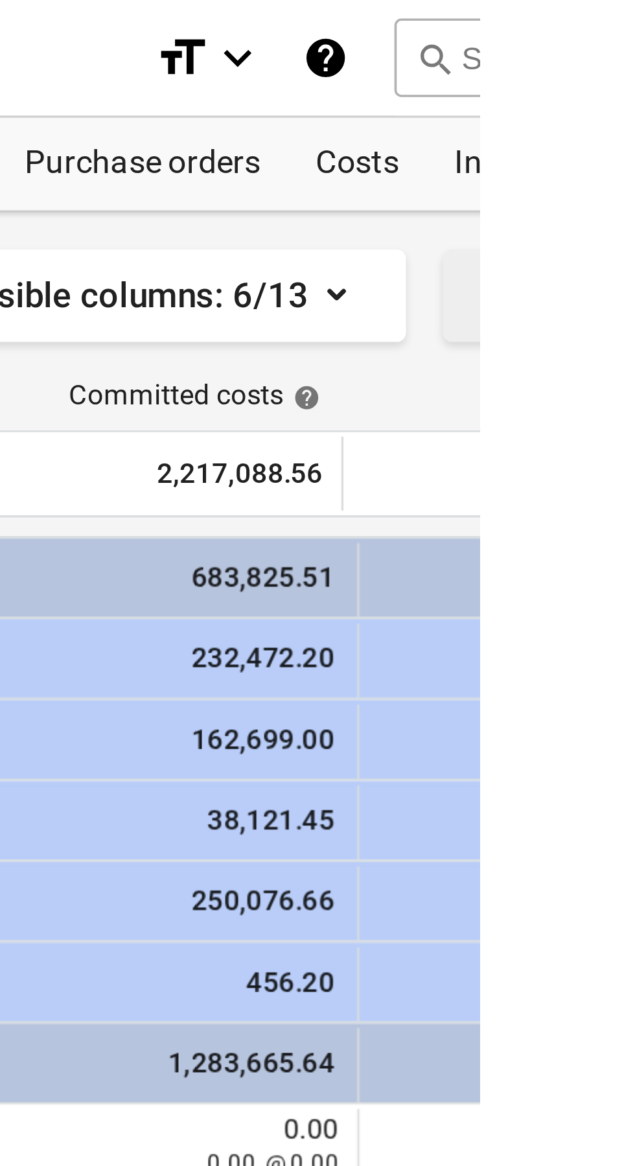
click at [634, 78] on icon "button" at bounding box center [645, 83] width 16 height 16
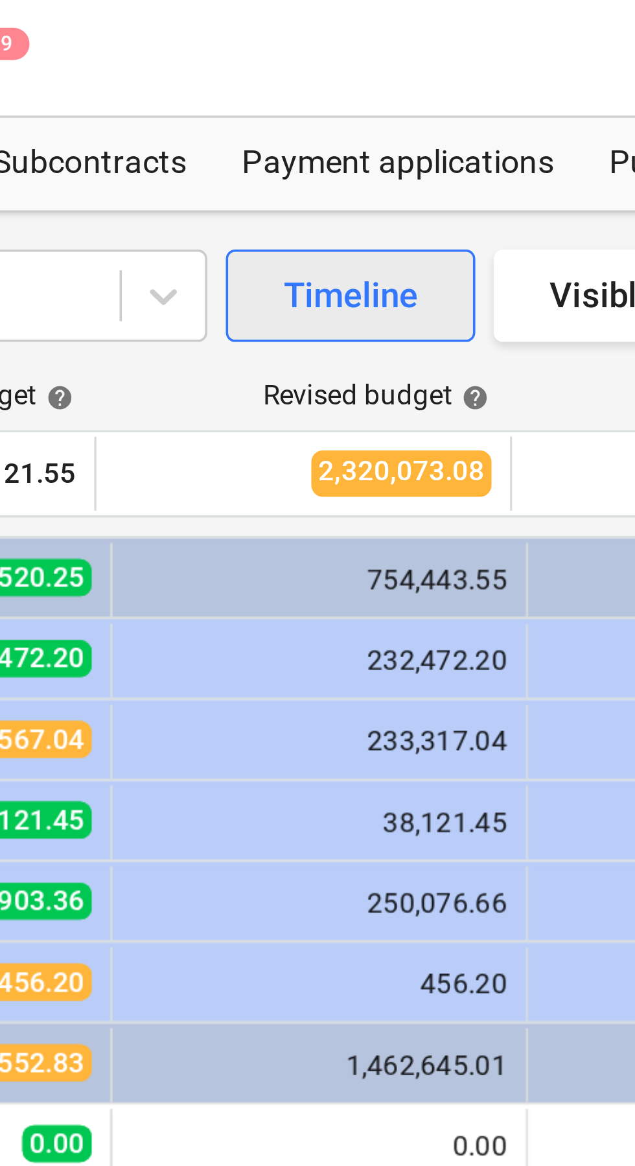
click at [435, 80] on div "Timeline" at bounding box center [435, 83] width 38 height 17
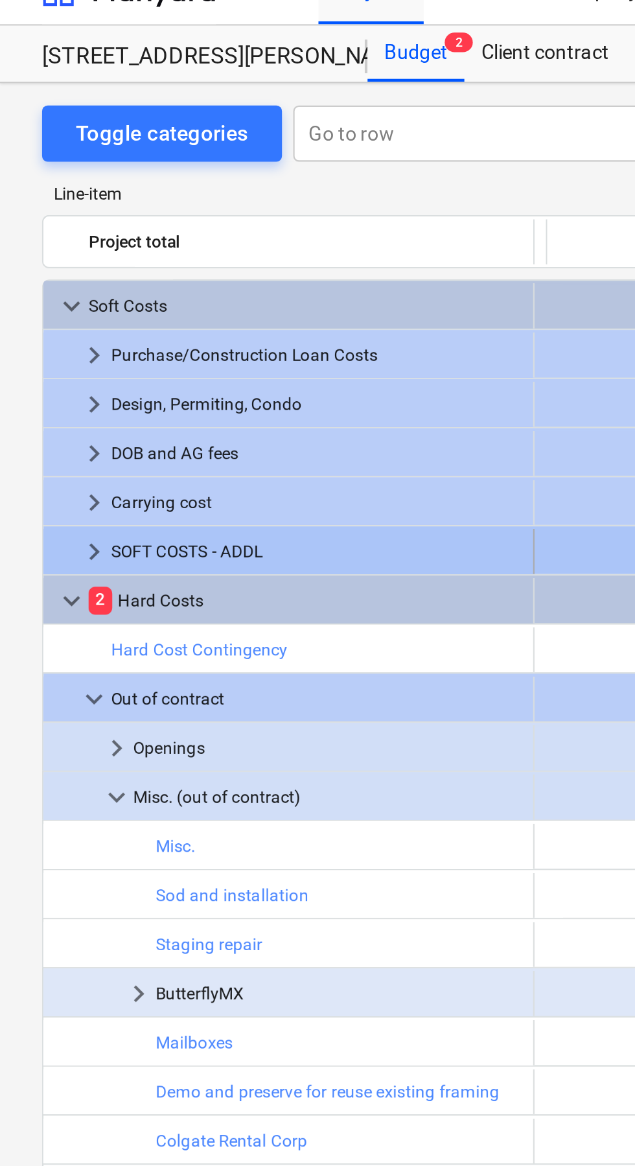
click at [43, 275] on span "keyboard_arrow_right" at bounding box center [44, 276] width 16 height 16
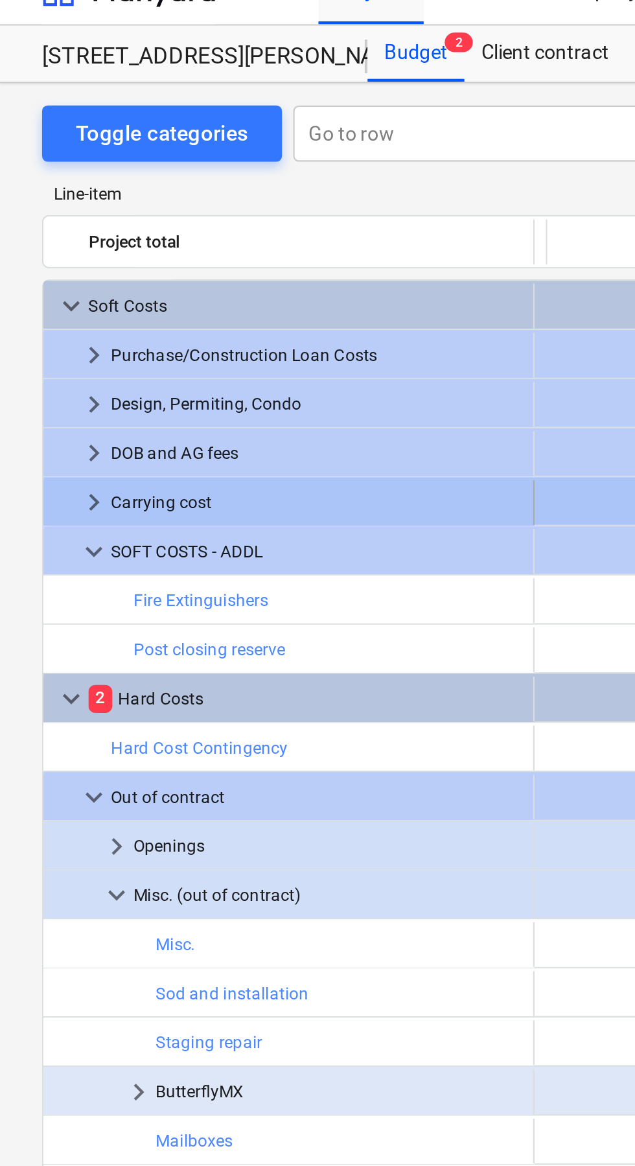
click at [45, 254] on span "keyboard_arrow_right" at bounding box center [44, 254] width 16 height 16
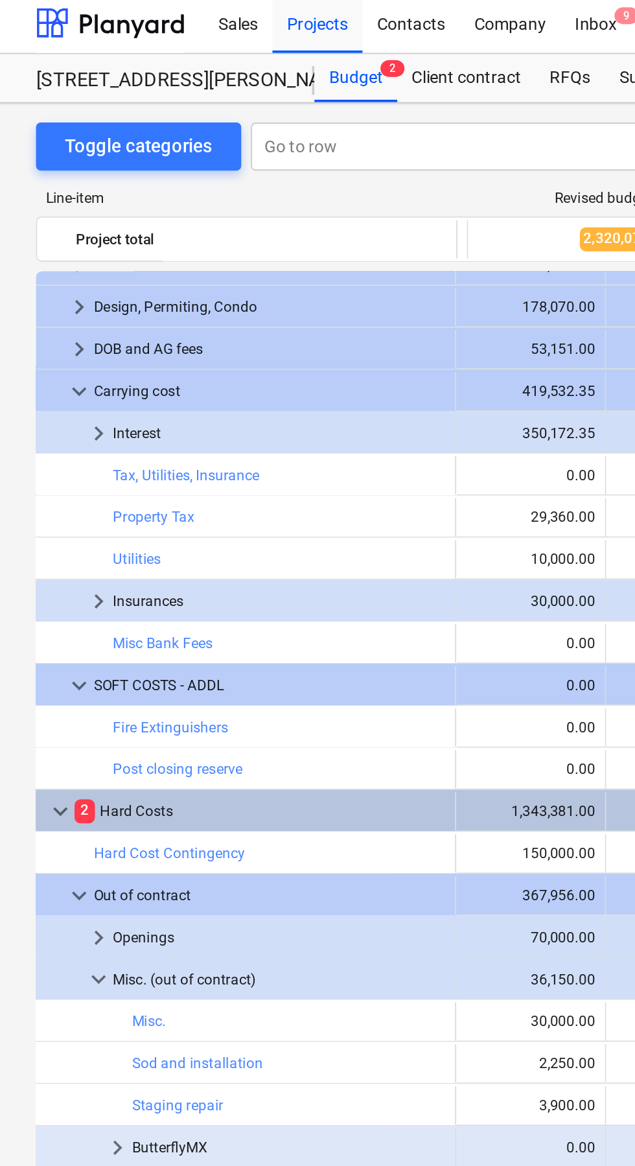
scroll to position [38, 33]
click at [56, 236] on span "keyboard_arrow_right" at bounding box center [53, 238] width 16 height 16
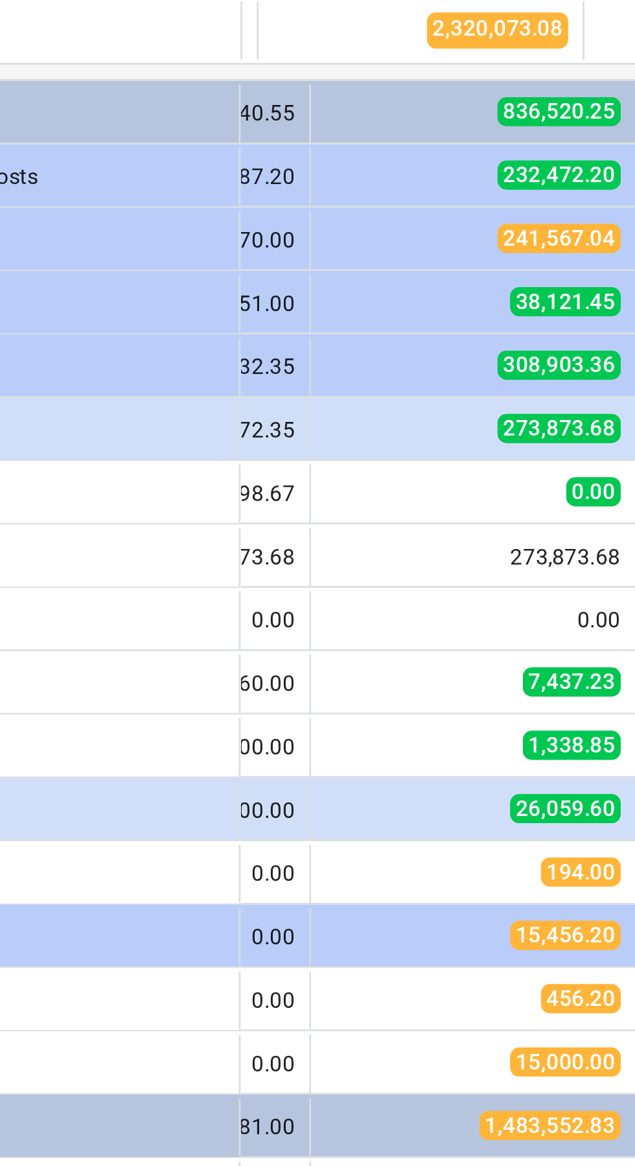
scroll to position [0, 117]
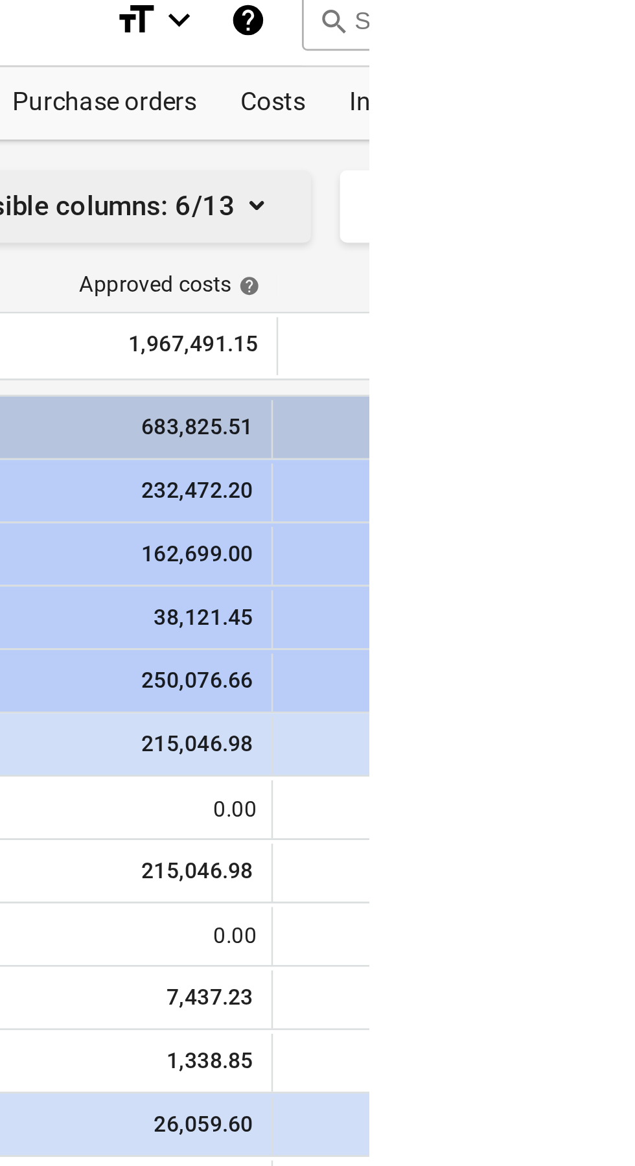
click at [587, 85] on icon "button" at bounding box center [595, 83] width 16 height 16
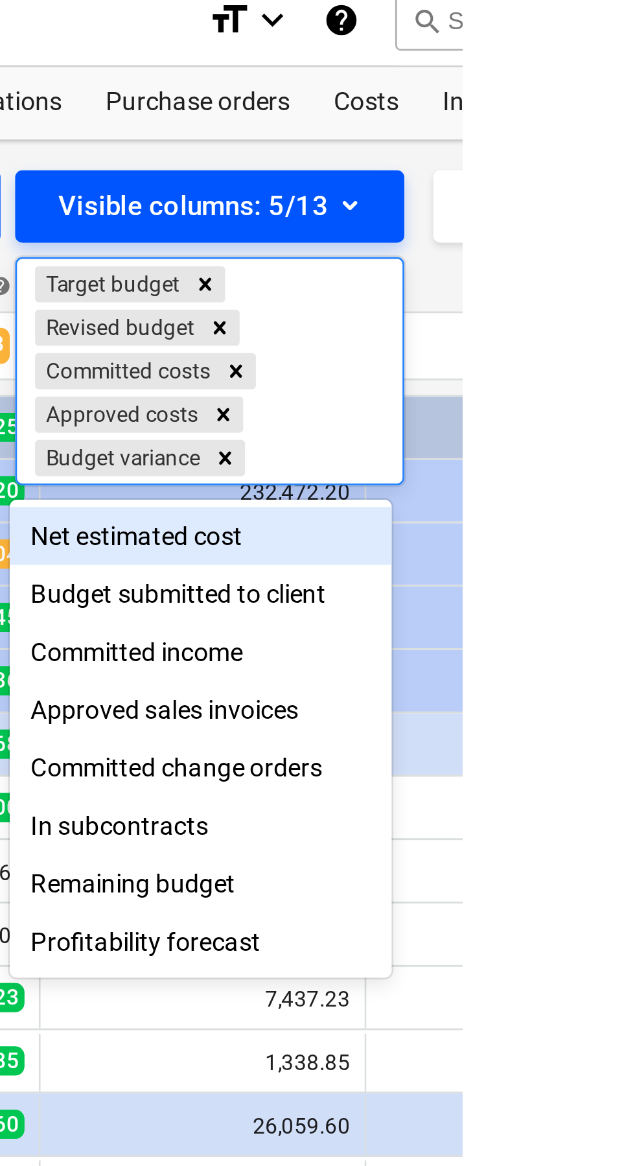
scroll to position [0, 0]
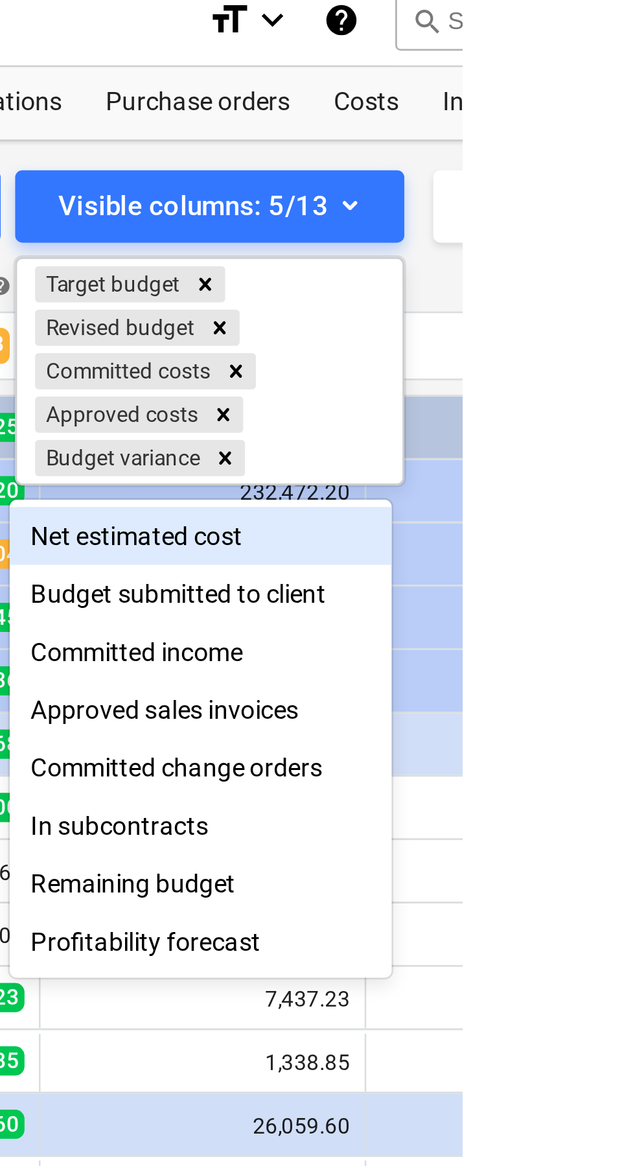
click at [634, 137] on div at bounding box center [317, 583] width 635 height 1166
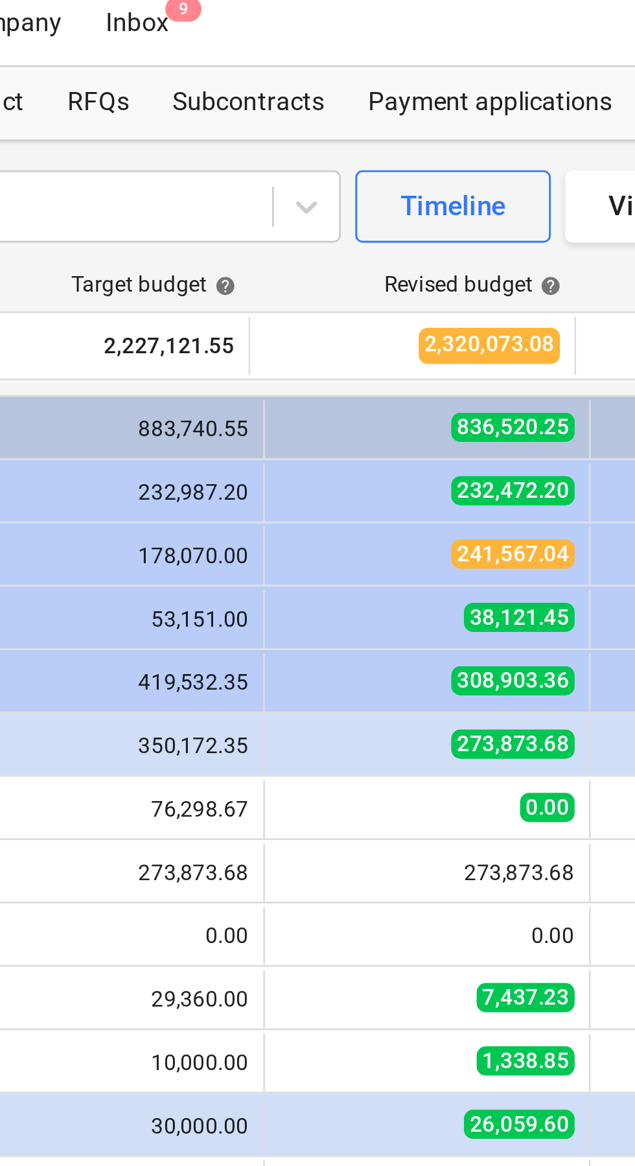
scroll to position [86, 0]
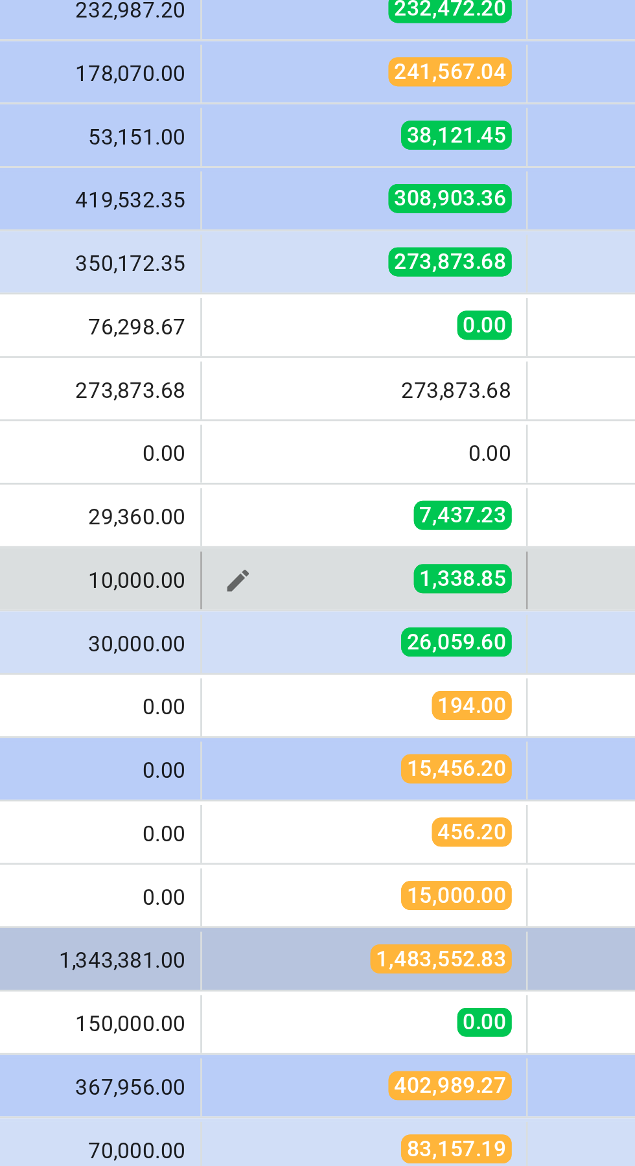
click at [448, 386] on span "1,338.85" at bounding box center [460, 389] width 35 height 10
click at [373, 395] on div "edit" at bounding box center [381, 390] width 16 height 16
click at [375, 389] on span "edit" at bounding box center [380, 389] width 10 height 10
type textarea "x"
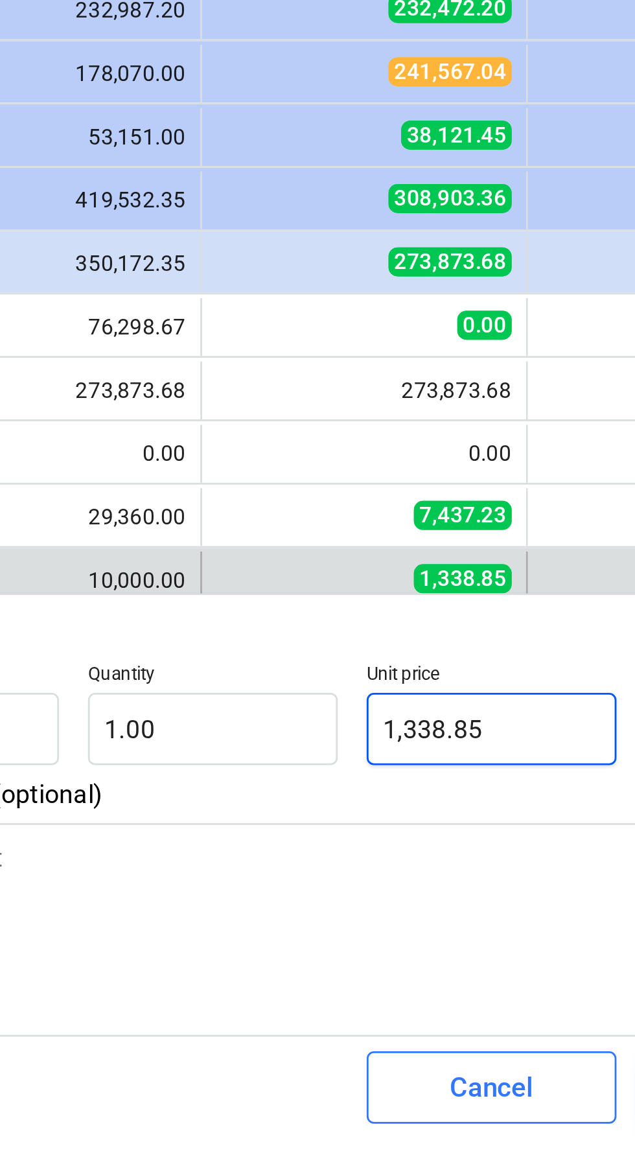
click at [472, 437] on input "1,338.85" at bounding box center [470, 443] width 89 height 26
type input "1338.85"
type textarea "x"
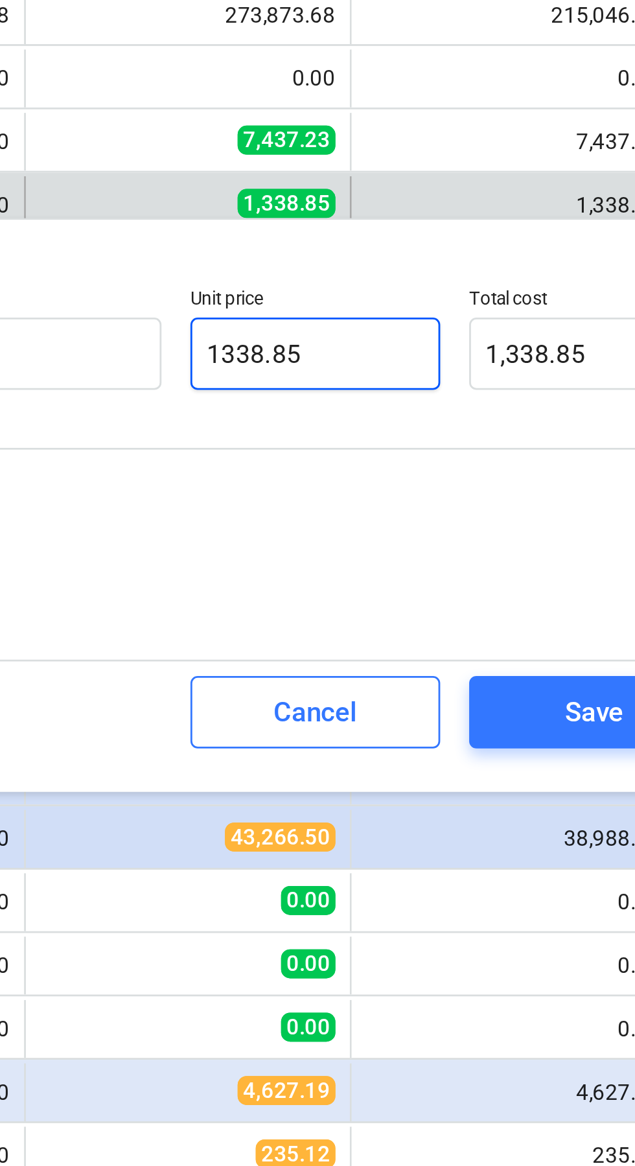
type input "1338.8"
type textarea "x"
type input "1,338.80"
type input "1338."
type textarea "x"
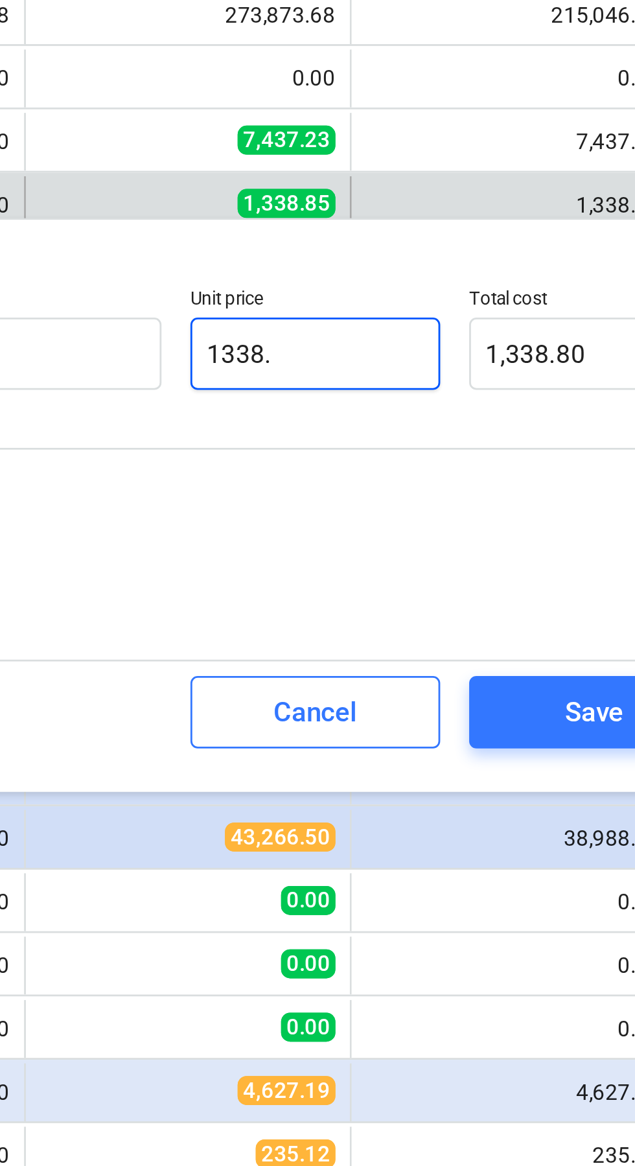
type input "1,338.00"
type input "1338"
type textarea "x"
type input "133"
type textarea "x"
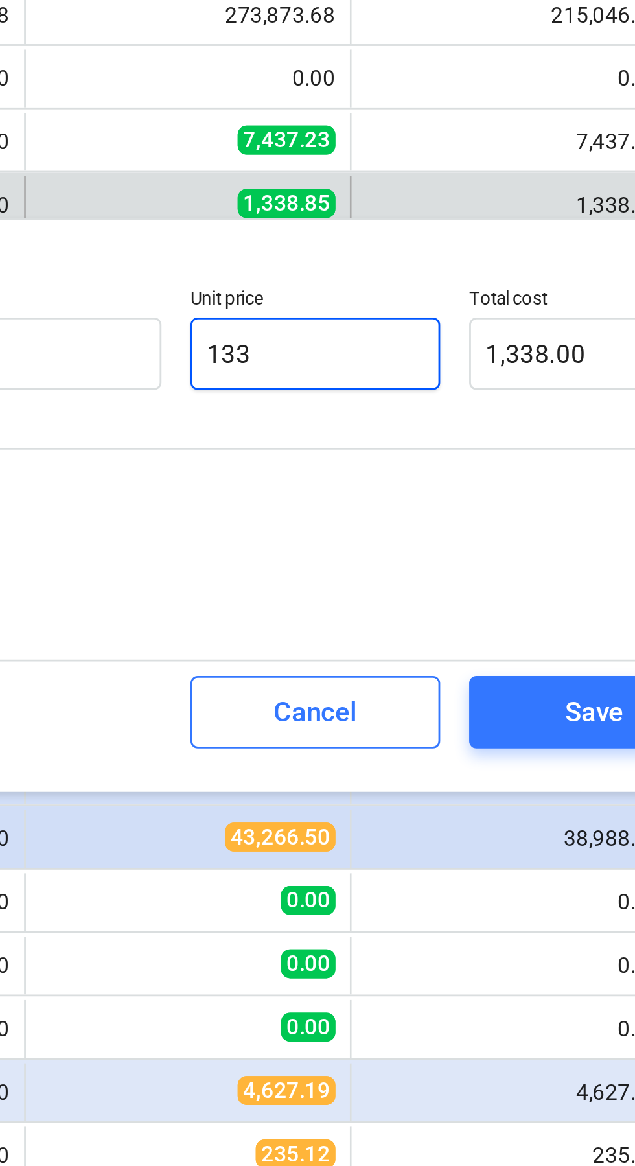
type input "133.00"
type input "13"
type textarea "x"
type input "13.00"
type input "1"
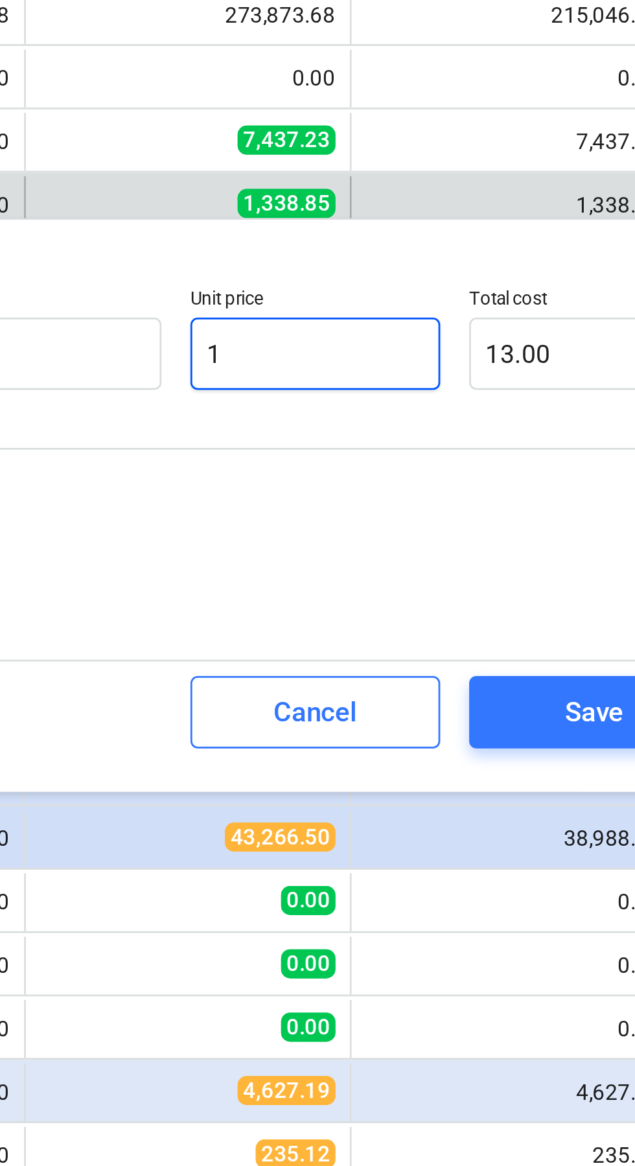
type textarea "x"
type input "1.00"
type textarea "x"
type input "0.00"
type input "1"
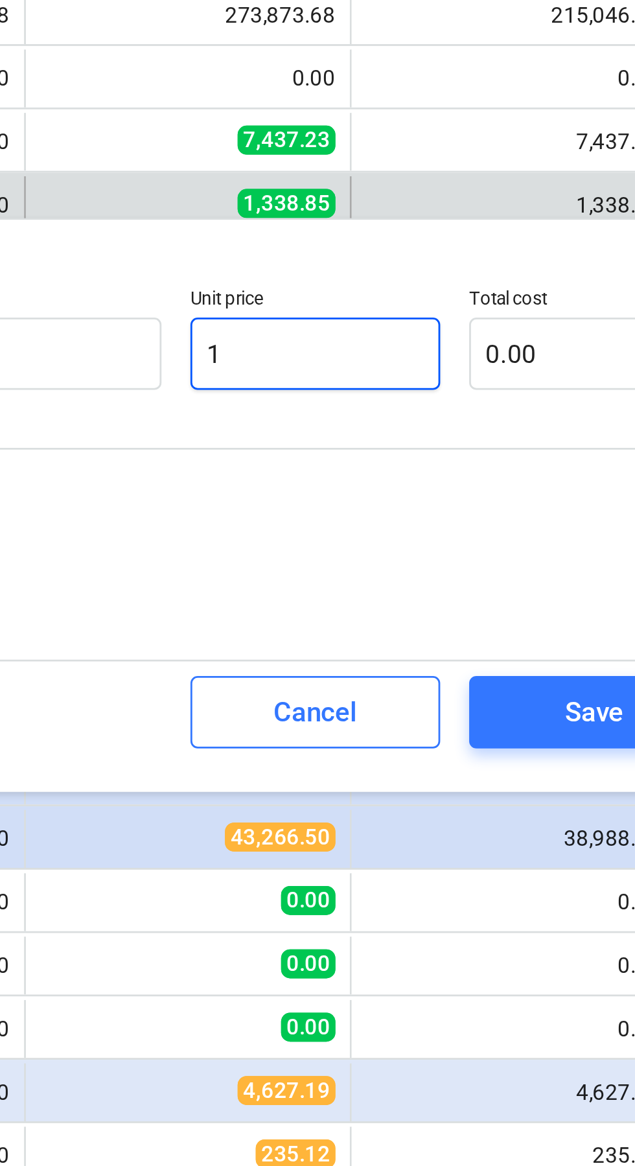
type textarea "x"
type input "1.00"
type input "10"
type textarea "x"
type input "10.00"
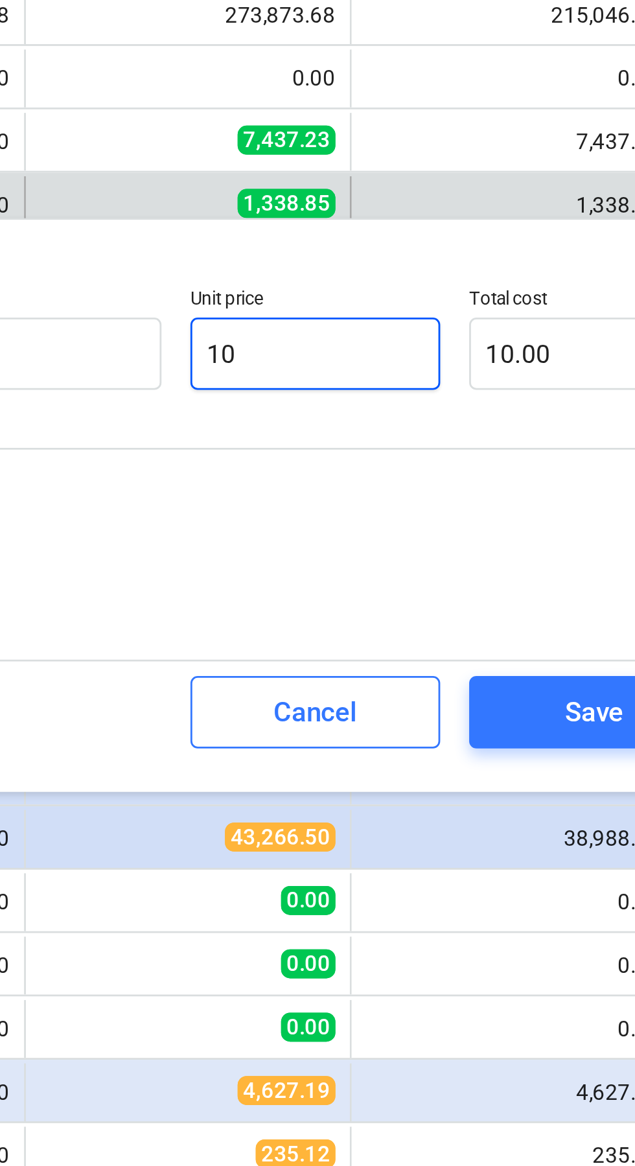
type input "100"
type textarea "x"
type input "100.00"
type input "1000"
type textarea "x"
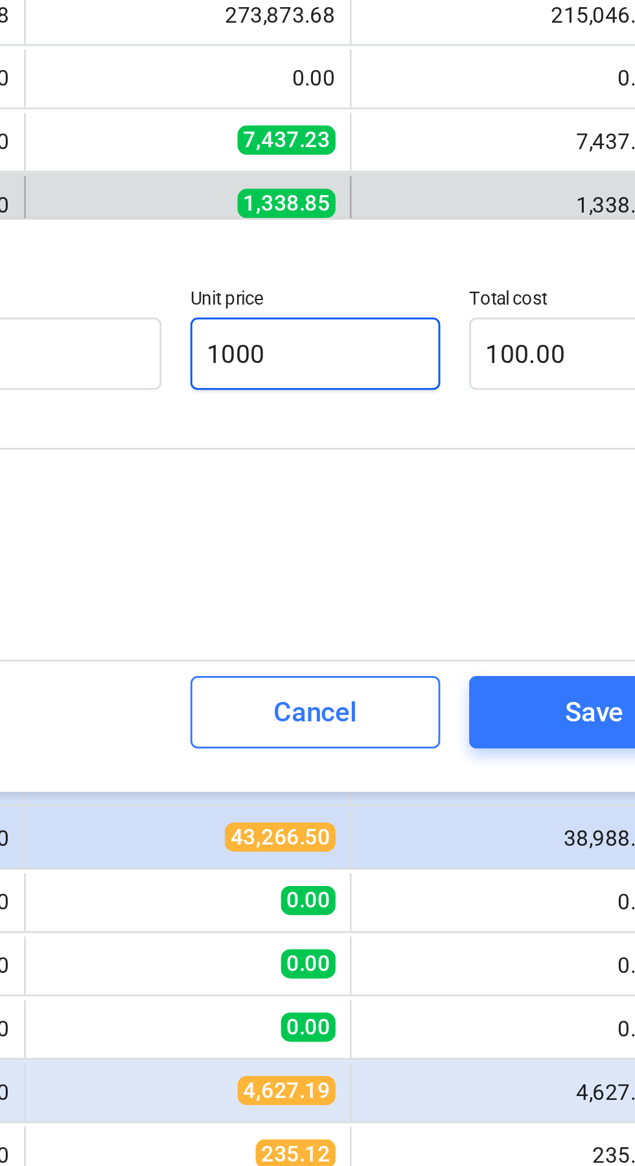
type input "1,000.00"
type input "10000"
type textarea "x"
type input "10,000.00"
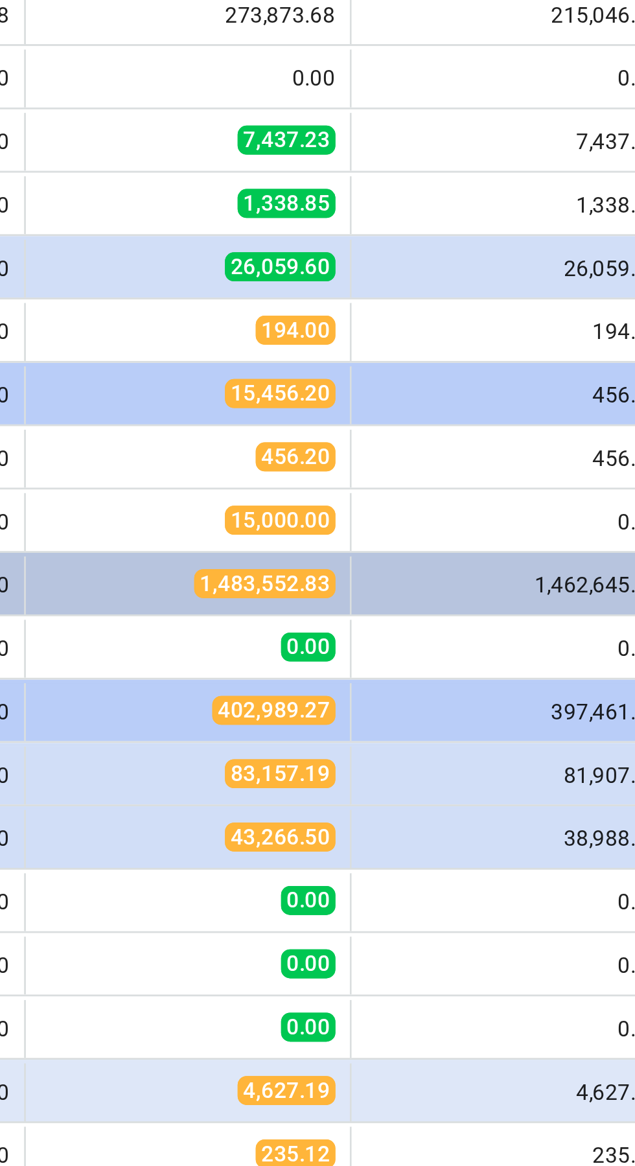
scroll to position [51, 0]
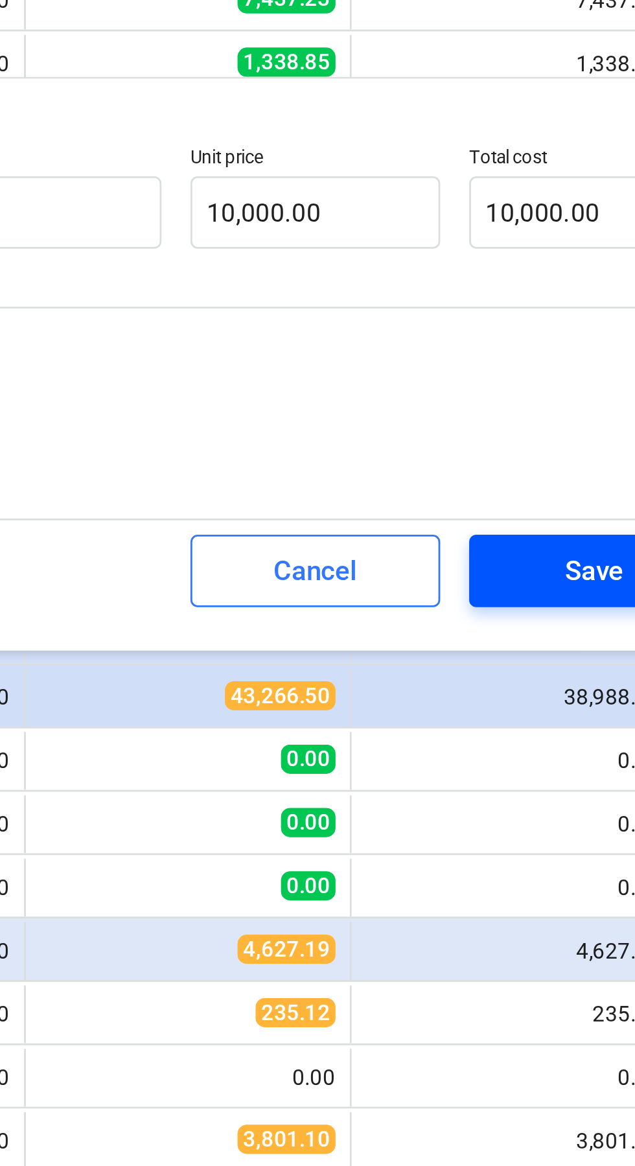
click at [557, 520] on span "Save" at bounding box center [571, 520] width 58 height 17
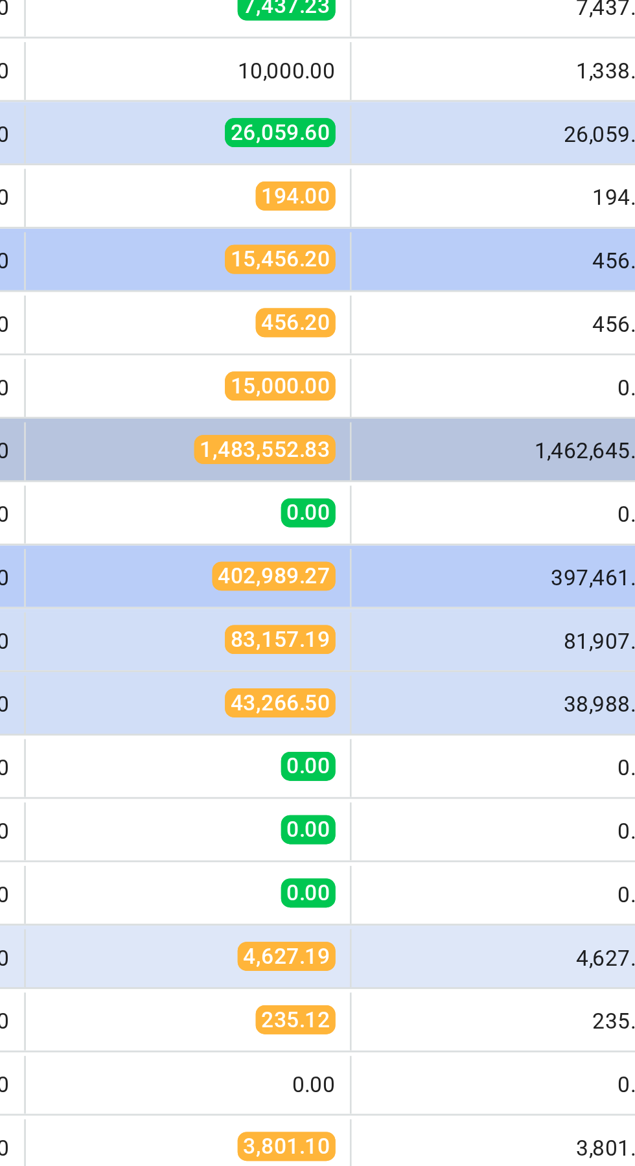
scroll to position [0, 0]
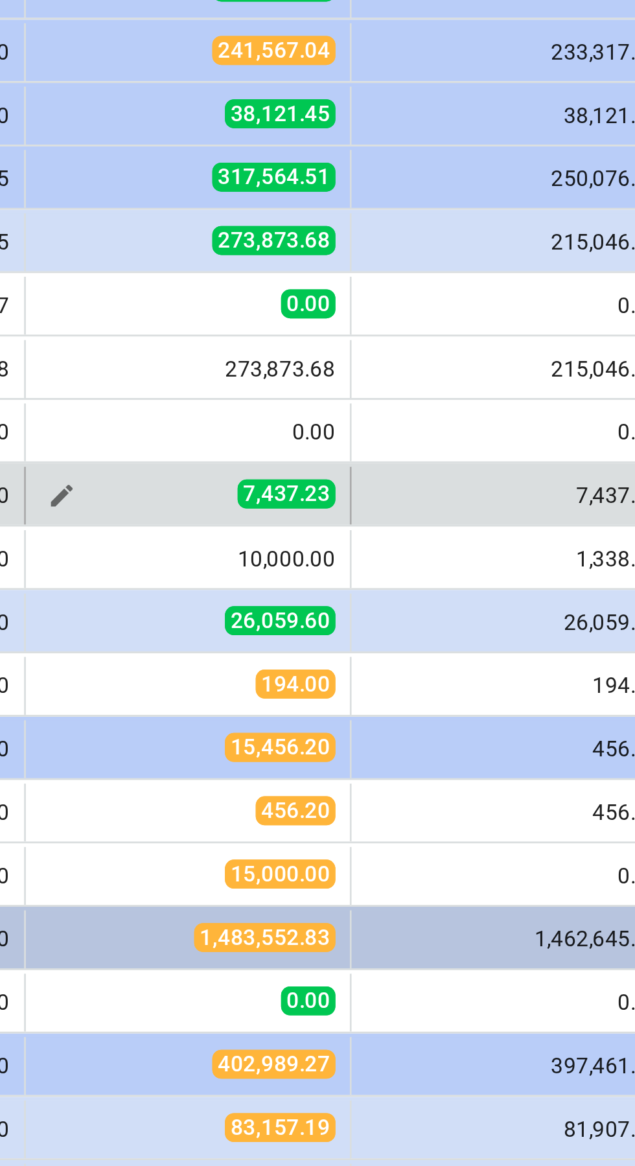
click at [457, 367] on span "7,437.23" at bounding box center [460, 366] width 35 height 10
click at [377, 368] on span "edit" at bounding box center [380, 367] width 10 height 10
type textarea "x"
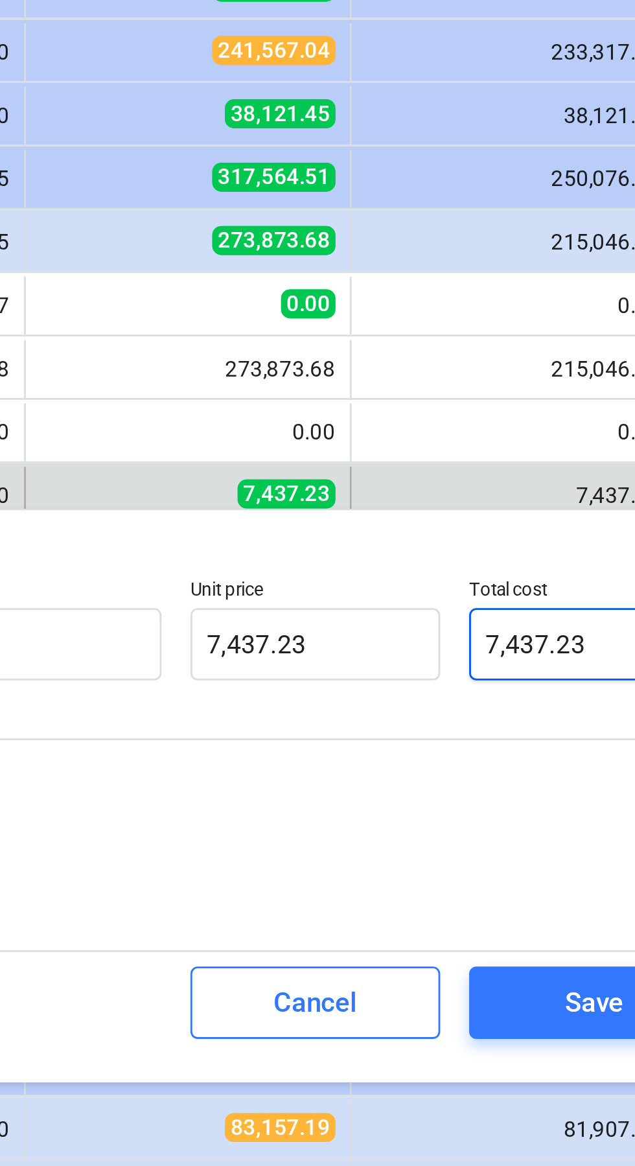
click at [562, 419] on input "7,437.23" at bounding box center [570, 420] width 89 height 26
type input "7437.23"
type textarea "x"
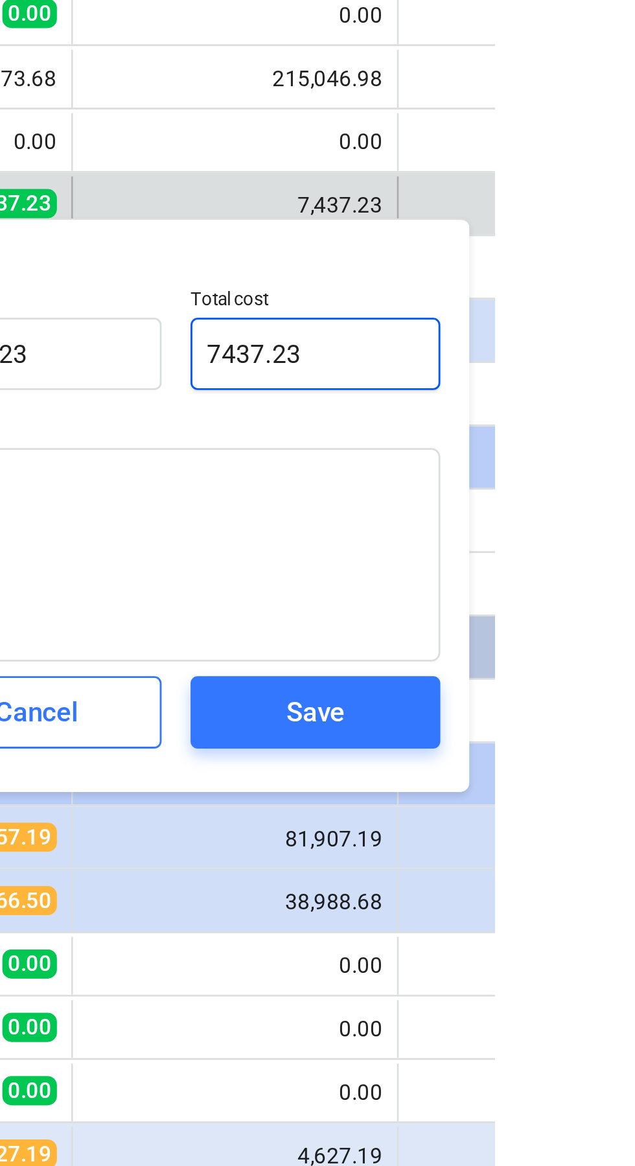
type input "7437.2"
type textarea "x"
type input "7,437.20"
type input "7437."
type textarea "x"
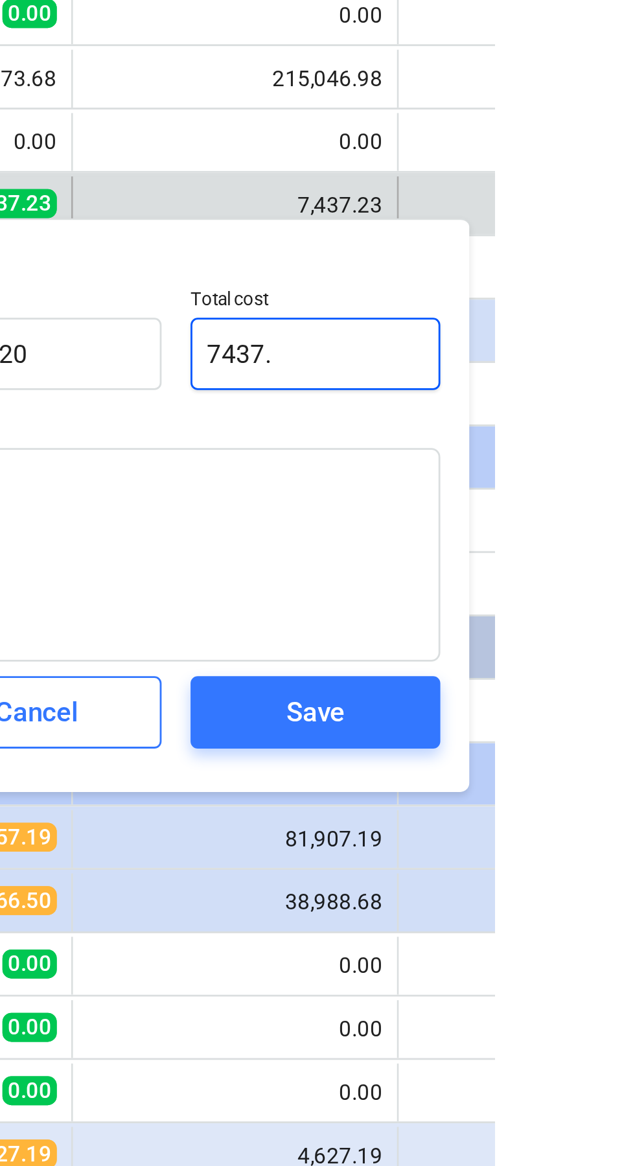
type input "7,437.00"
type input "7437"
type textarea "x"
type input "743"
type textarea "x"
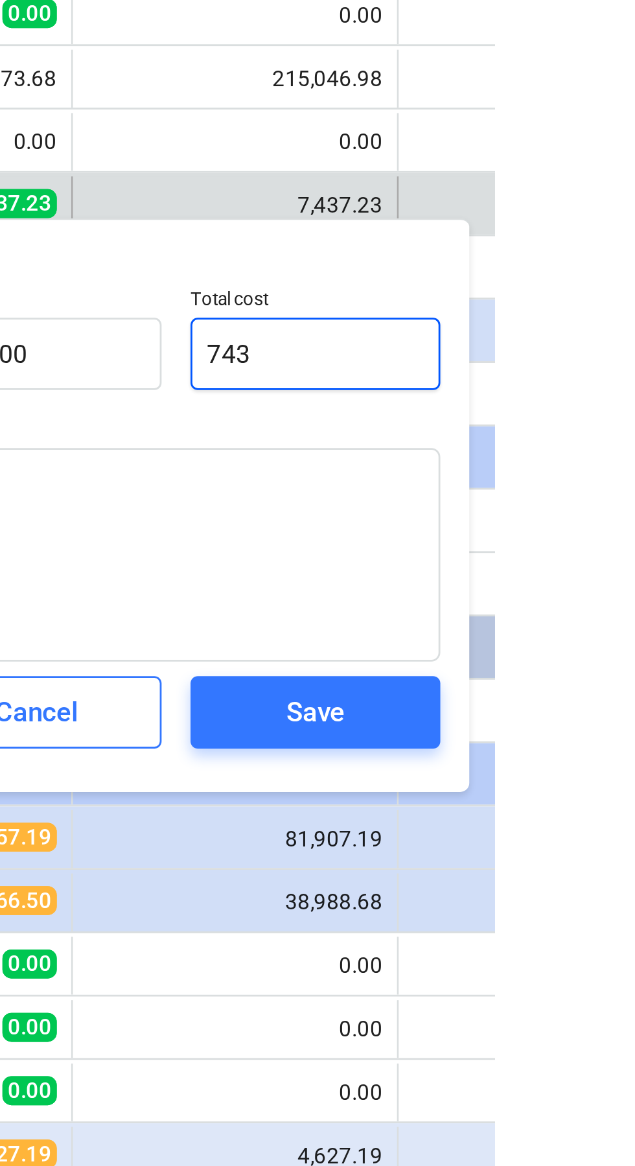
type input "743.00"
type input "74"
type textarea "x"
type input "74.00"
type input "7"
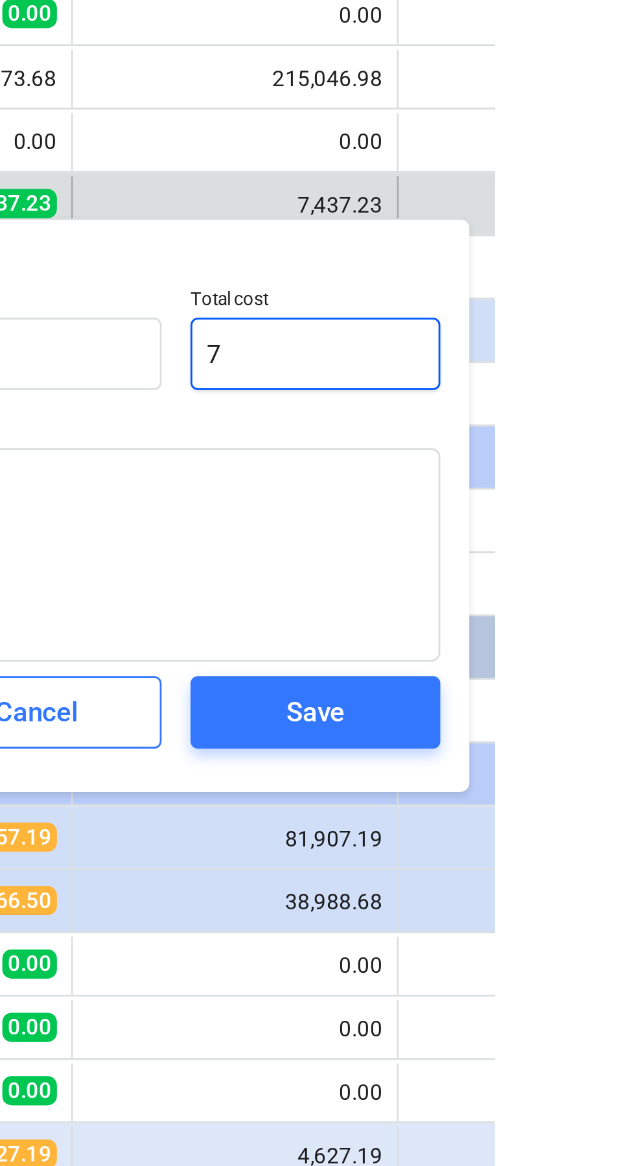
type textarea "x"
type input "7.00"
type textarea "x"
type input "0.00"
type input "2"
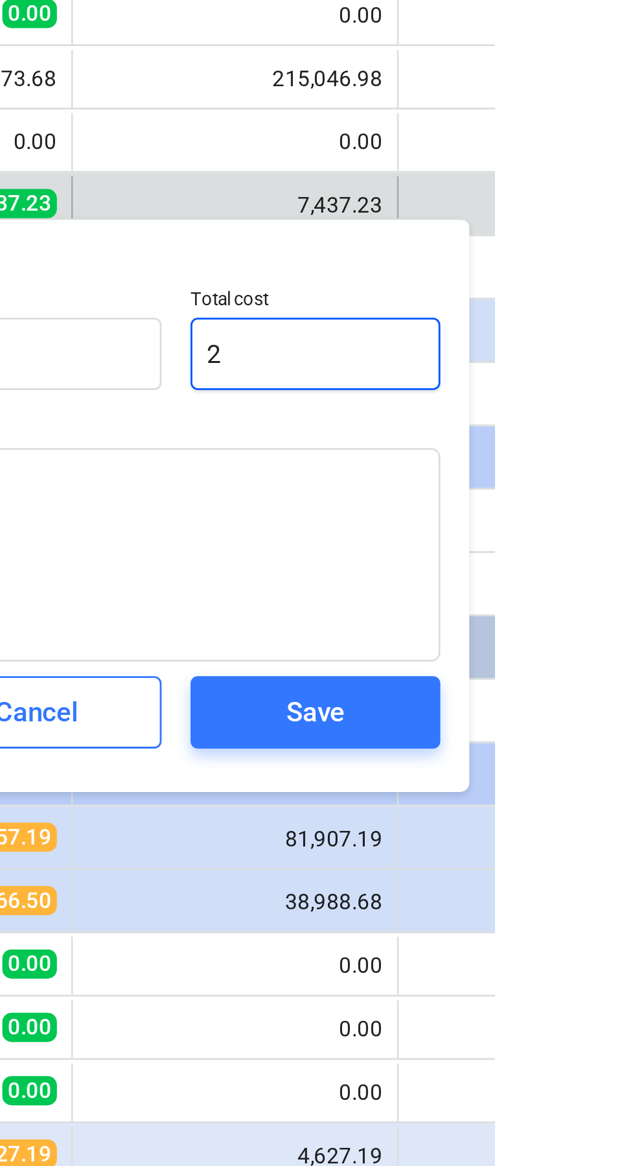
type textarea "x"
type input "2.00"
type input "29"
type textarea "x"
type input "29.00"
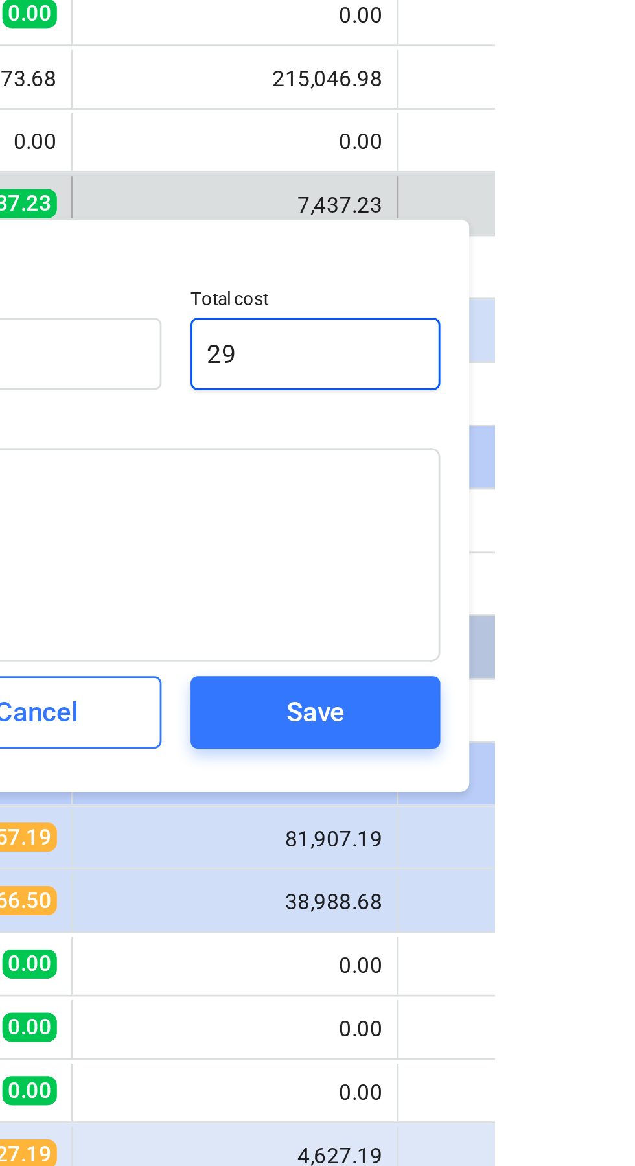
type input "290"
type textarea "x"
type input "290.00"
type input "2900"
type textarea "x"
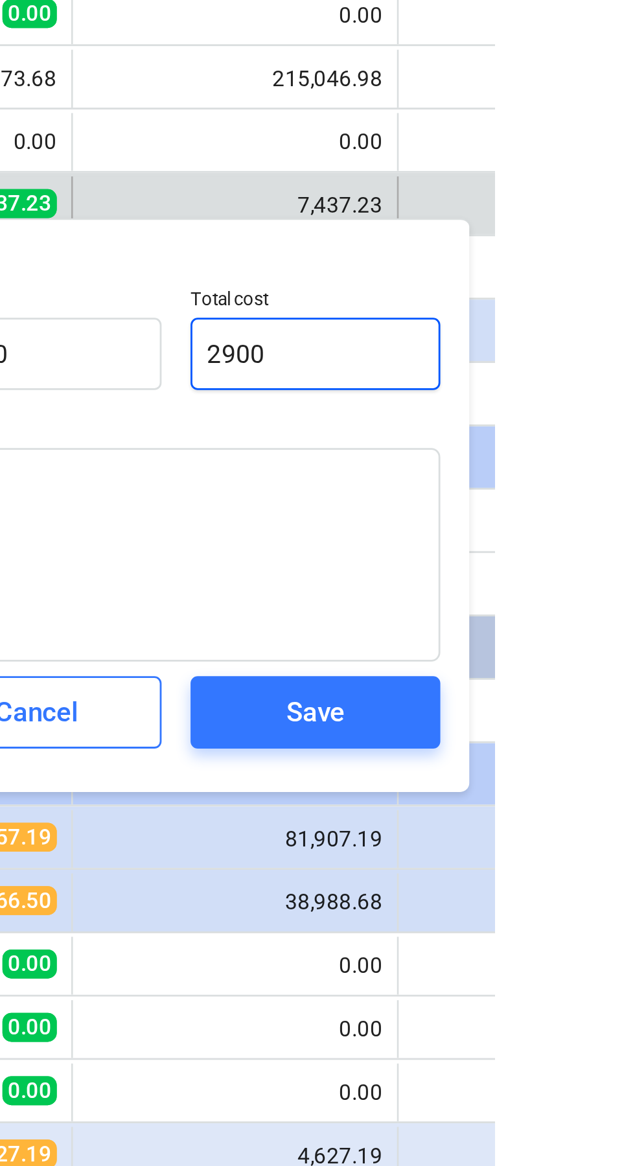
type input "2,900.00"
type input "29000"
type textarea "x"
type input "29,000.00"
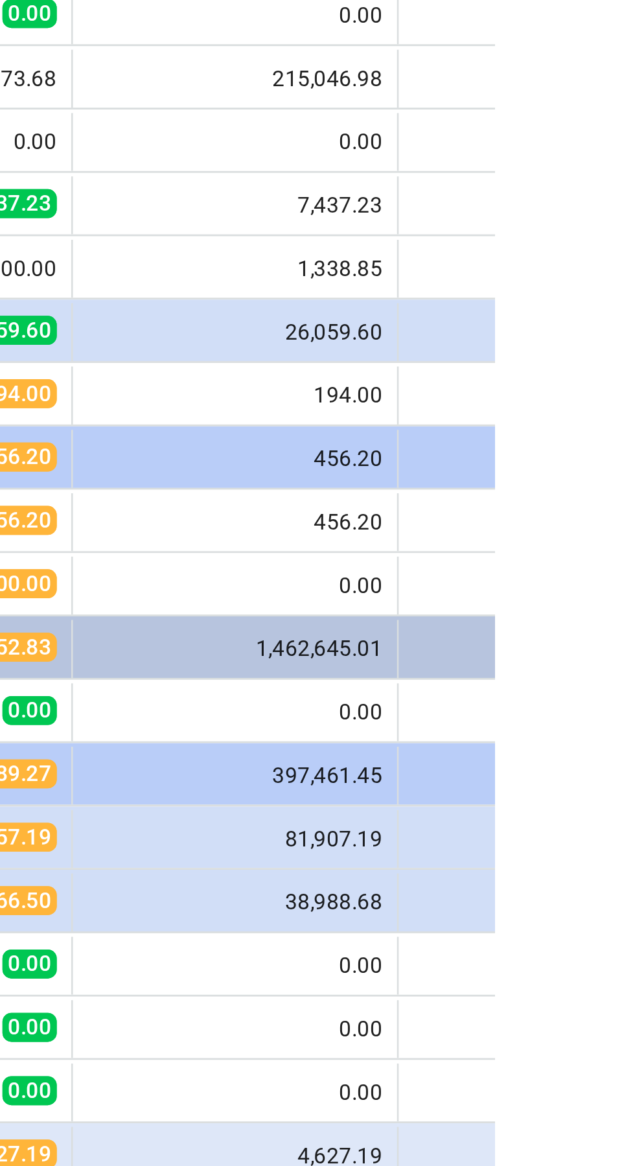
scroll to position [52, 0]
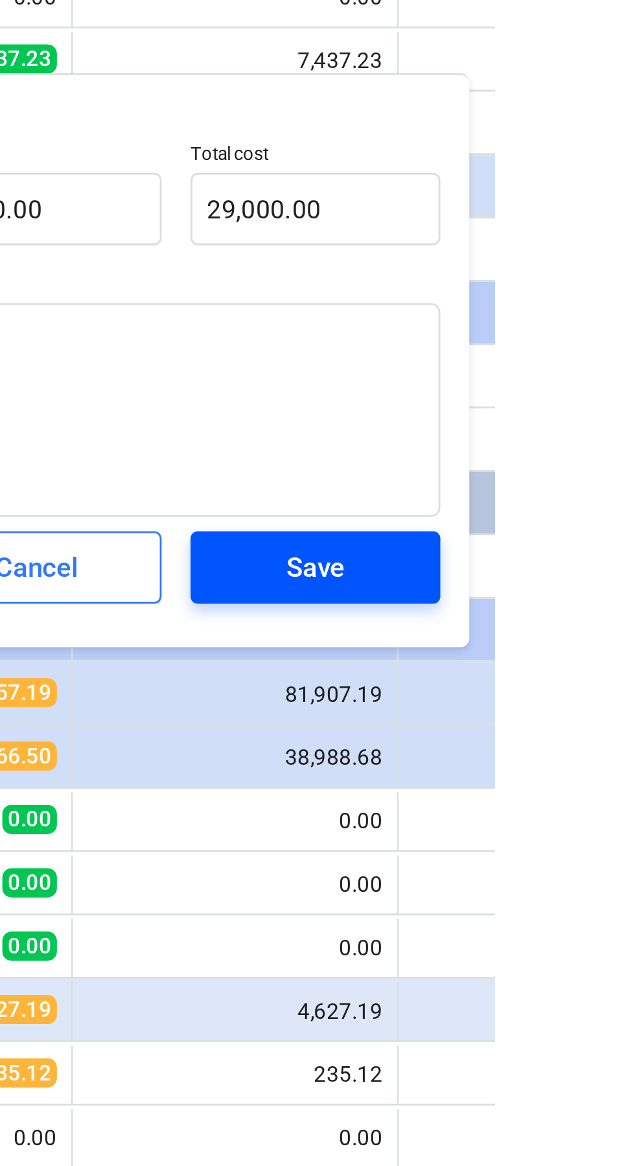
click at [588, 494] on span "Save" at bounding box center [571, 496] width 58 height 17
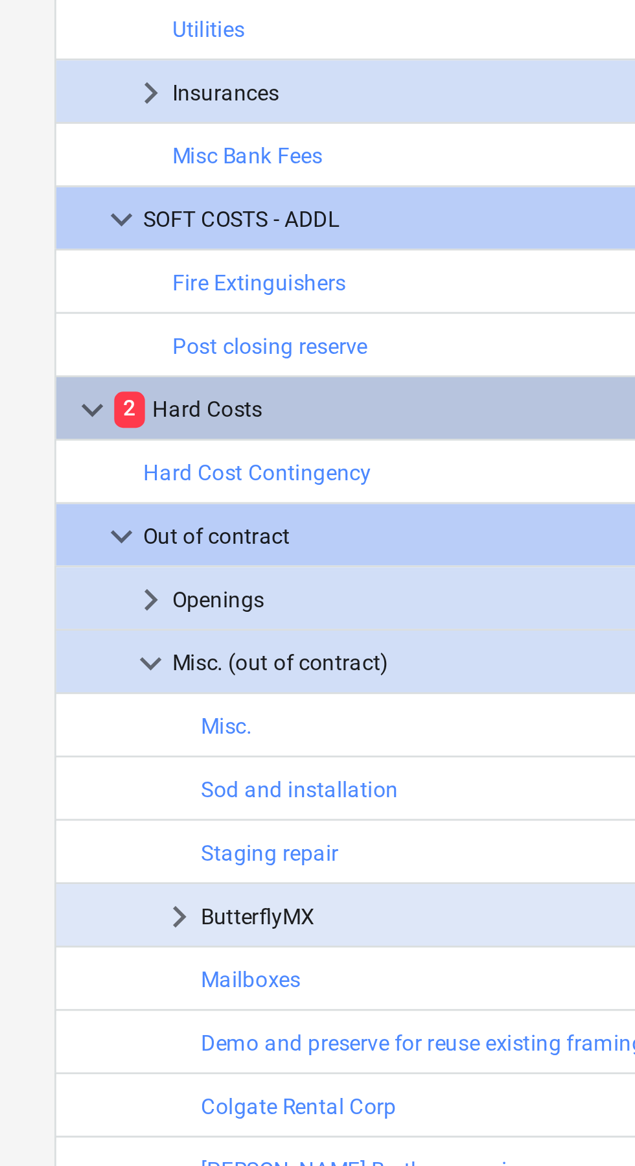
scroll to position [0, 0]
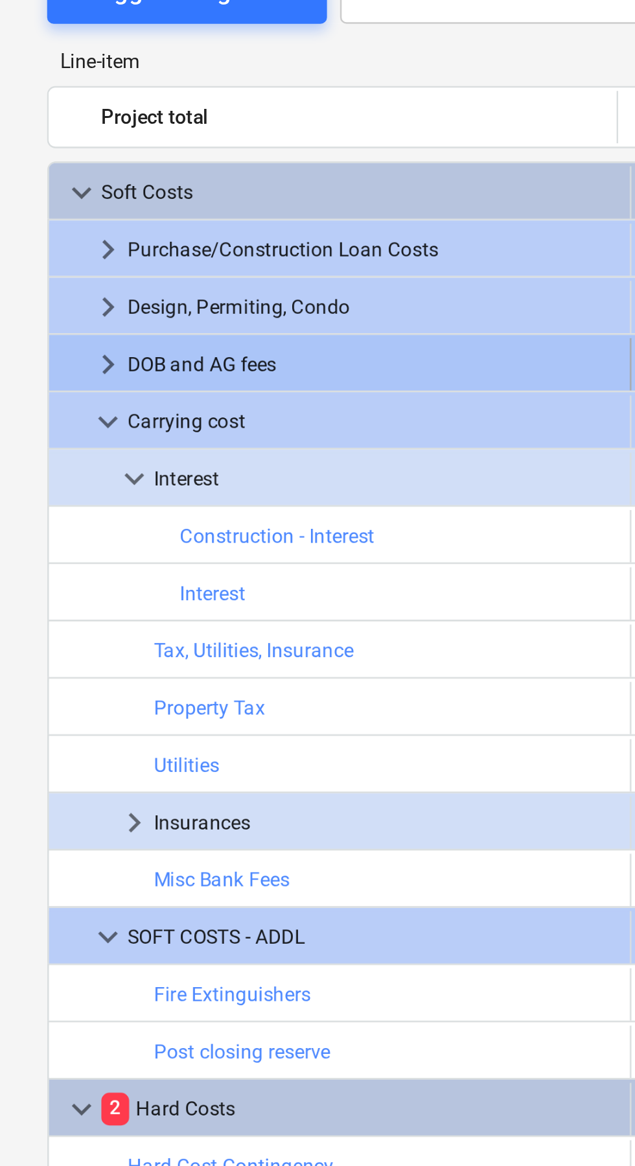
click at [39, 227] on span "keyboard_arrow_right" at bounding box center [44, 231] width 16 height 16
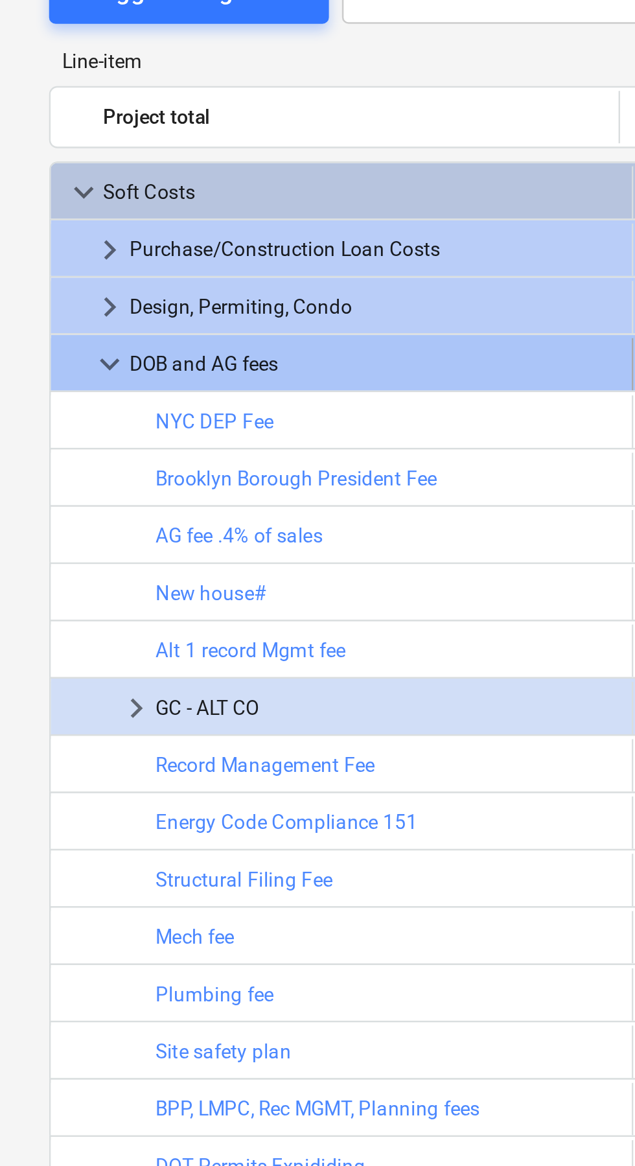
click at [42, 228] on span "keyboard_arrow_down" at bounding box center [44, 231] width 16 height 16
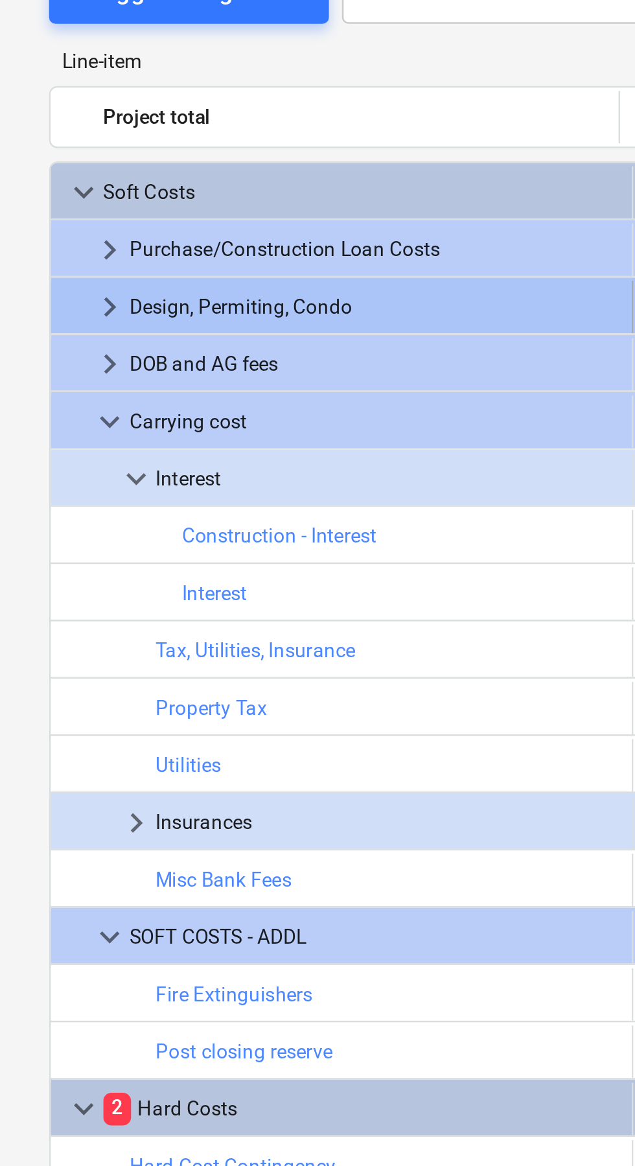
click at [48, 208] on span "keyboard_arrow_right" at bounding box center [44, 208] width 16 height 16
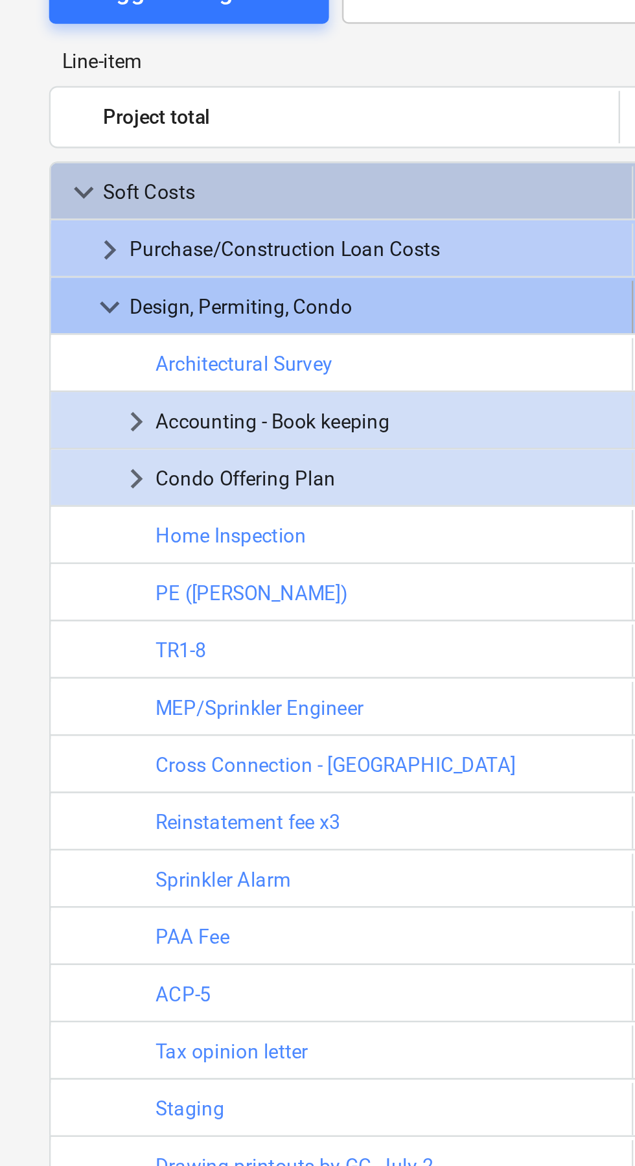
click at [42, 210] on span "keyboard_arrow_down" at bounding box center [44, 208] width 16 height 16
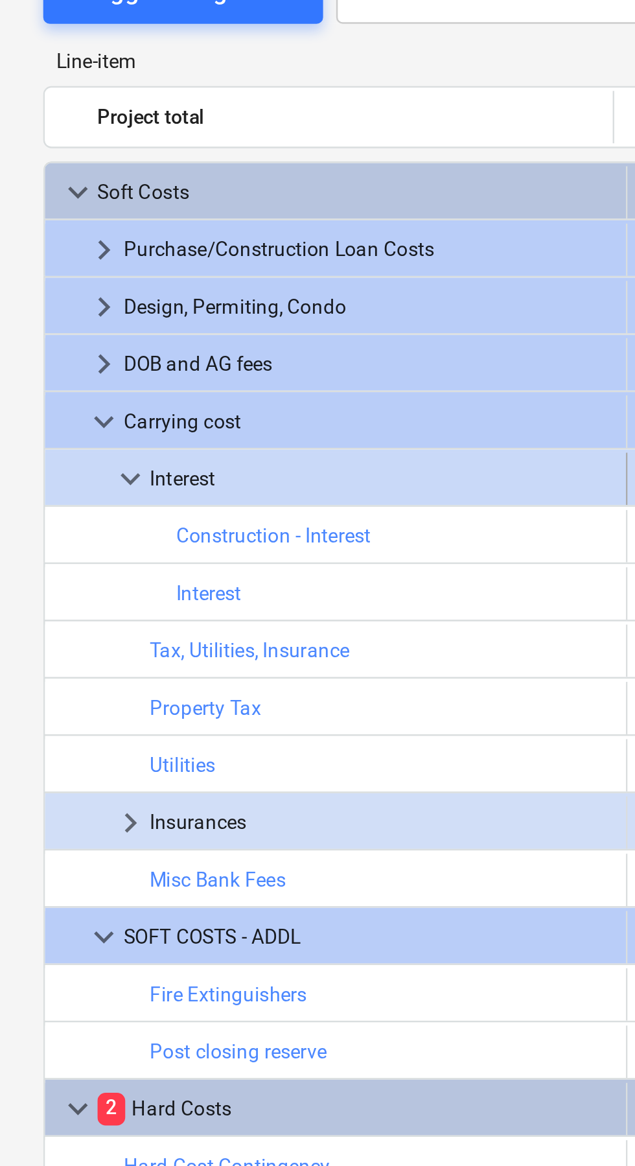
click at [49, 281] on span "keyboard_arrow_down" at bounding box center [54, 276] width 16 height 16
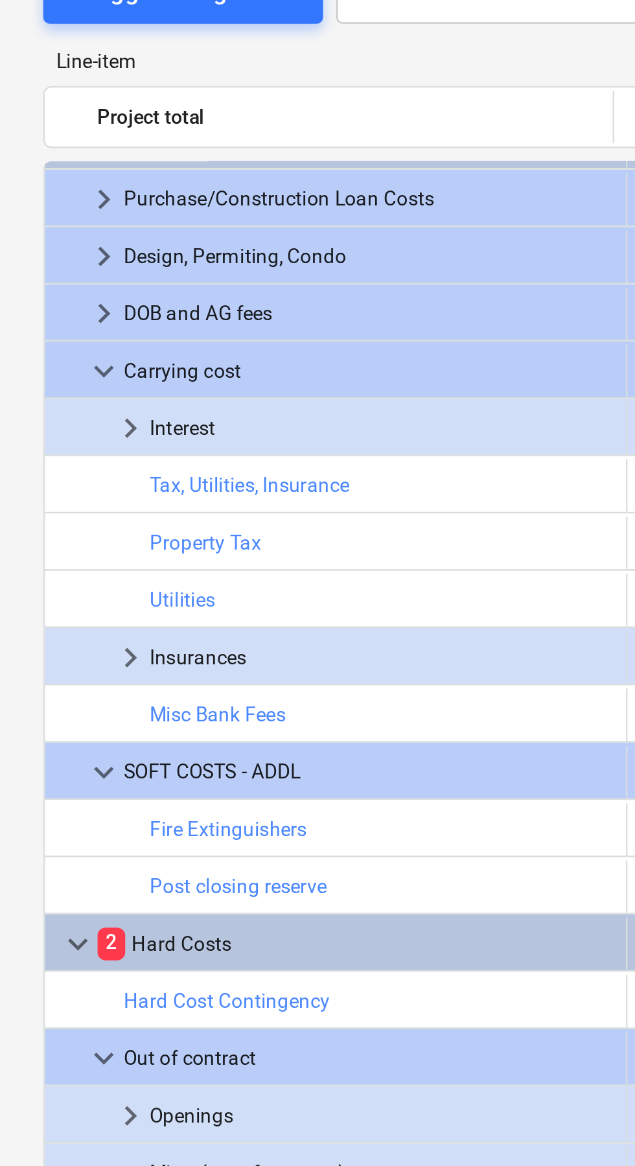
scroll to position [40, 0]
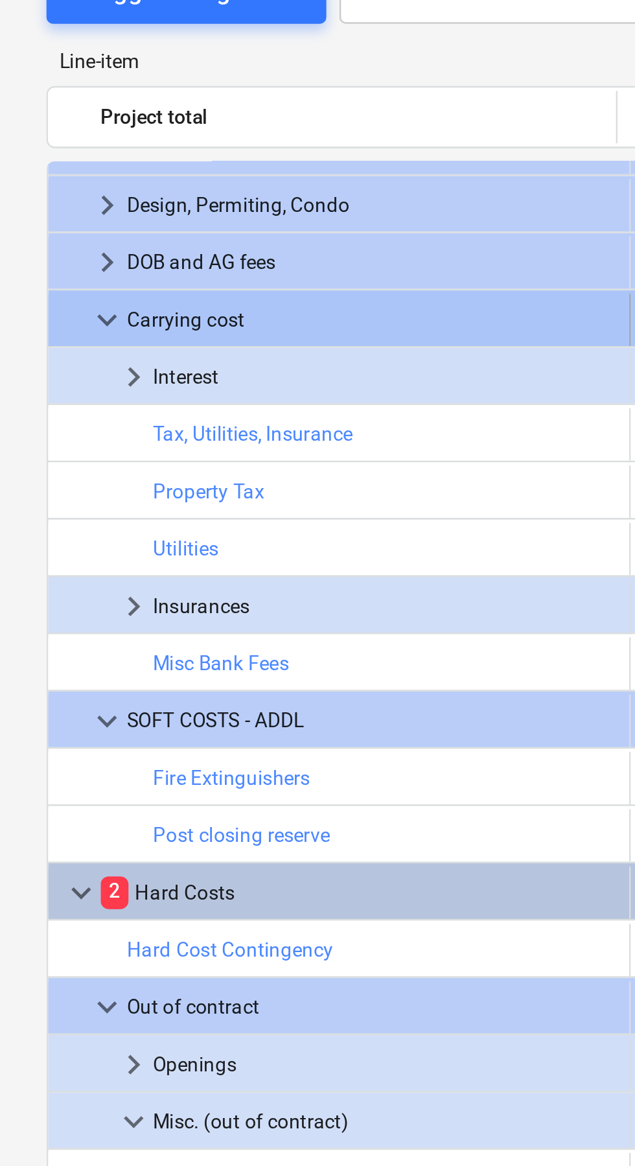
click at [43, 214] on span "keyboard_arrow_down" at bounding box center [44, 213] width 16 height 16
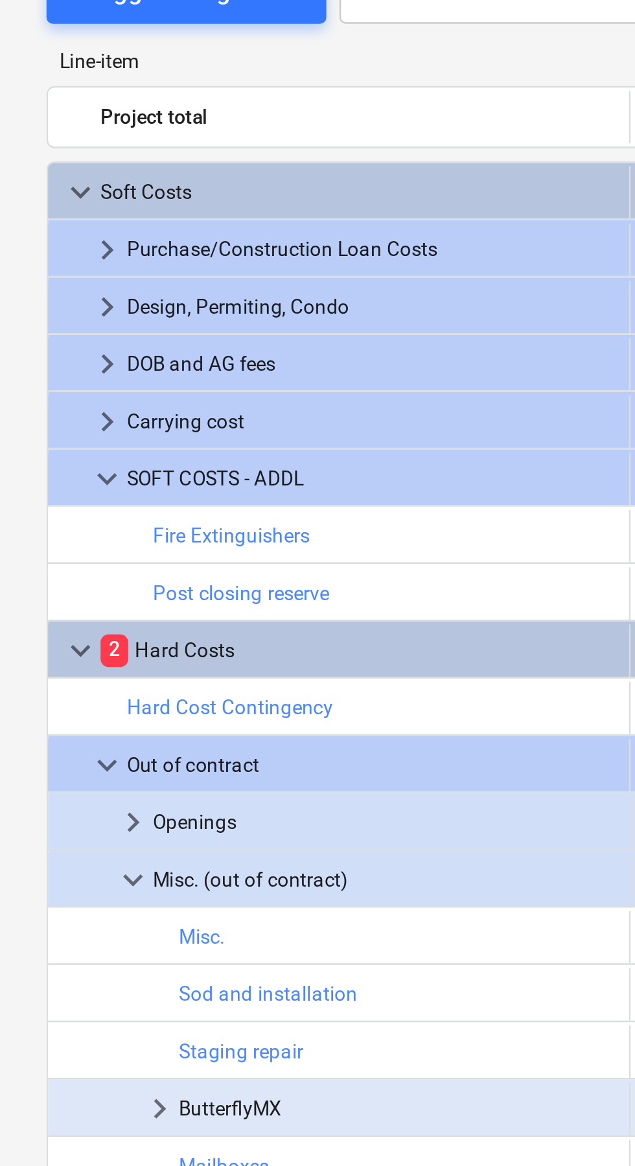
scroll to position [0, 0]
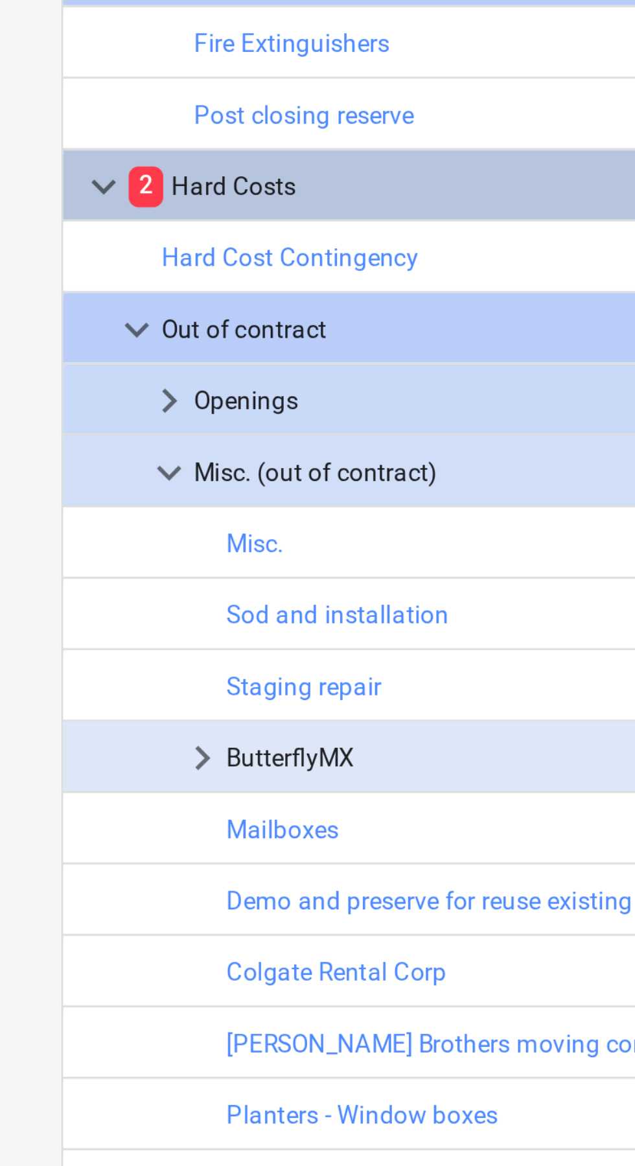
click at [52, 411] on span "keyboard_arrow_right" at bounding box center [54, 412] width 16 height 16
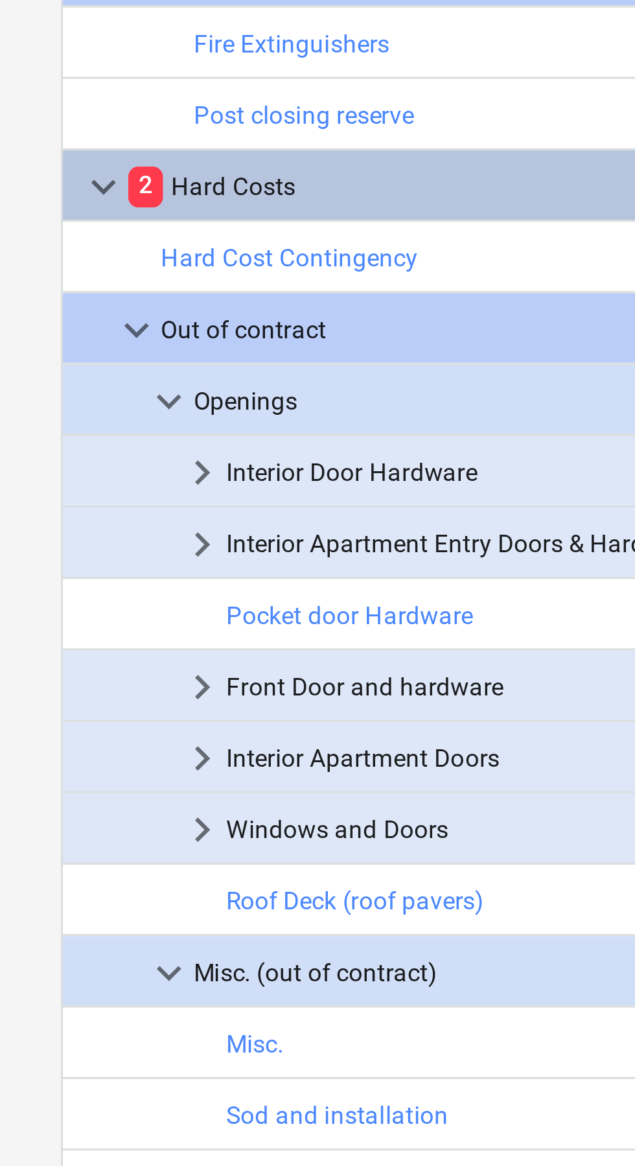
scroll to position [48, 0]
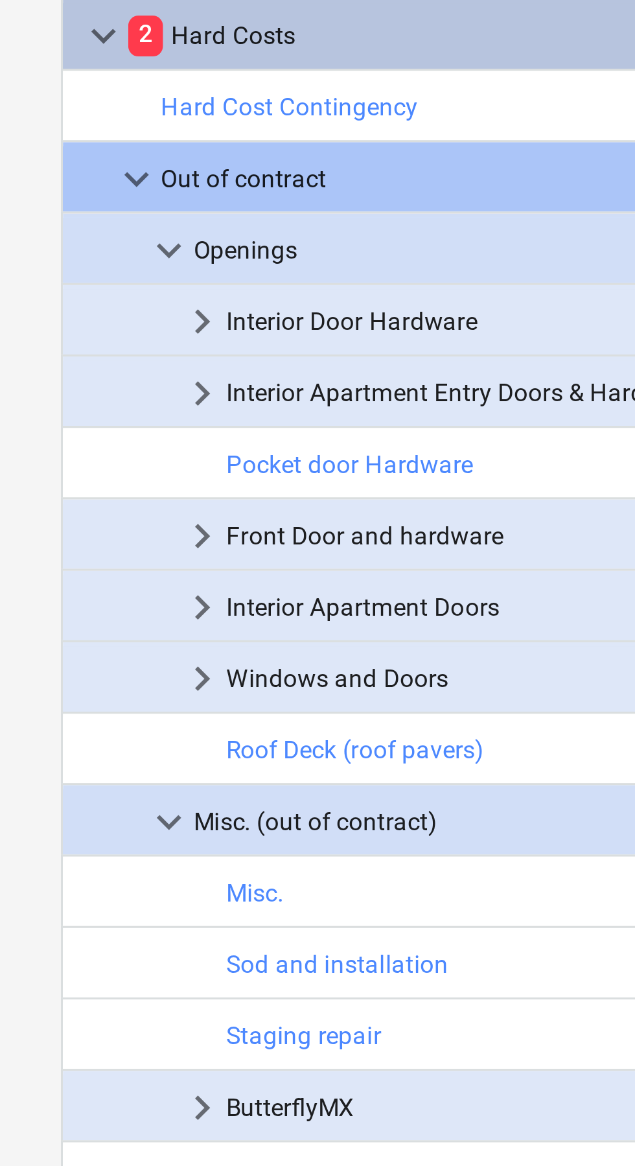
click at [41, 340] on span "keyboard_arrow_down" at bounding box center [44, 342] width 16 height 16
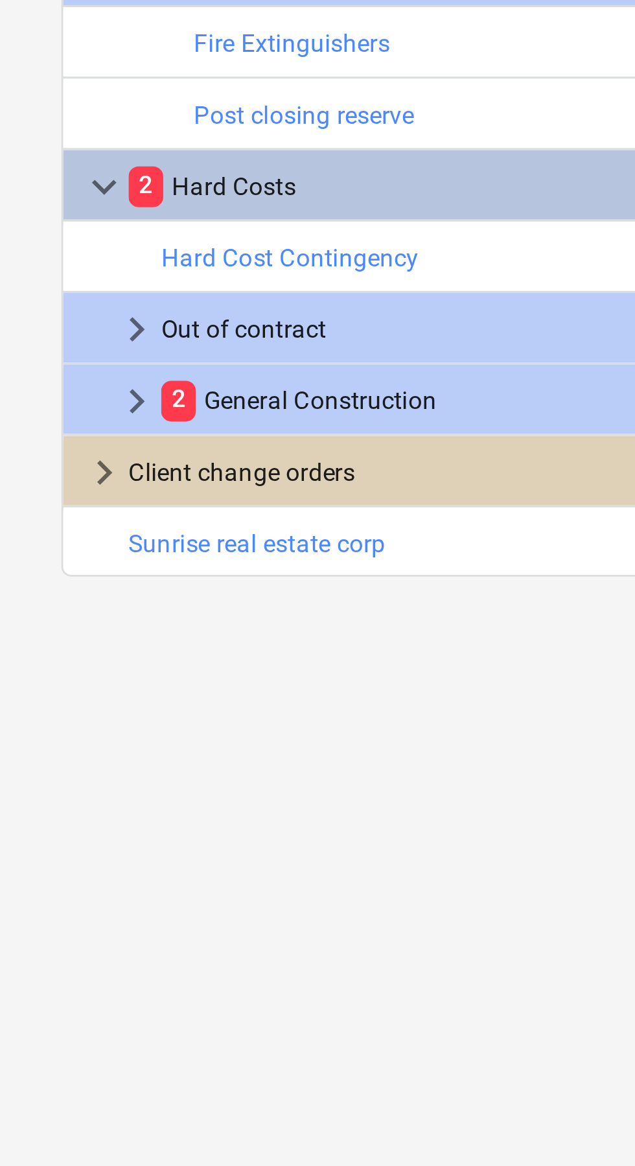
scroll to position [0, 0]
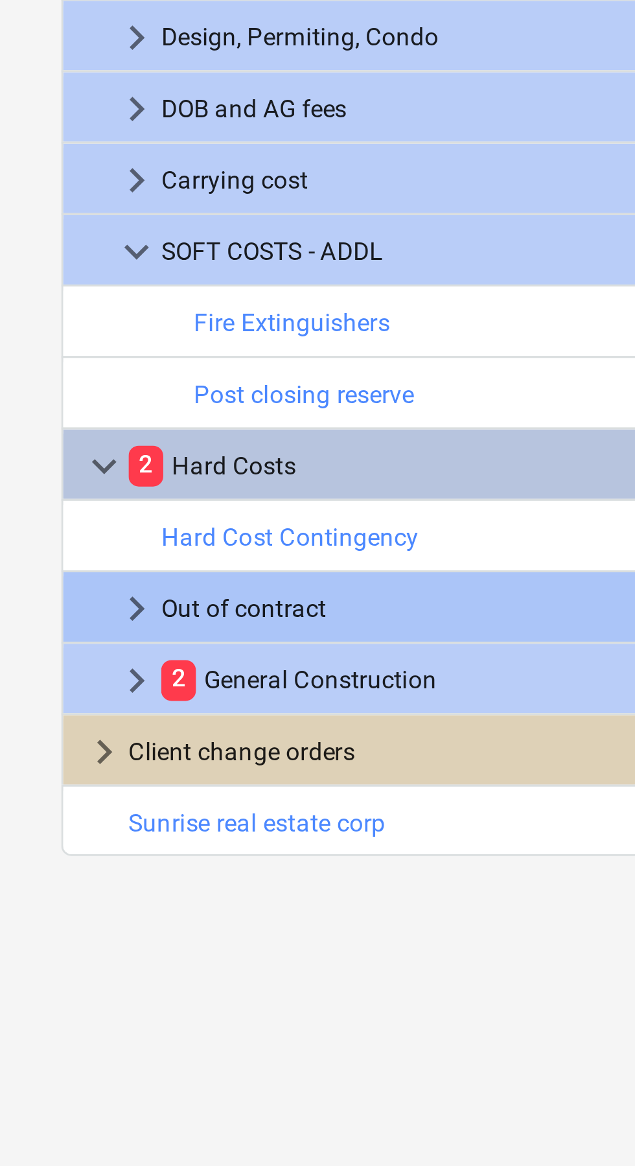
click at [39, 390] on span "keyboard_arrow_right" at bounding box center [44, 390] width 16 height 16
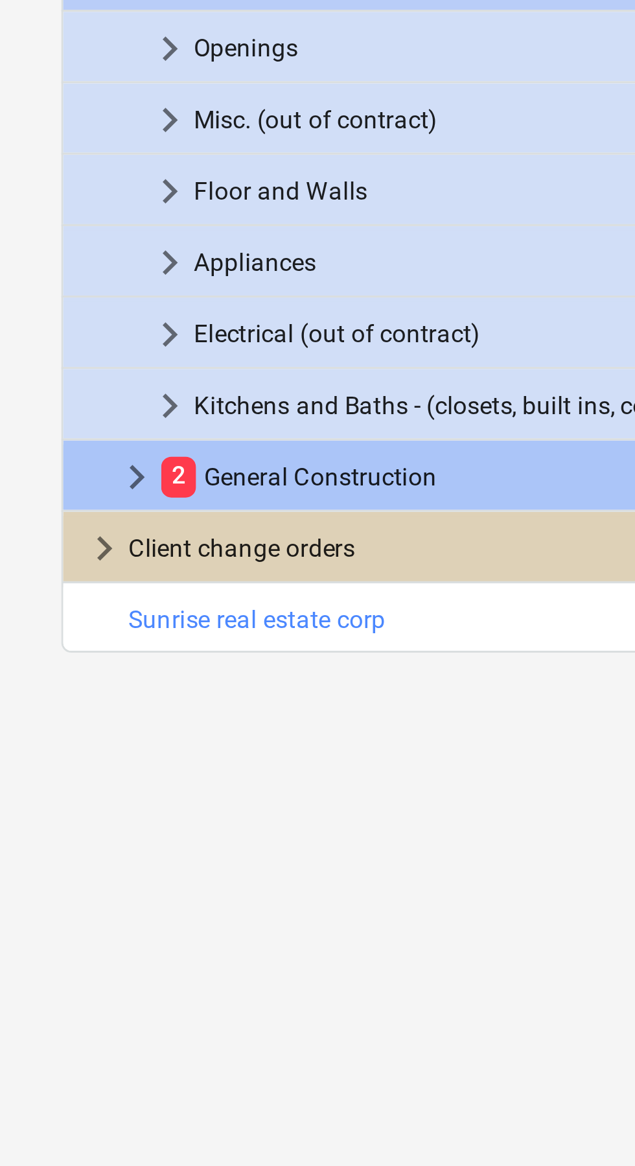
click at [40, 546] on span "keyboard_arrow_right" at bounding box center [44, 548] width 16 height 16
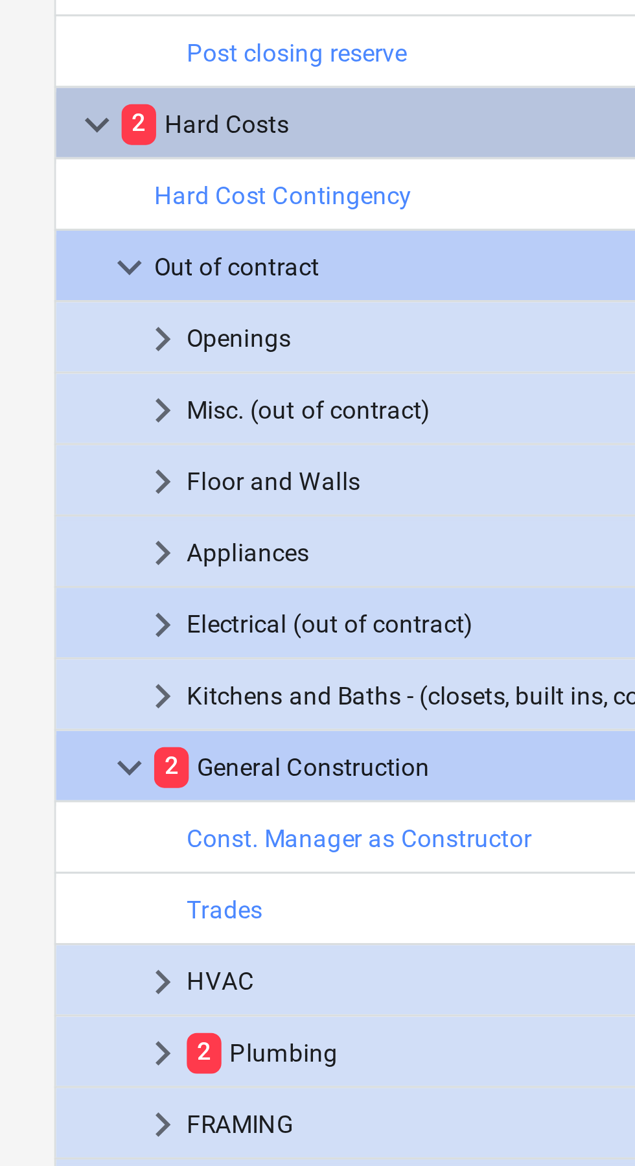
click at [47, 503] on span "keyboard_arrow_right" at bounding box center [54, 503] width 16 height 16
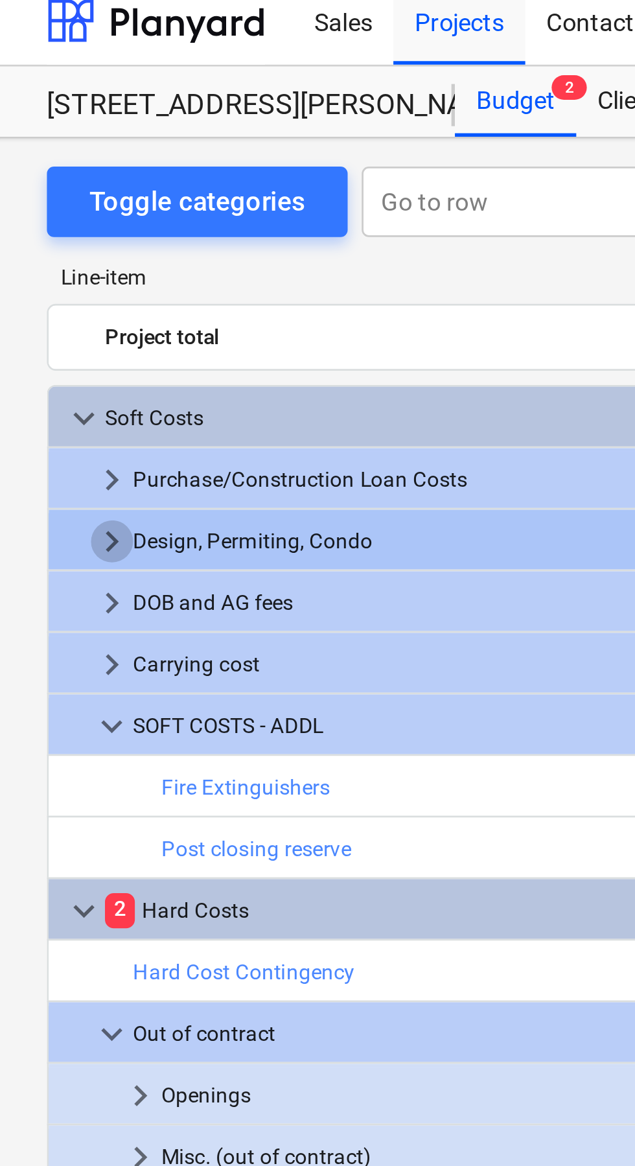
click at [39, 209] on span "keyboard_arrow_right" at bounding box center [44, 208] width 16 height 16
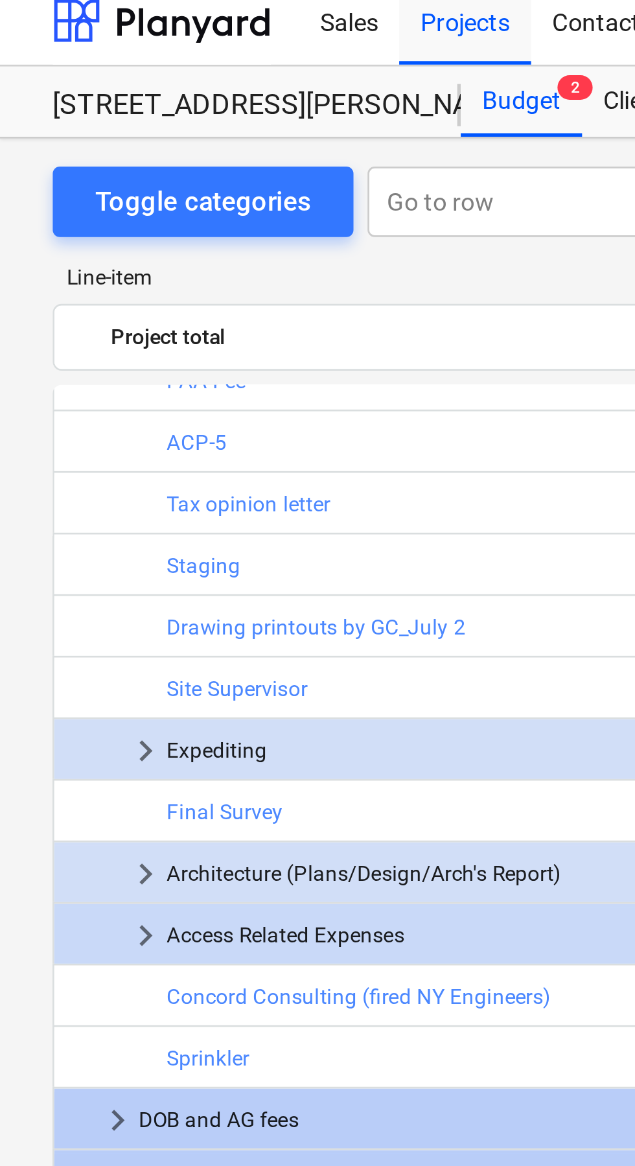
click at [56, 352] on span "keyboard_arrow_right" at bounding box center [54, 353] width 16 height 16
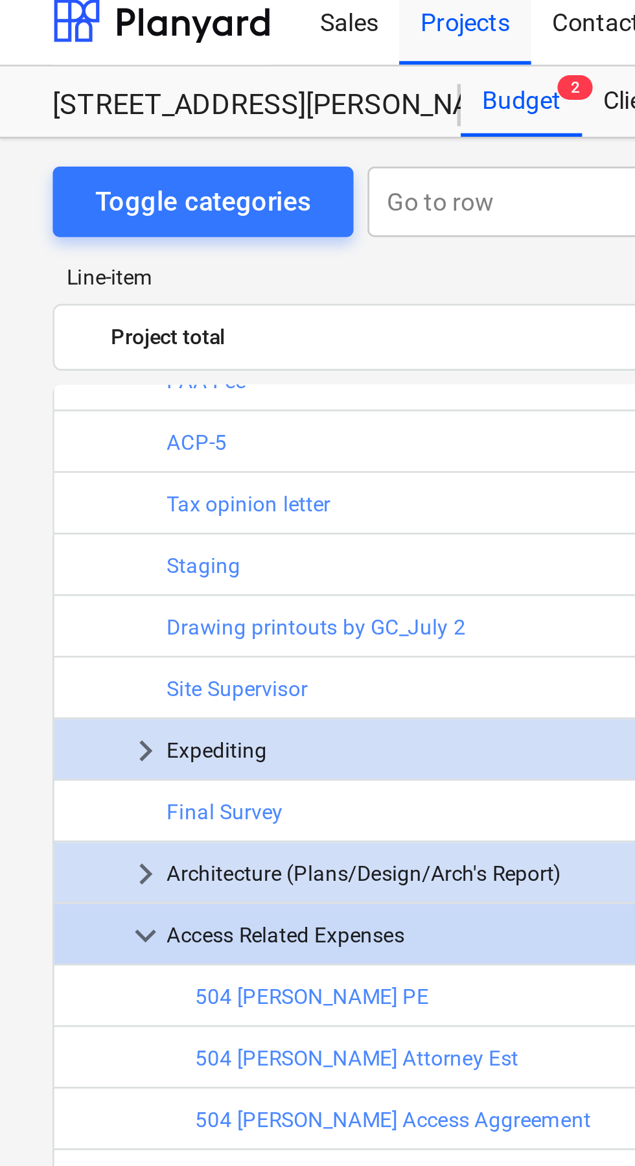
click at [54, 352] on span "keyboard_arrow_down" at bounding box center [54, 353] width 16 height 16
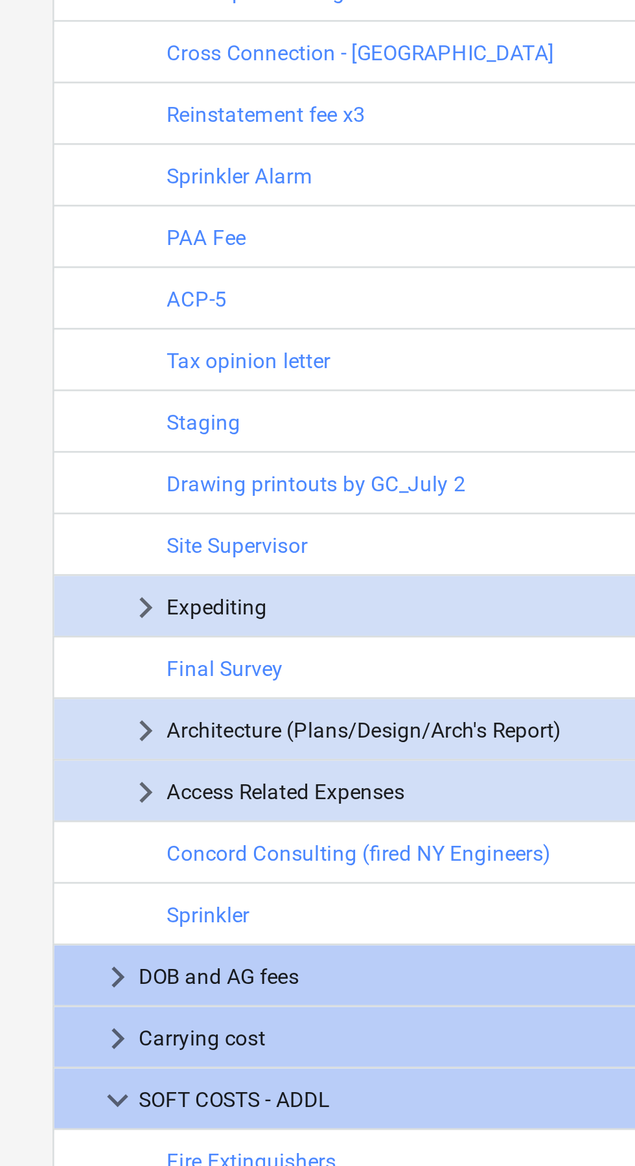
scroll to position [85, 0]
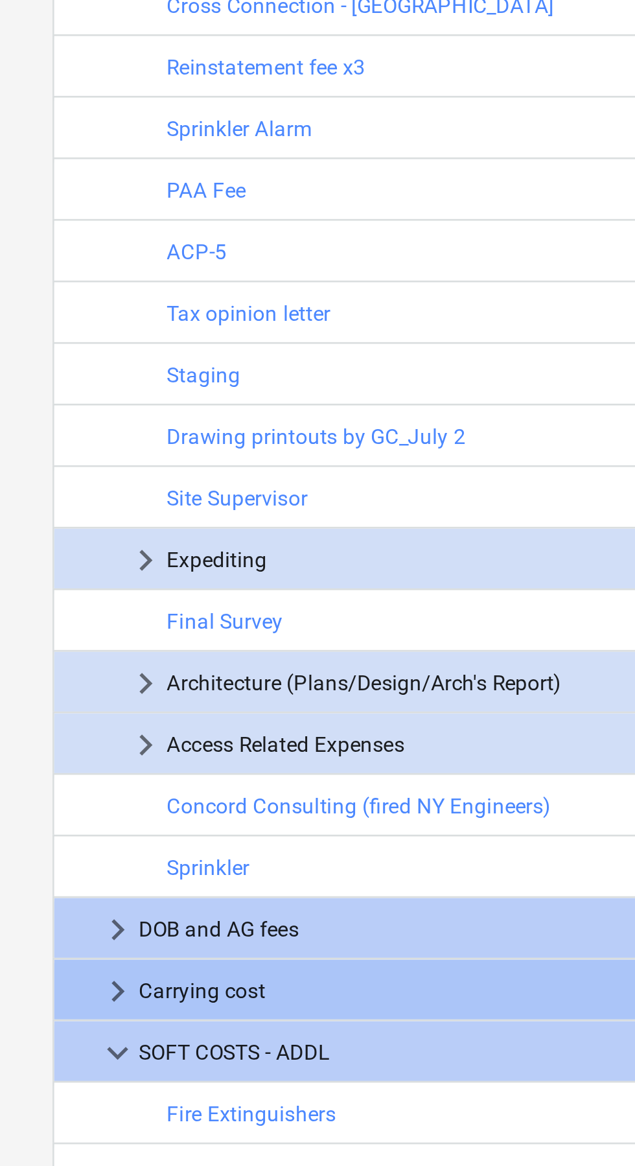
click at [47, 665] on span "keyboard_arrow_right" at bounding box center [44, 668] width 16 height 16
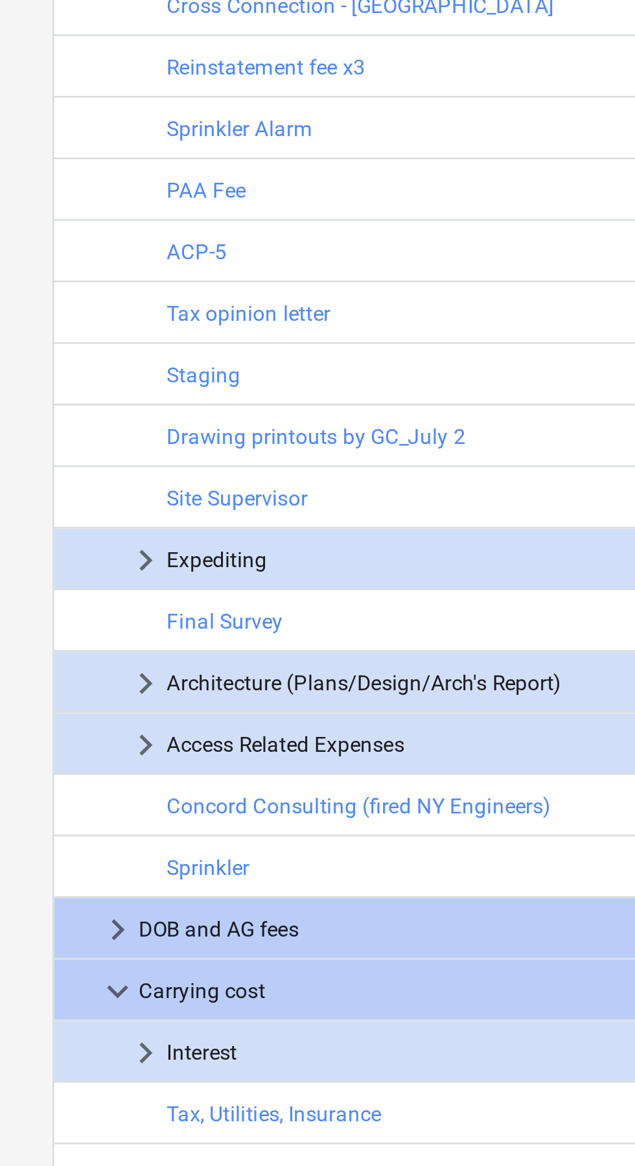
scroll to position [220, 0]
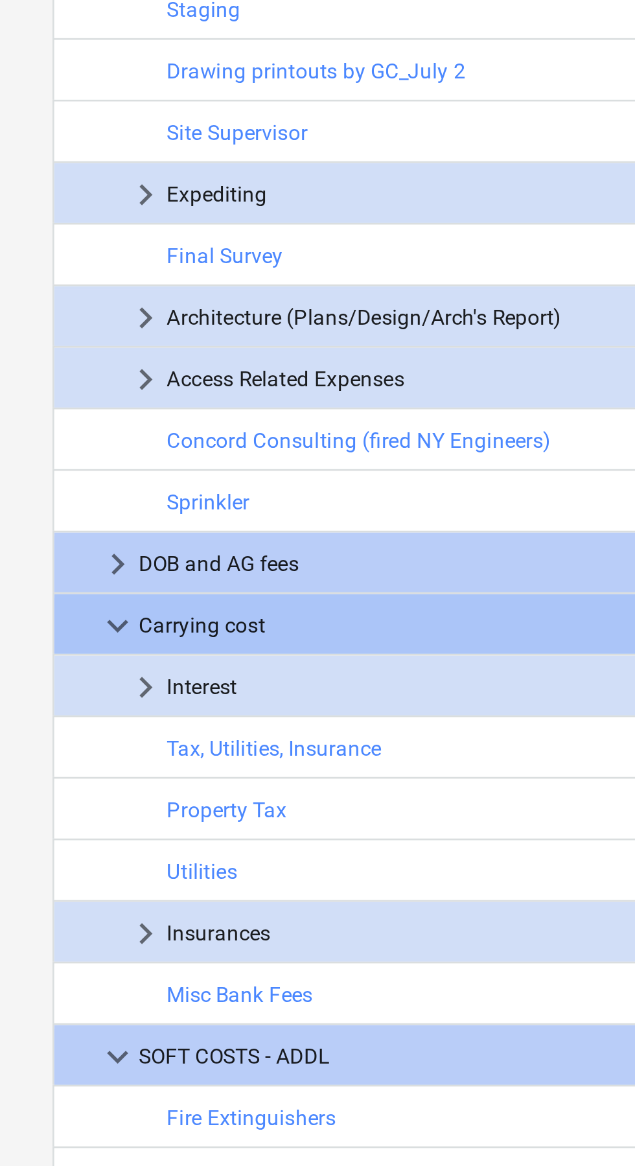
click at [42, 531] on span "keyboard_arrow_down" at bounding box center [44, 533] width 16 height 16
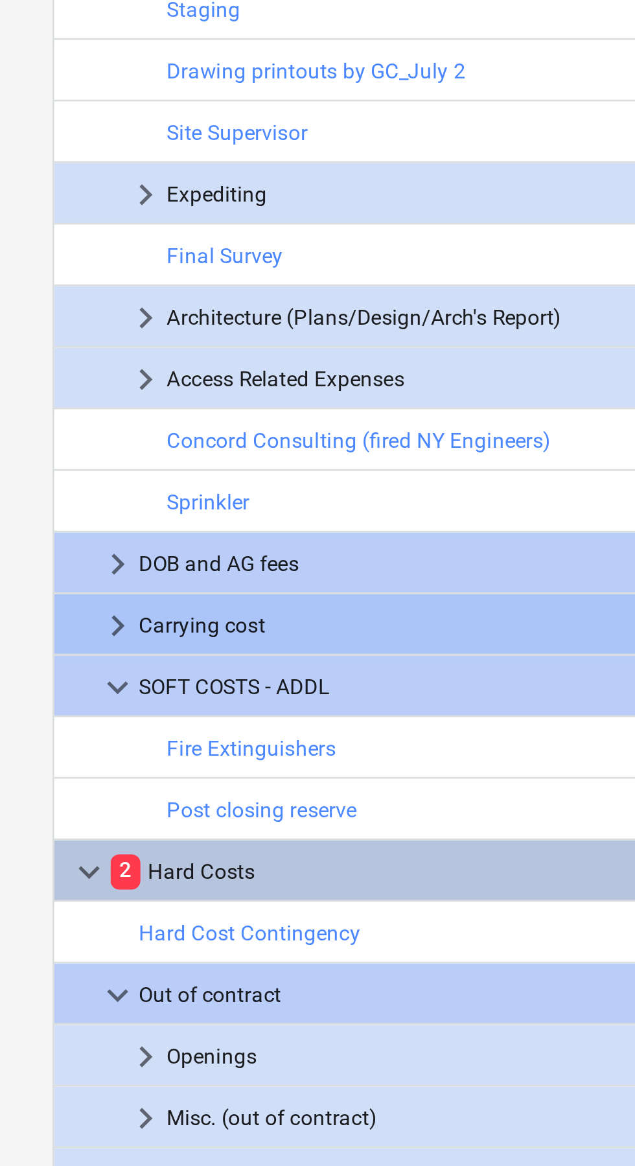
click at [41, 535] on span "keyboard_arrow_right" at bounding box center [44, 533] width 16 height 16
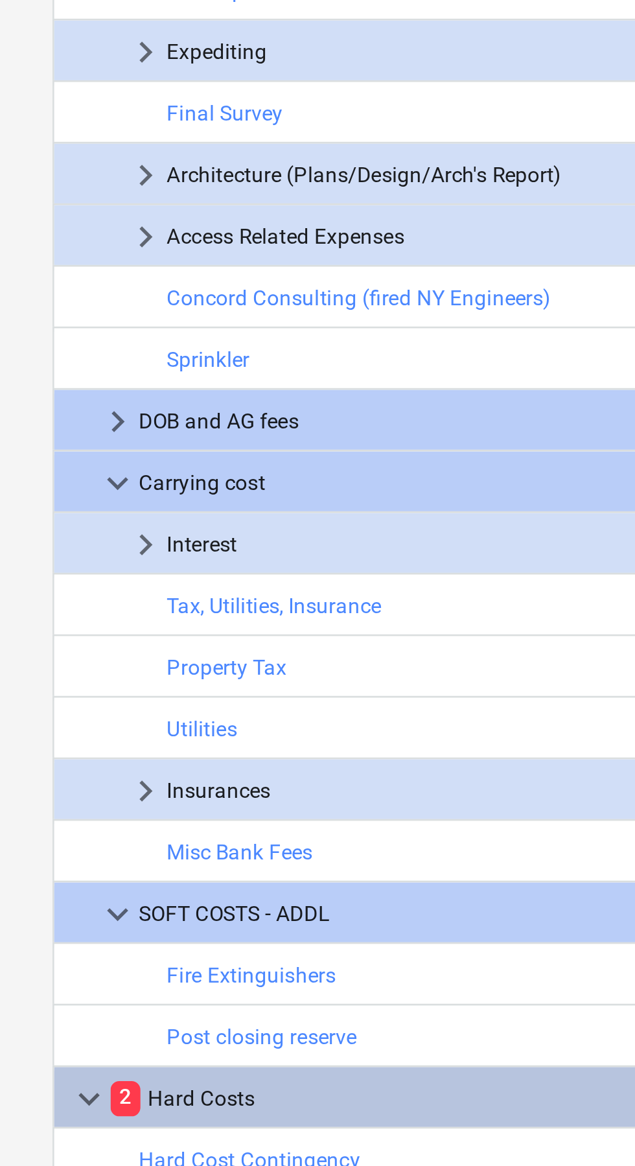
scroll to position [263, 0]
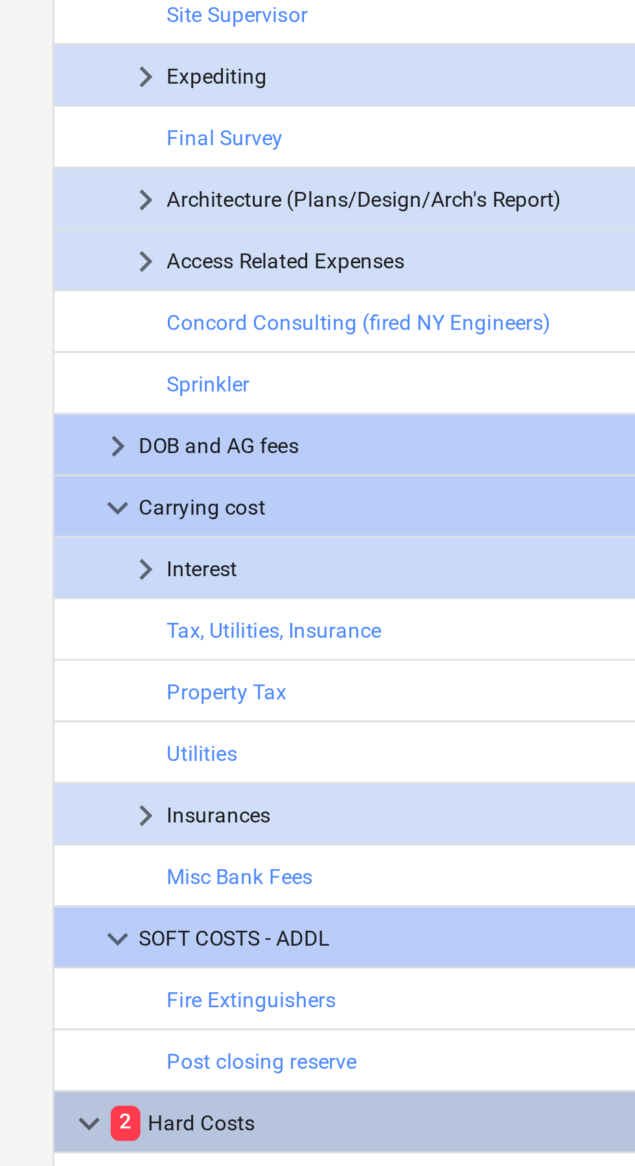
click at [51, 510] on span "keyboard_arrow_right" at bounding box center [54, 512] width 16 height 16
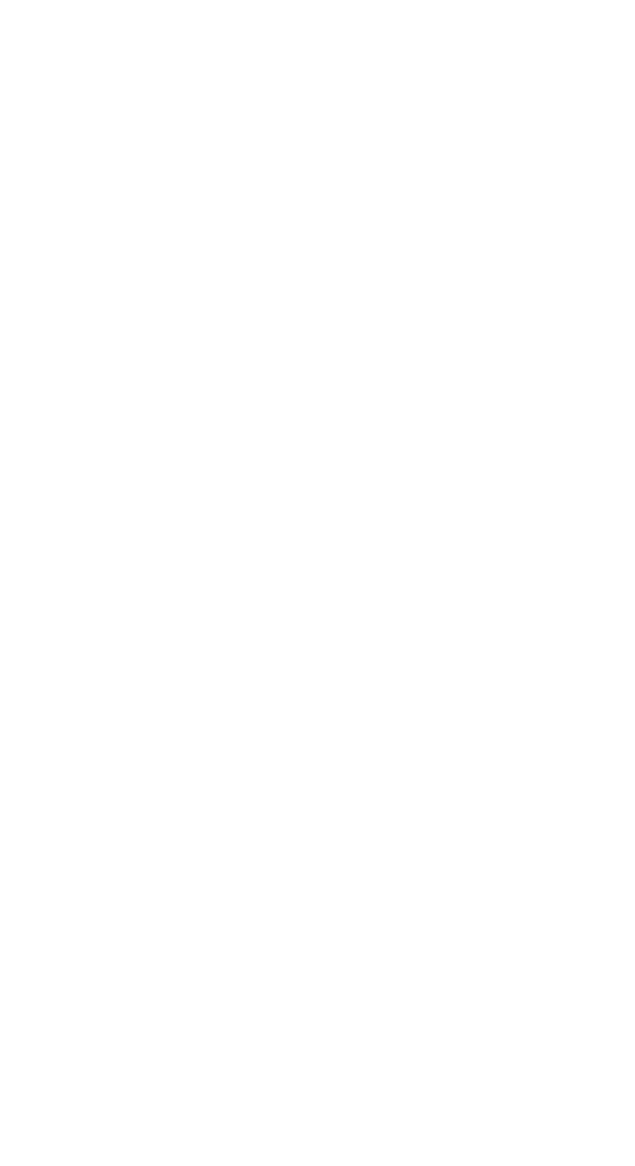
scroll to position [0, 0]
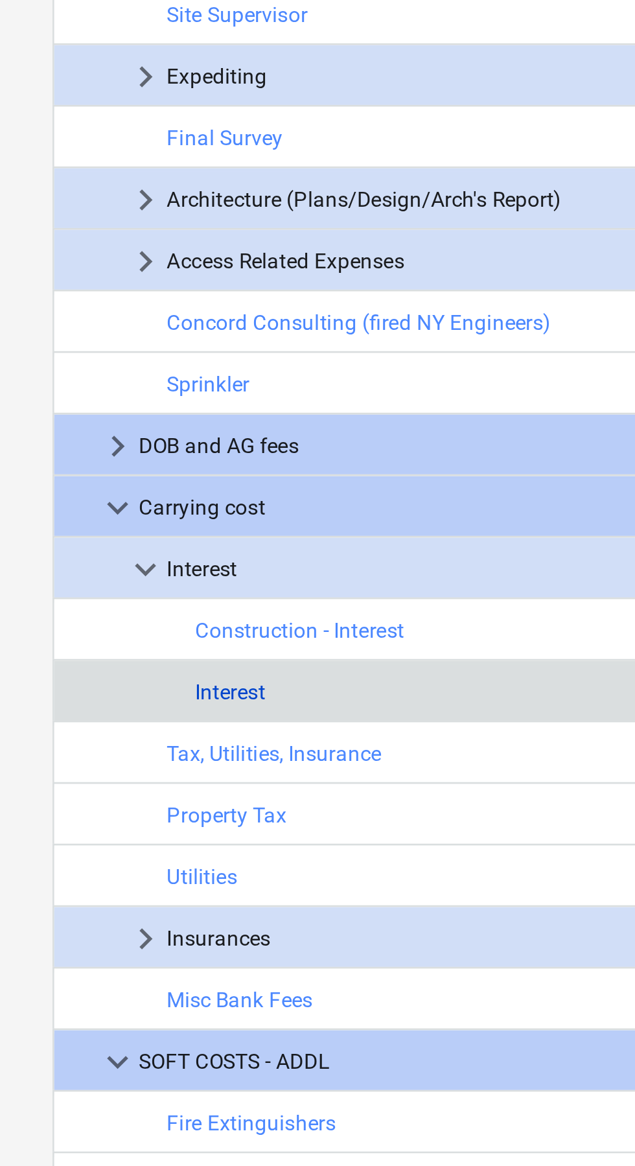
click at [84, 558] on link "Interest" at bounding box center [85, 557] width 26 height 9
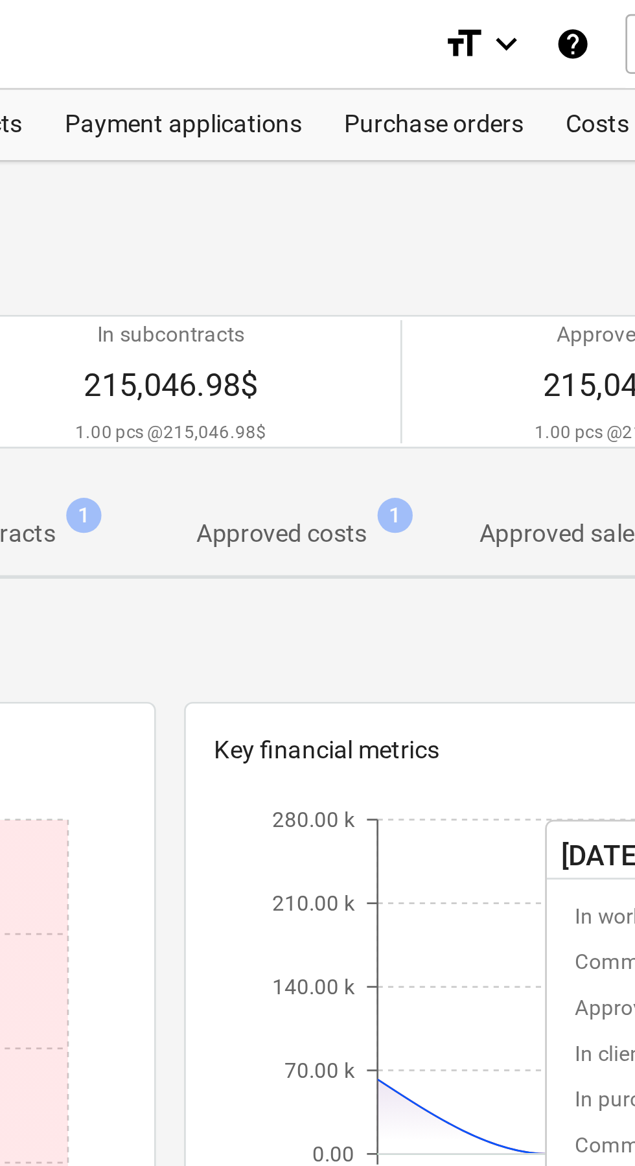
click at [481, 190] on p "Approved costs" at bounding box center [484, 197] width 63 height 14
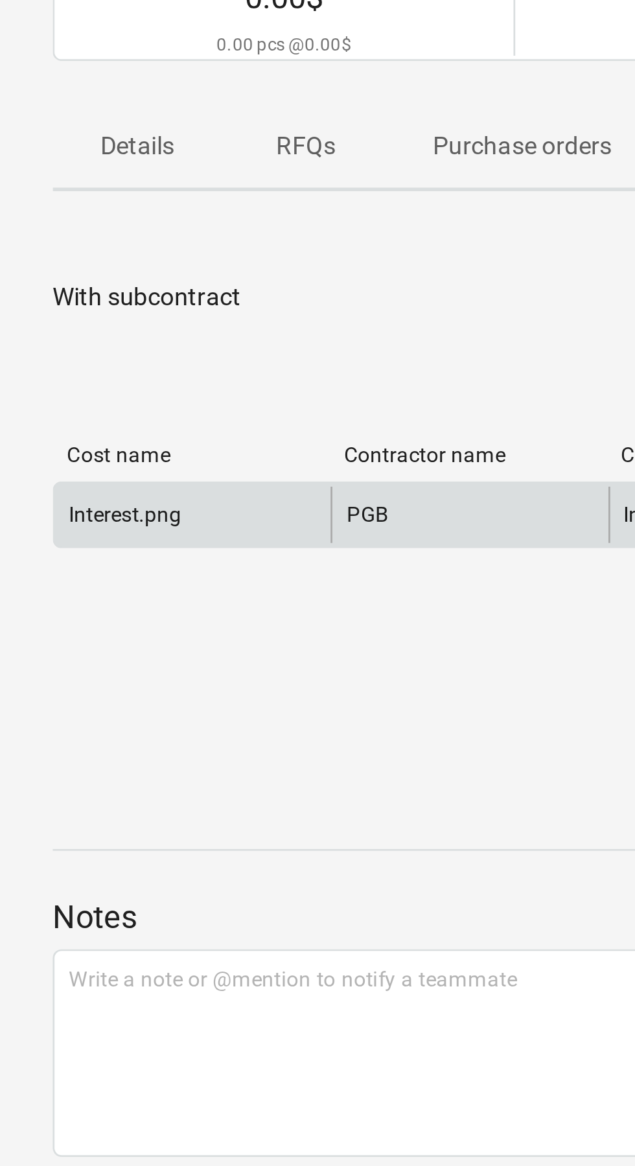
click at [54, 332] on div "Interest.png" at bounding box center [45, 332] width 41 height 9
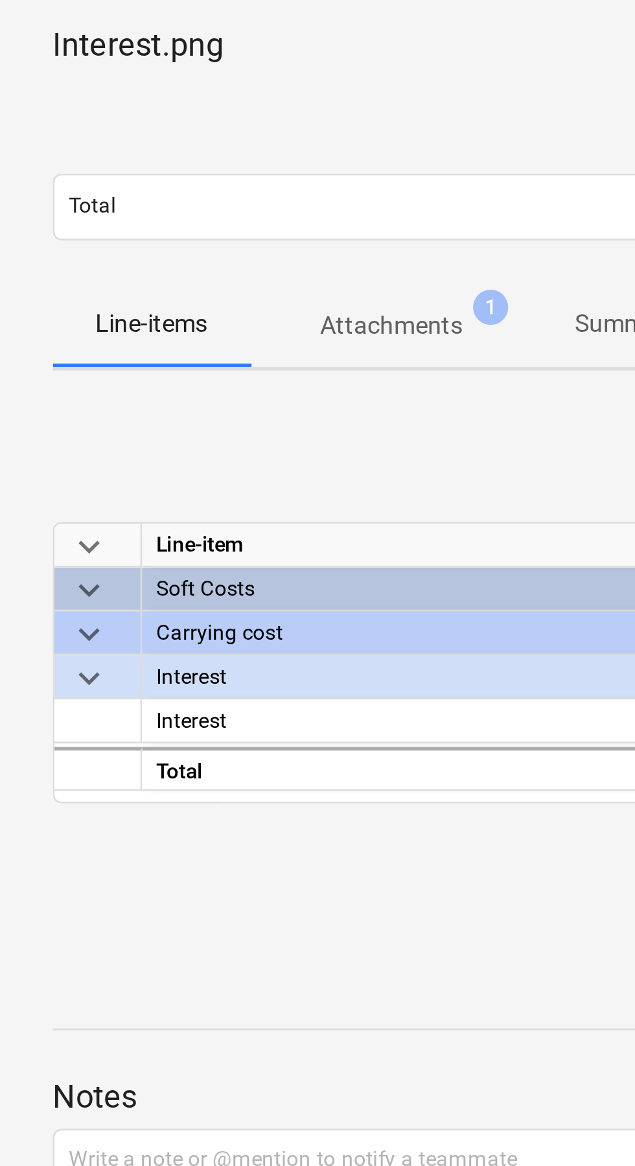
scroll to position [0, 17]
click at [155, 185] on p "Attachments" at bounding box center [144, 181] width 52 height 14
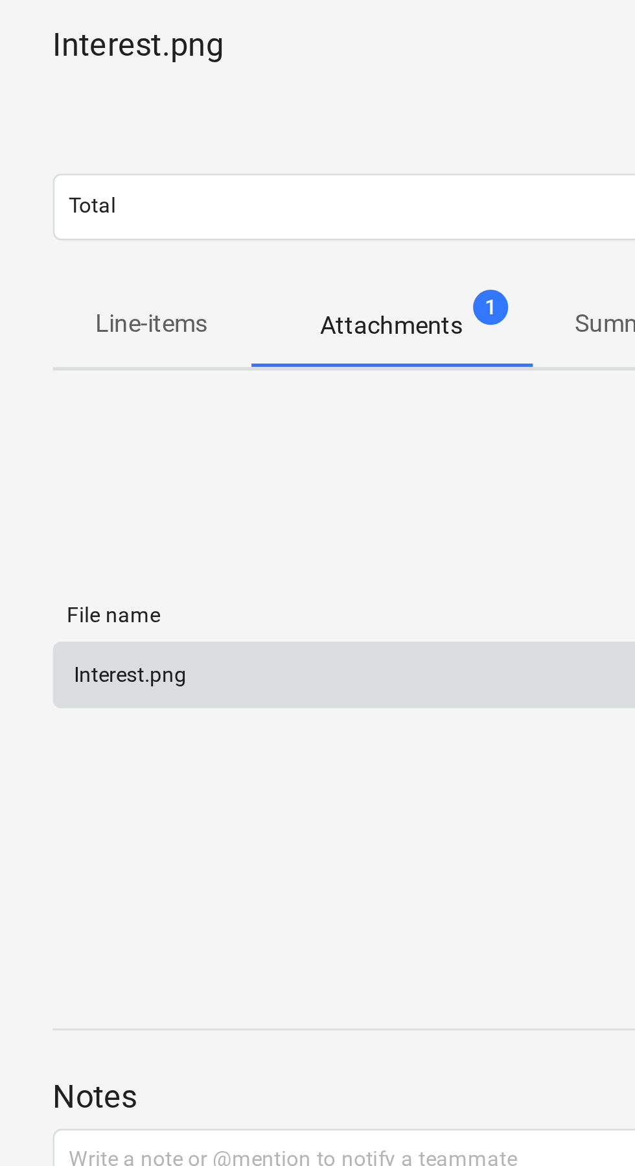
click at [52, 310] on div "Interest.png" at bounding box center [46, 309] width 43 height 9
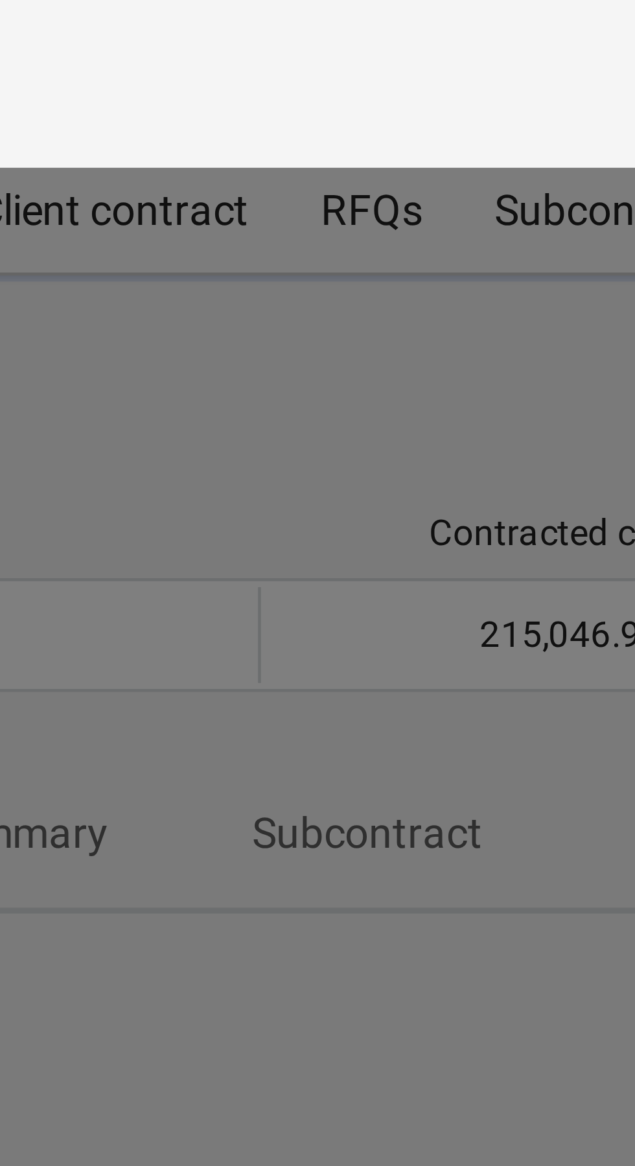
click at [303, 159] on div at bounding box center [317, 600] width 635 height 1129
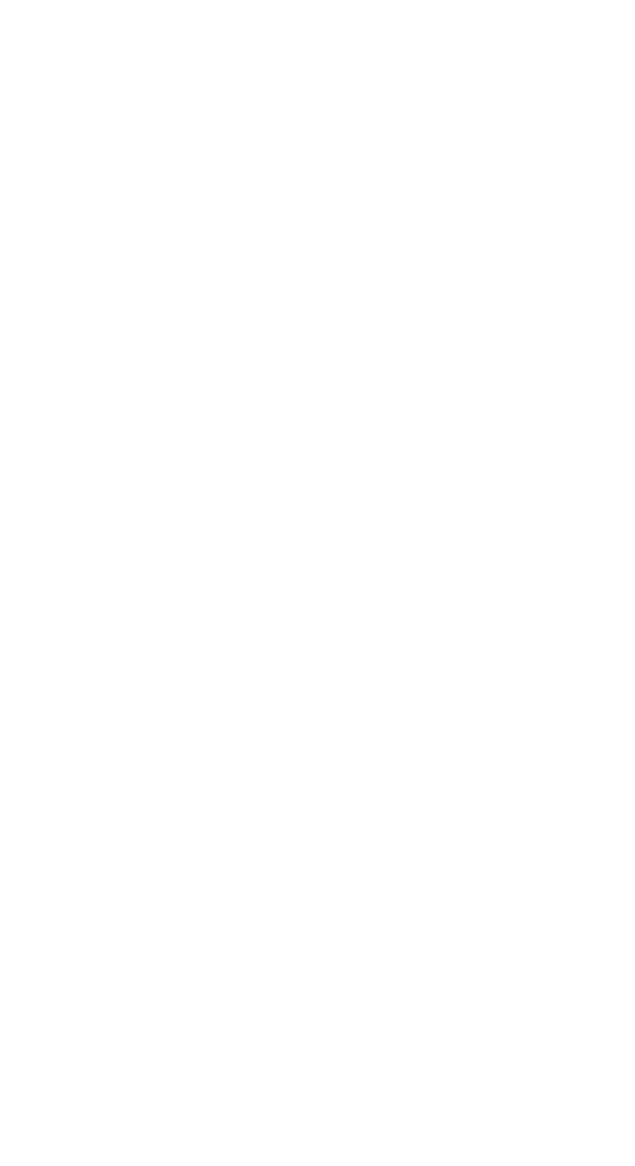
click at [628, 21] on div "Getting notes failed" at bounding box center [454, 13] width 350 height 27
click at [628, 17] on div "Getting notes failed" at bounding box center [454, 13] width 350 height 27
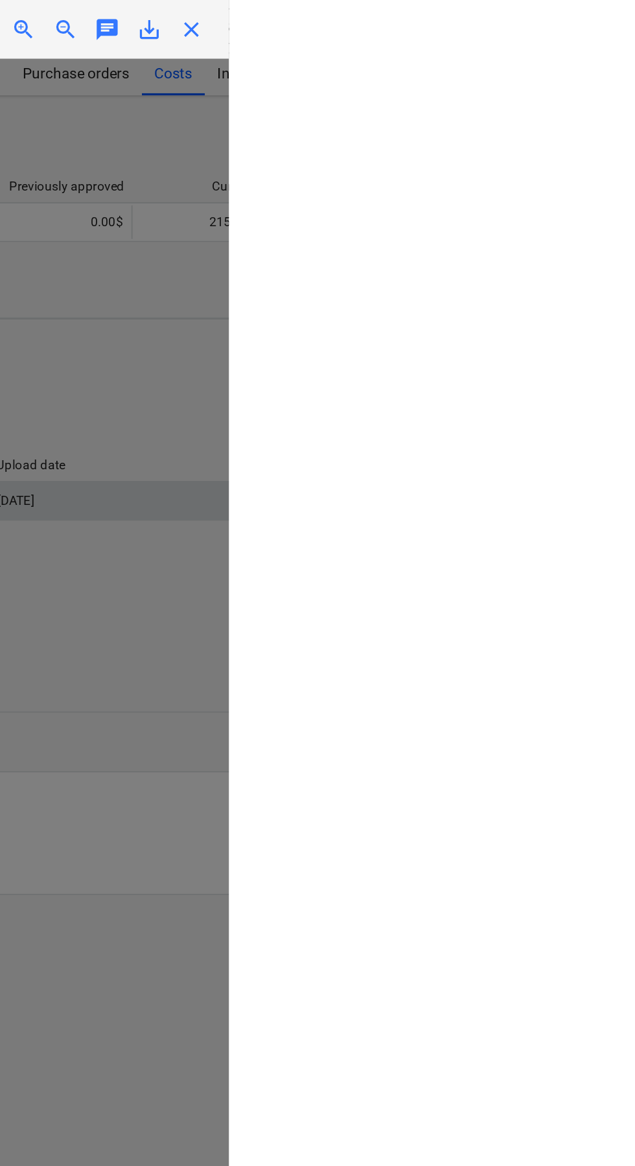
click at [628, 18] on div "Getting notes failed" at bounding box center [454, 13] width 350 height 27
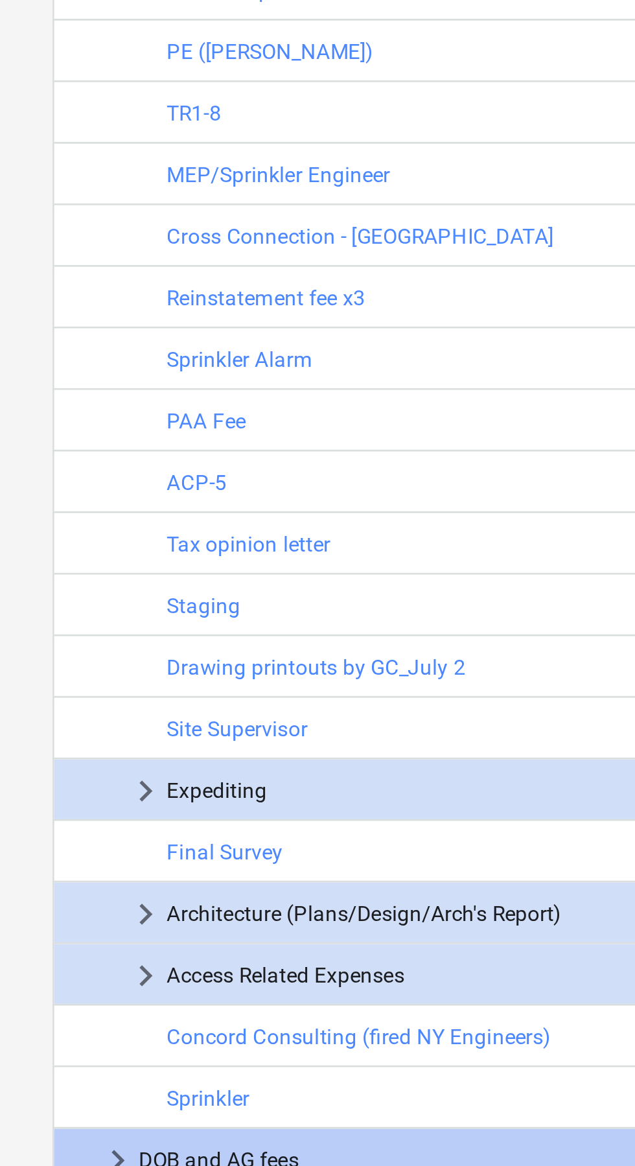
scroll to position [263, 0]
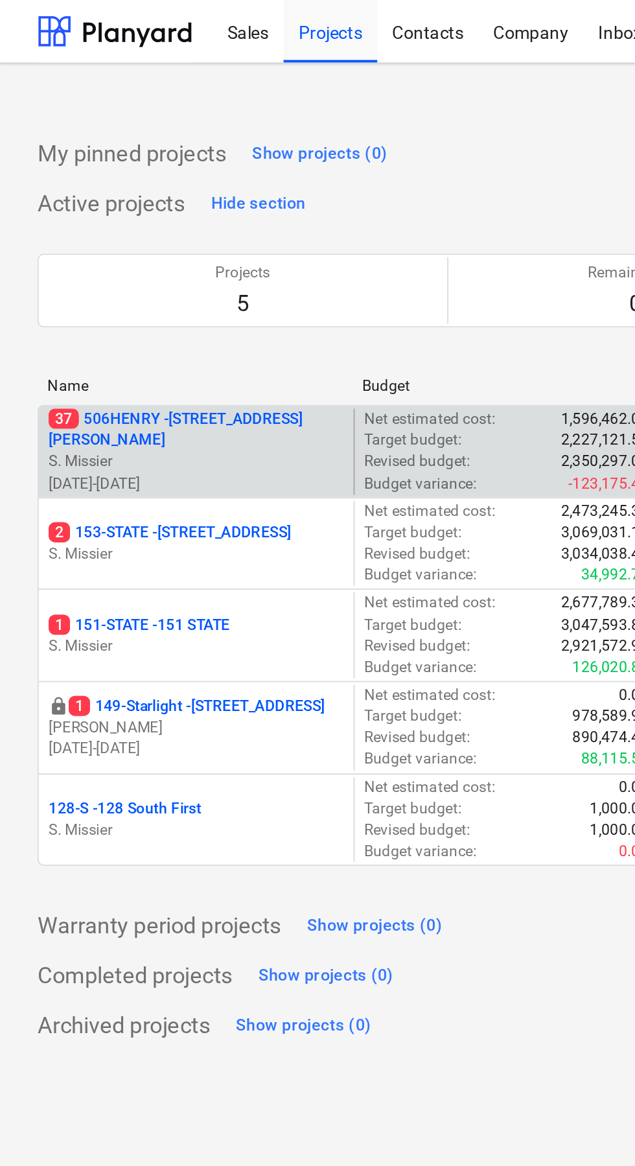
click at [115, 234] on p "S. Missier" at bounding box center [101, 239] width 153 height 11
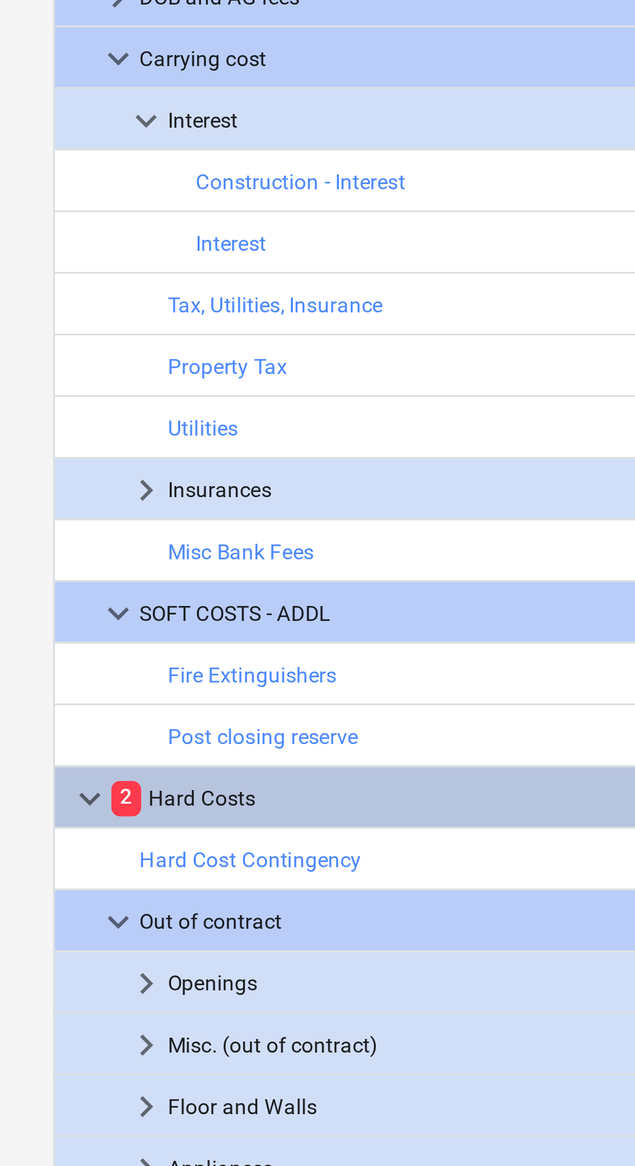
scroll to position [377, 0]
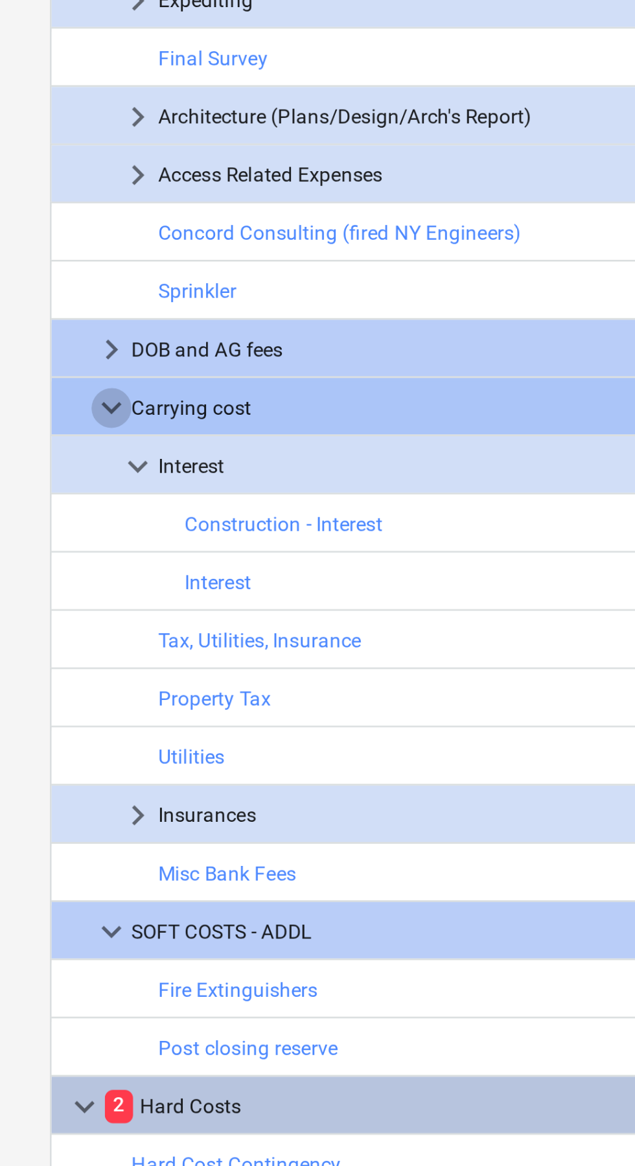
click at [40, 373] on span "keyboard_arrow_down" at bounding box center [44, 375] width 16 height 16
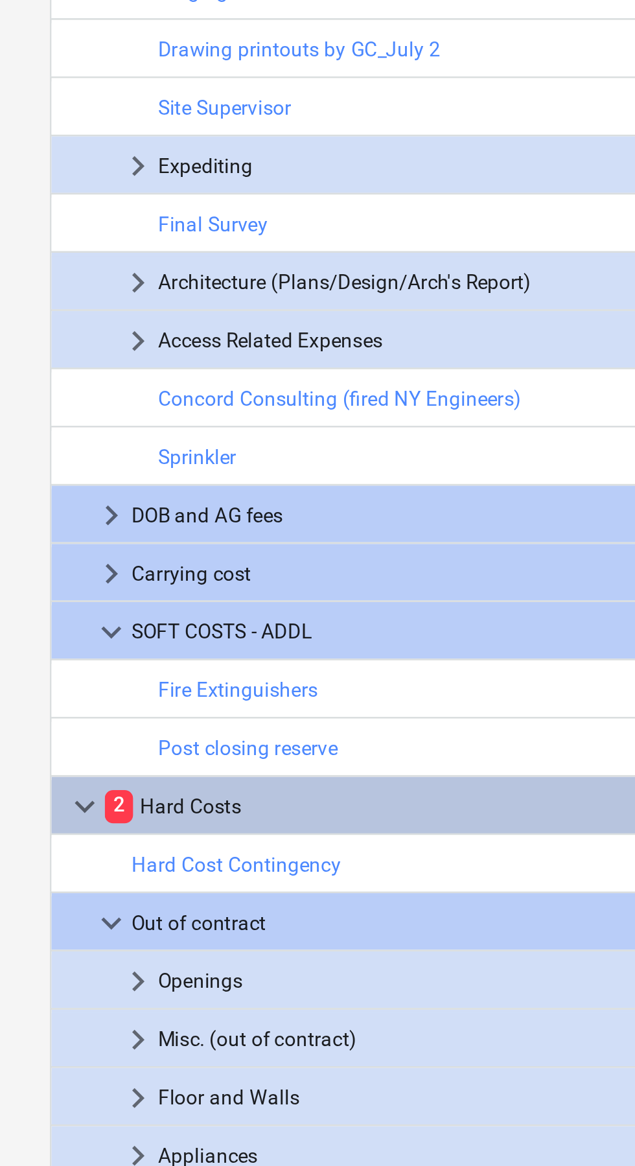
scroll to position [312, 0]
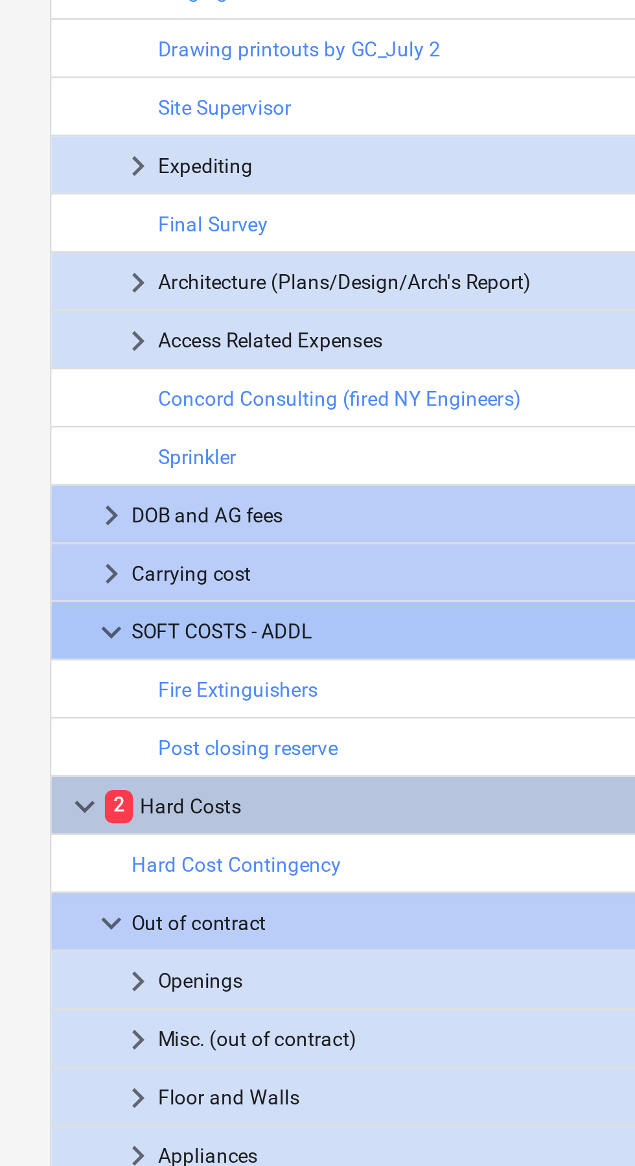
click at [43, 460] on span "keyboard_arrow_down" at bounding box center [44, 463] width 16 height 16
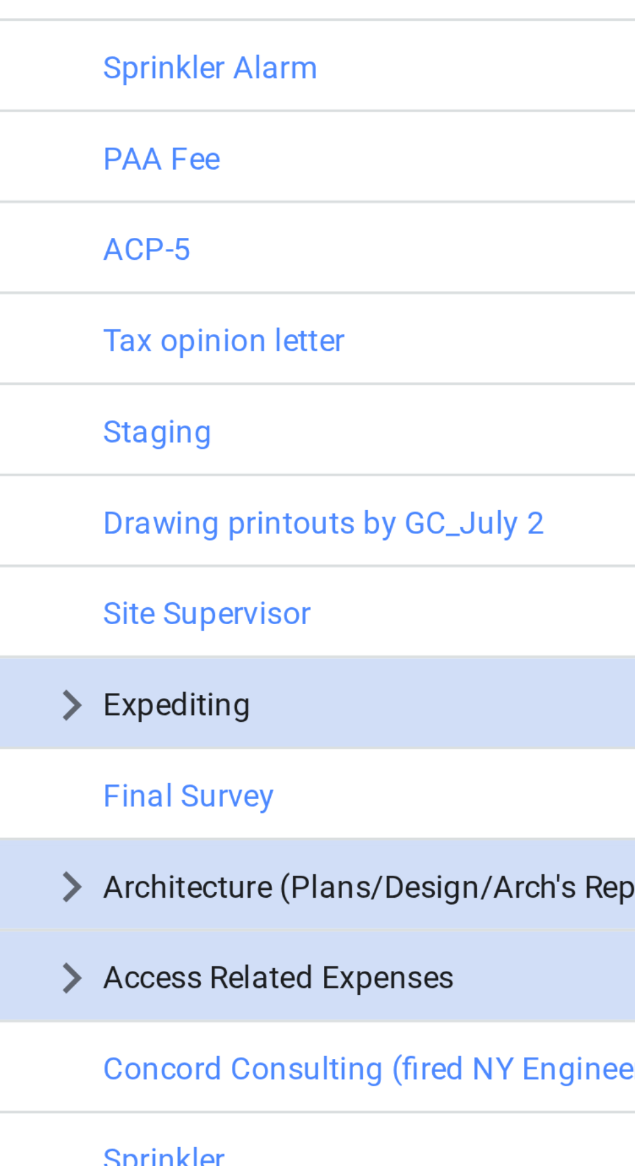
scroll to position [266, 0]
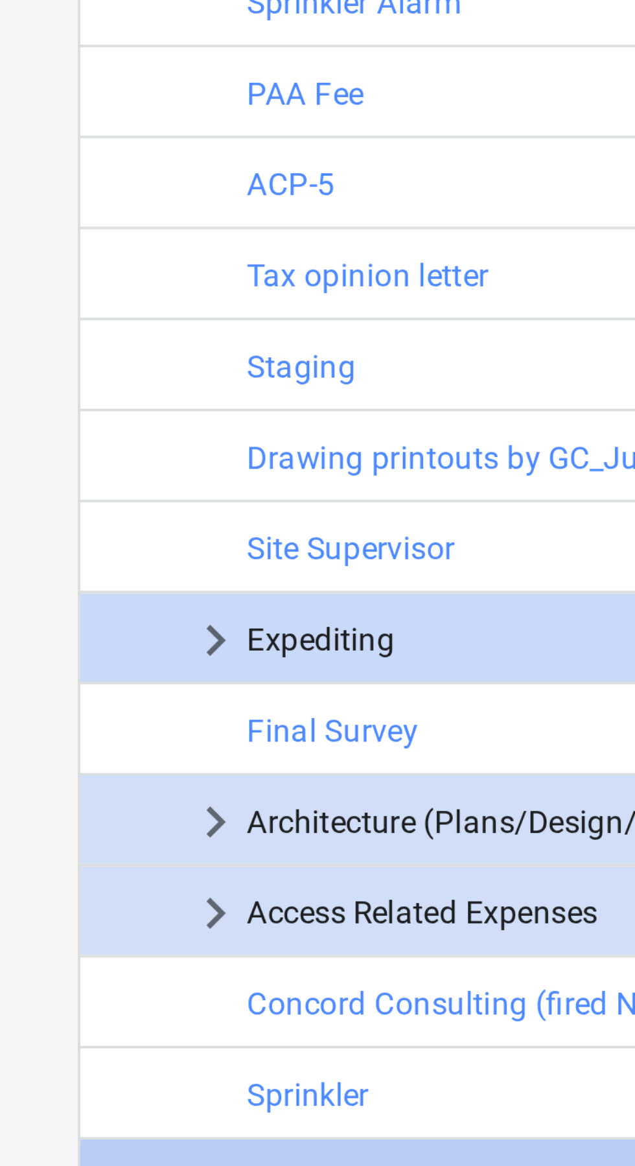
click at [57, 325] on span "keyboard_arrow_right" at bounding box center [54, 328] width 16 height 16
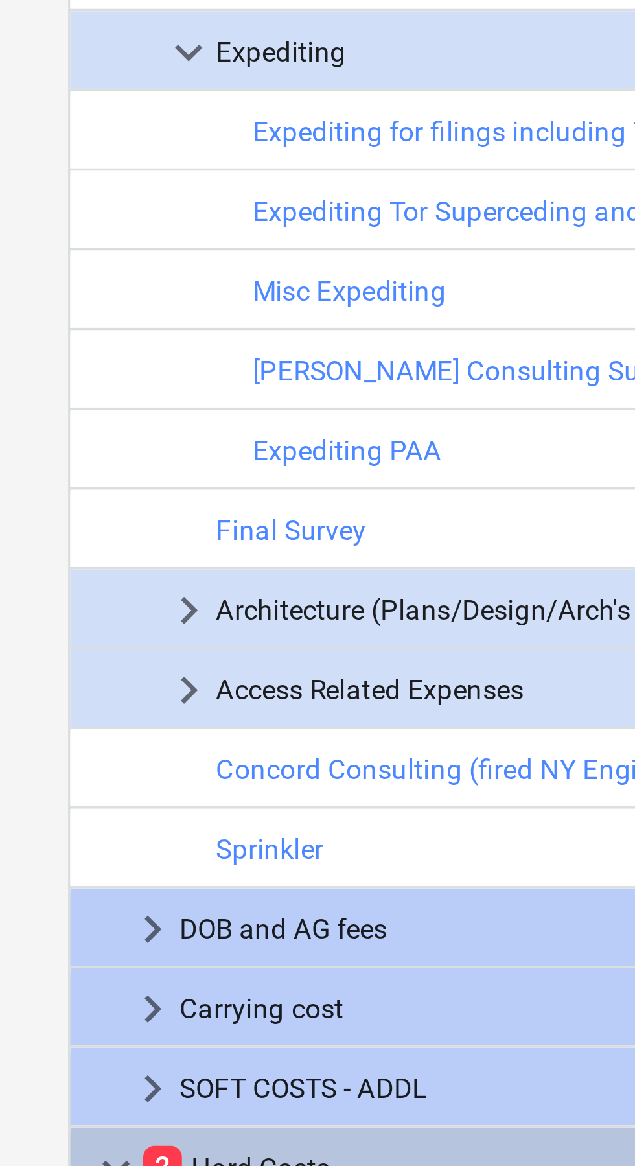
scroll to position [303, 0]
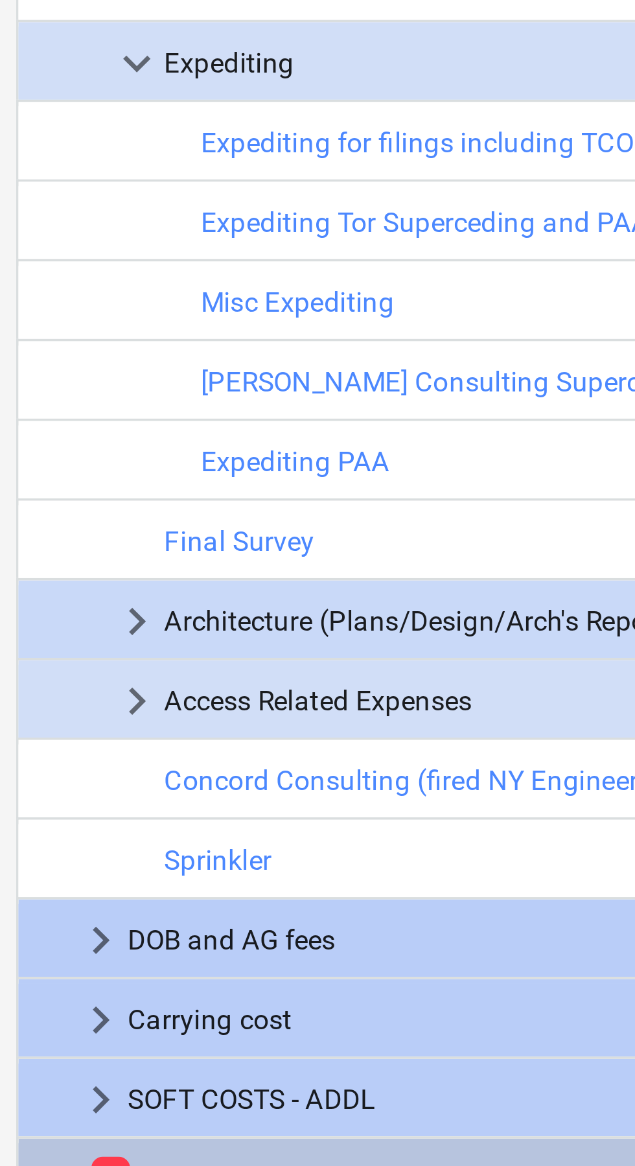
click at [54, 450] on span "keyboard_arrow_right" at bounding box center [54, 449] width 16 height 16
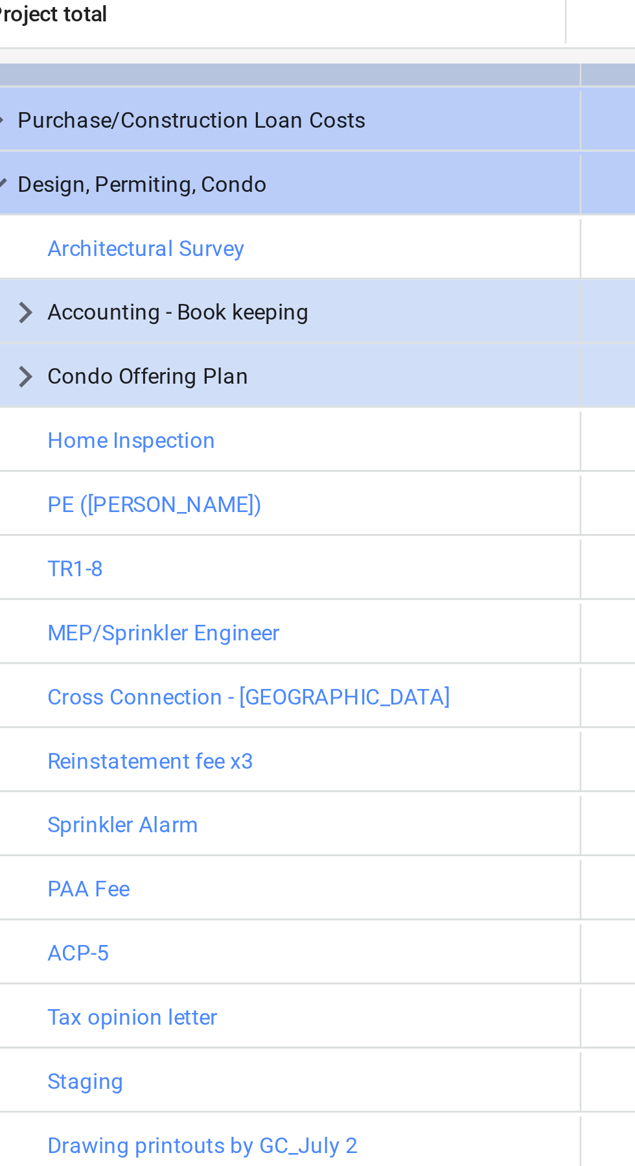
scroll to position [0, 0]
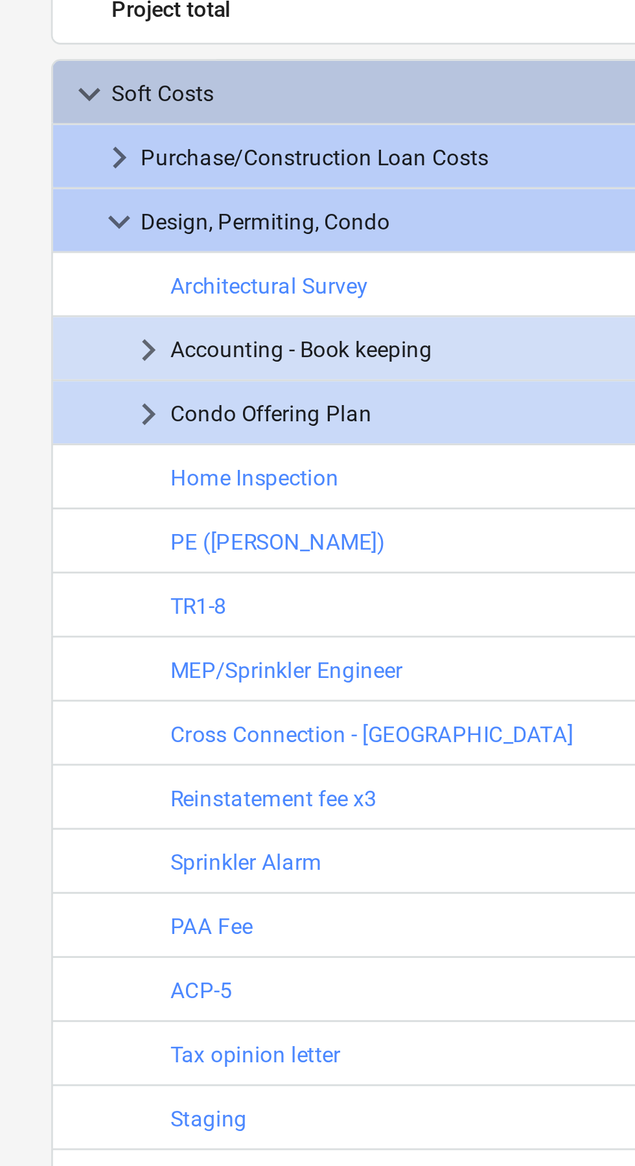
click at [55, 275] on span "keyboard_arrow_right" at bounding box center [54, 276] width 16 height 16
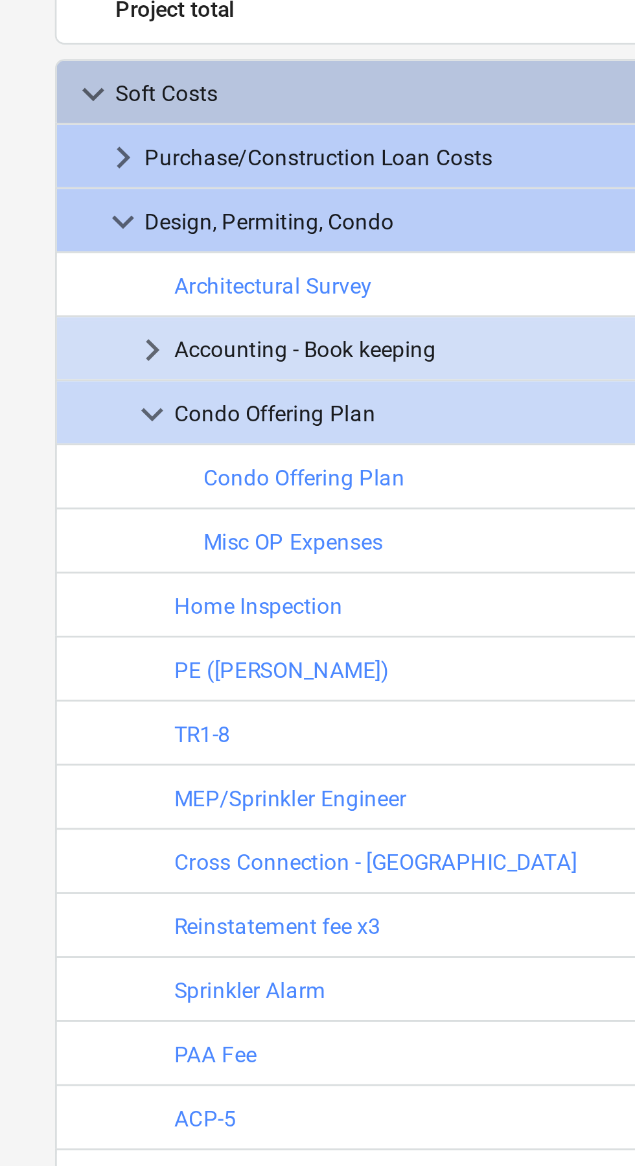
click at [52, 276] on span "keyboard_arrow_down" at bounding box center [54, 276] width 16 height 16
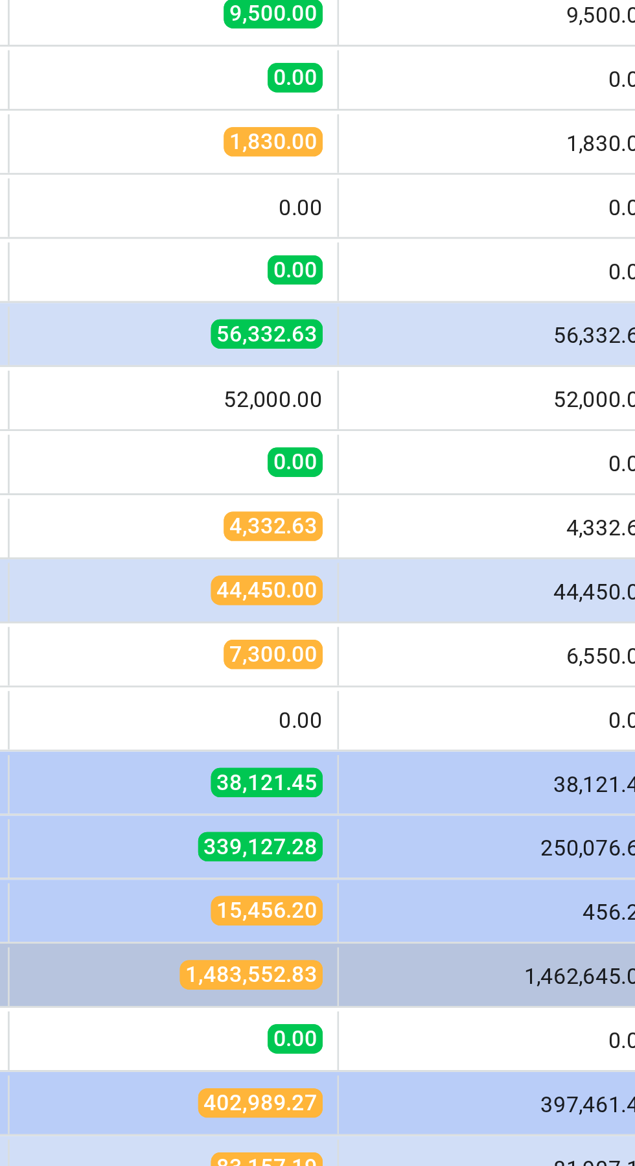
scroll to position [143, 0]
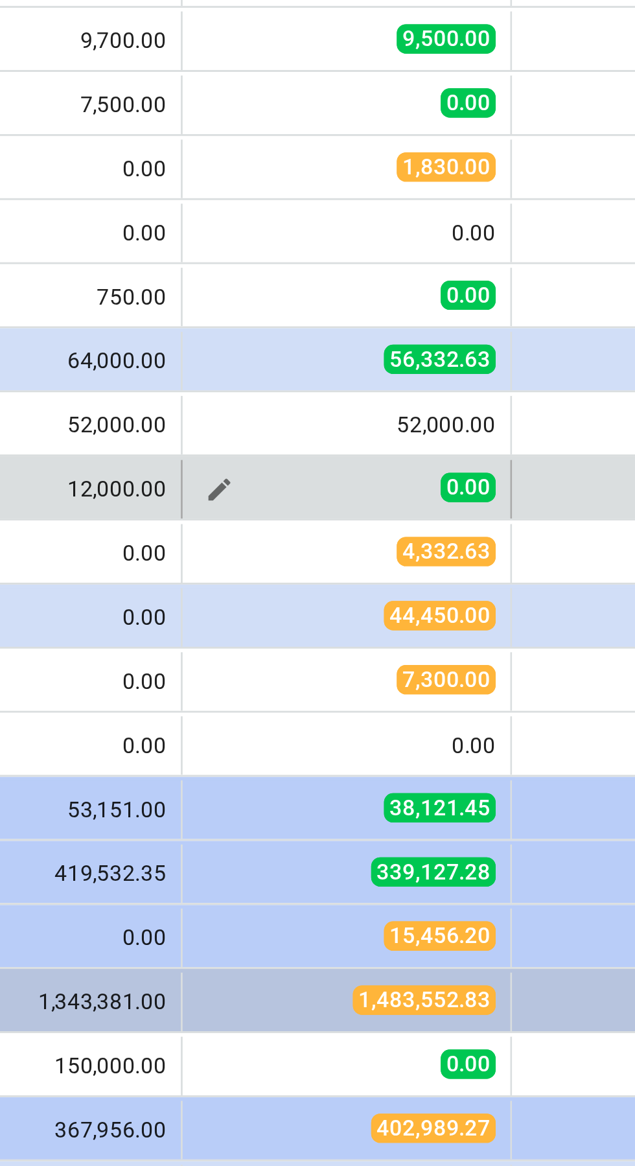
click at [465, 650] on span "0.00" at bounding box center [468, 654] width 19 height 10
click at [375, 657] on span "edit" at bounding box center [380, 654] width 10 height 10
type textarea "x"
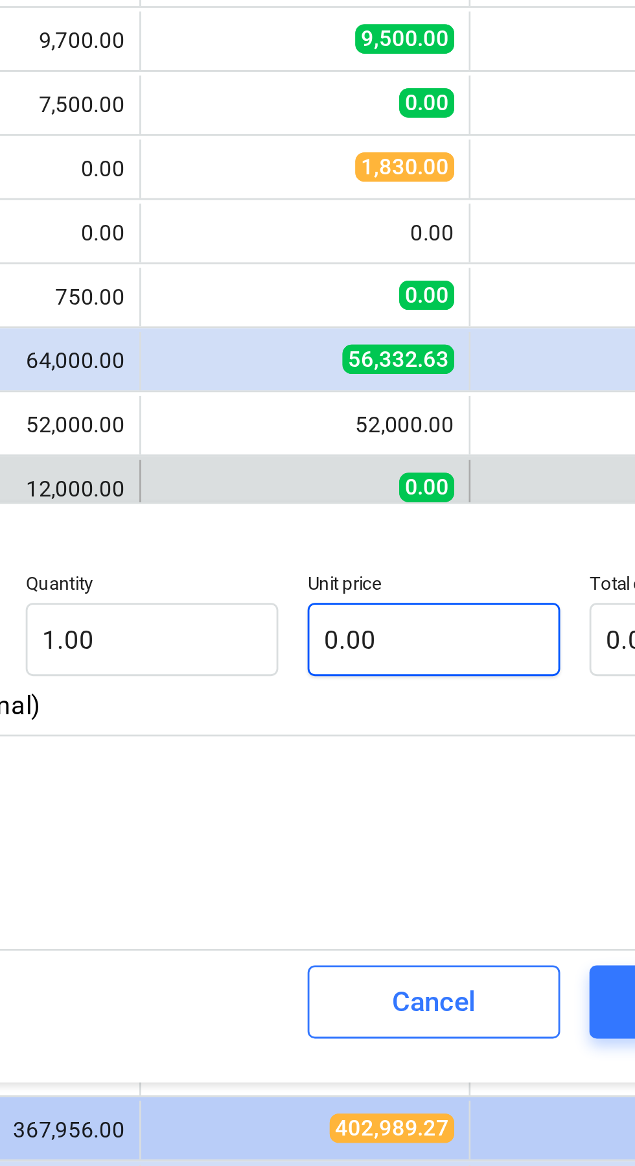
click at [477, 704] on input "0.00" at bounding box center [470, 708] width 89 height 26
type textarea "x"
type input "1"
type textarea "x"
type input "1.00"
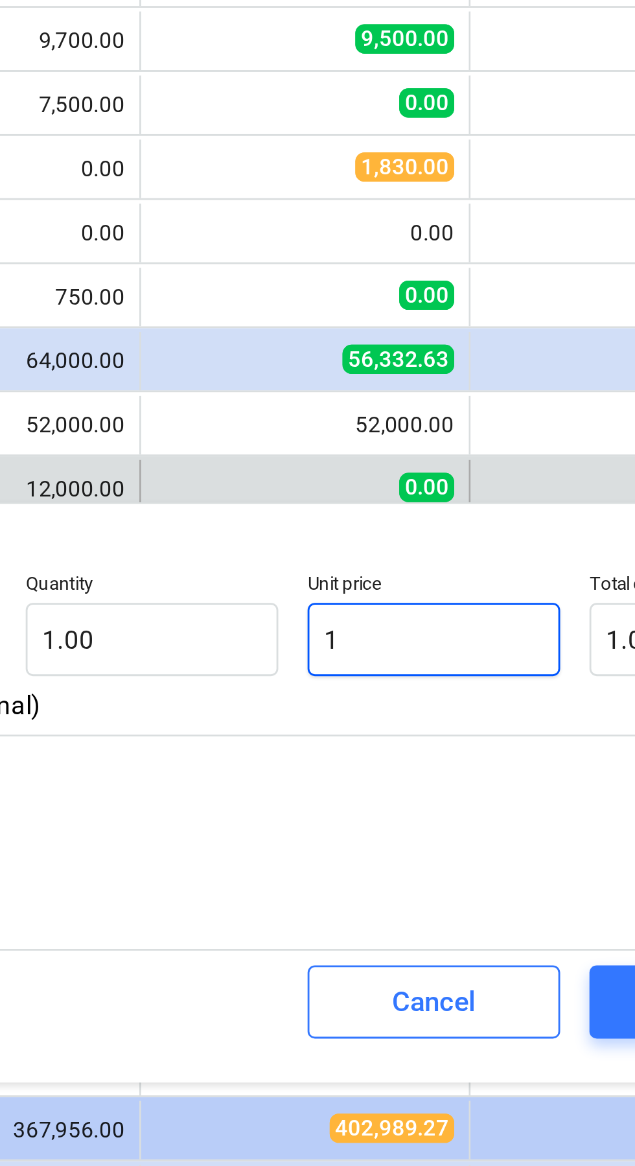
type input "12"
type textarea "x"
type input "12.00"
type input "120"
type textarea "x"
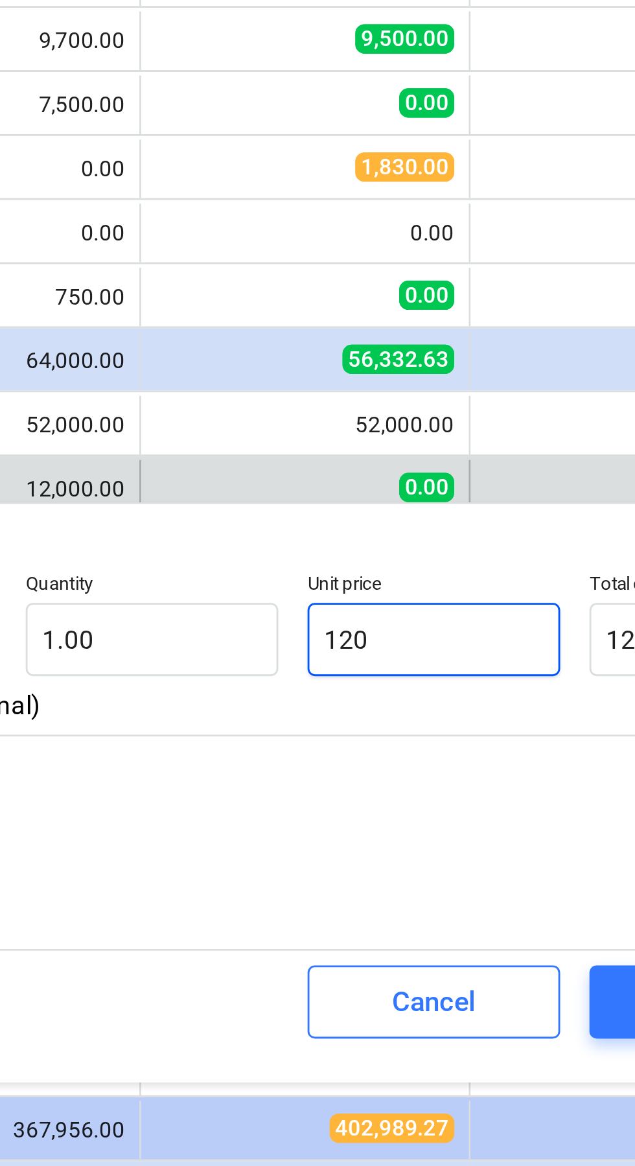
type input "120.00"
type input "1200"
type textarea "x"
type input "1,200.00"
type input "12000"
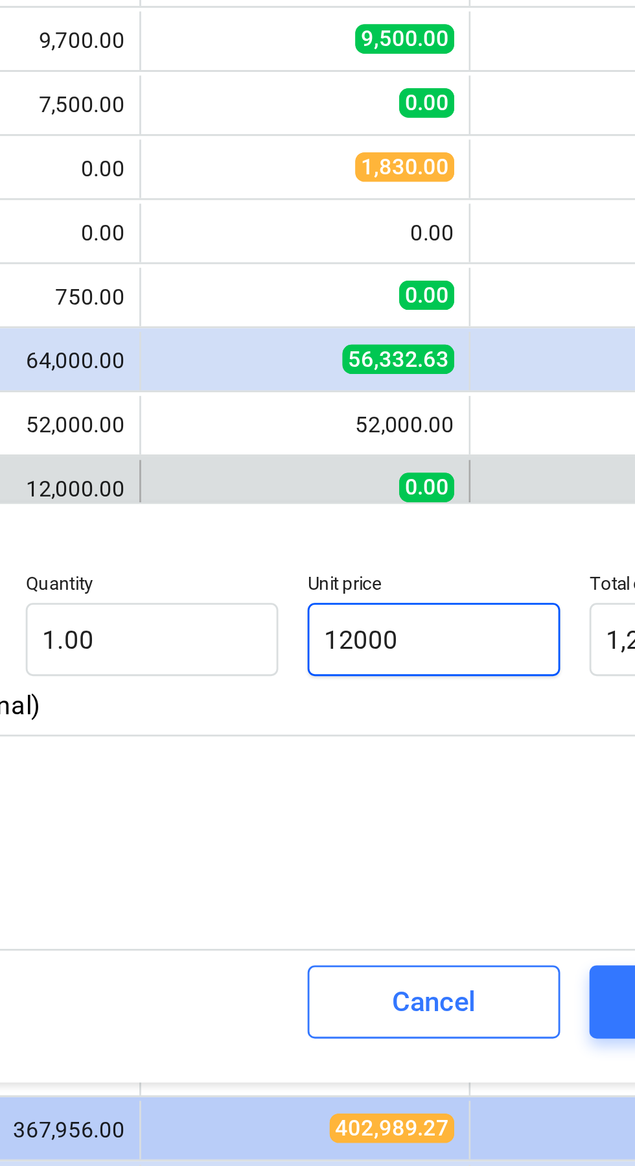
type textarea "x"
type input "12,000.00"
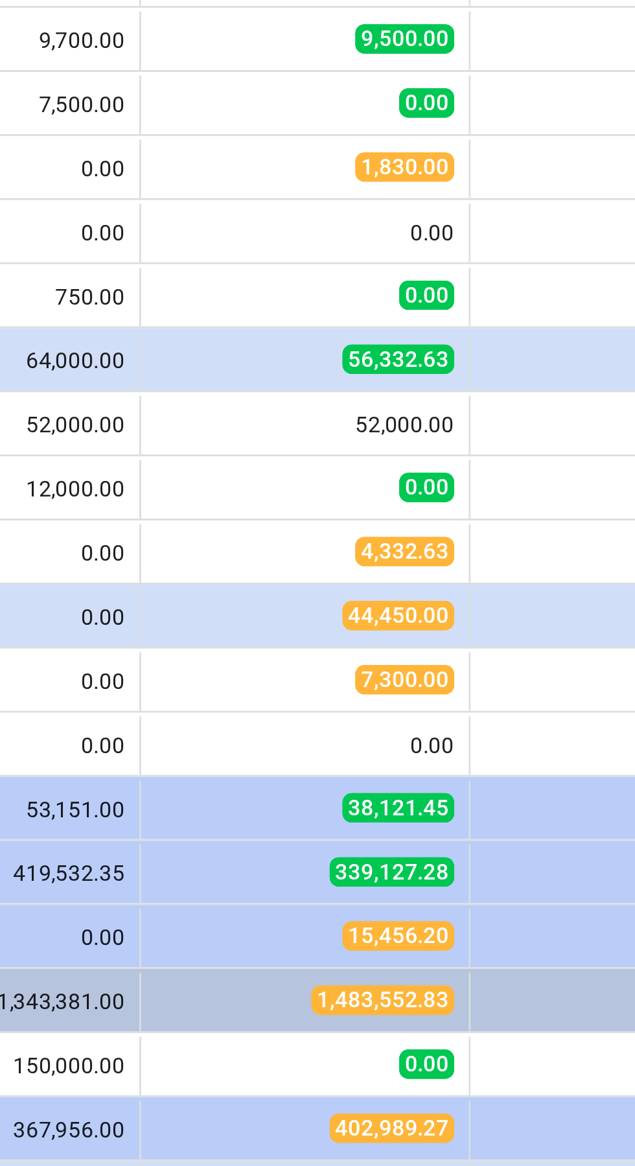
scroll to position [223, 0]
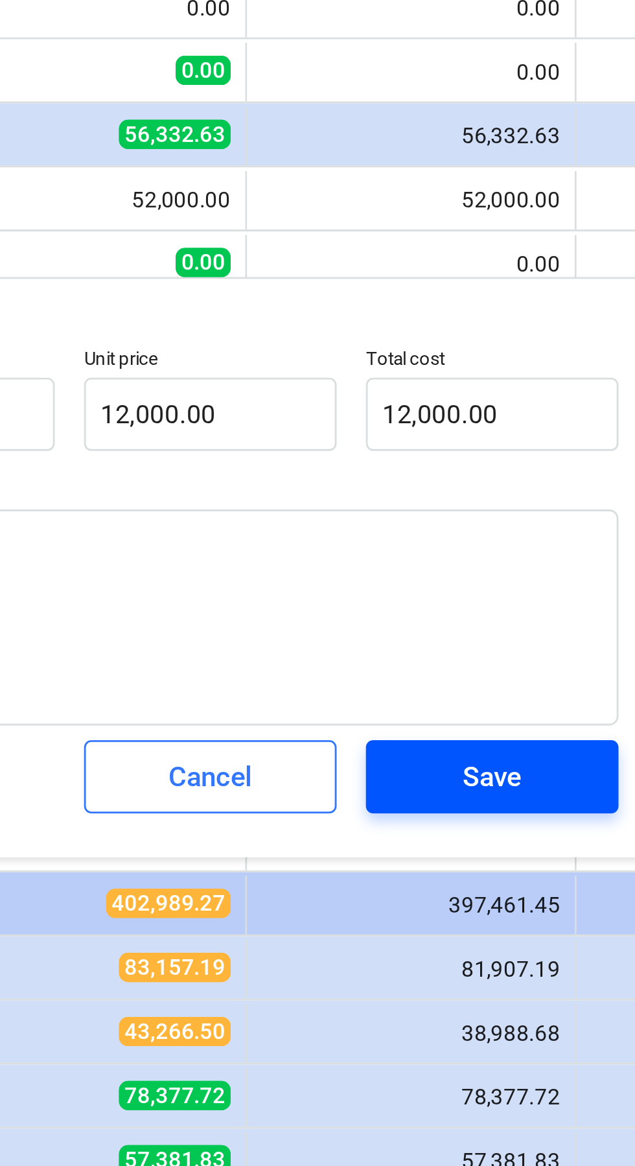
click at [576, 759] on div "Save" at bounding box center [570, 756] width 21 height 17
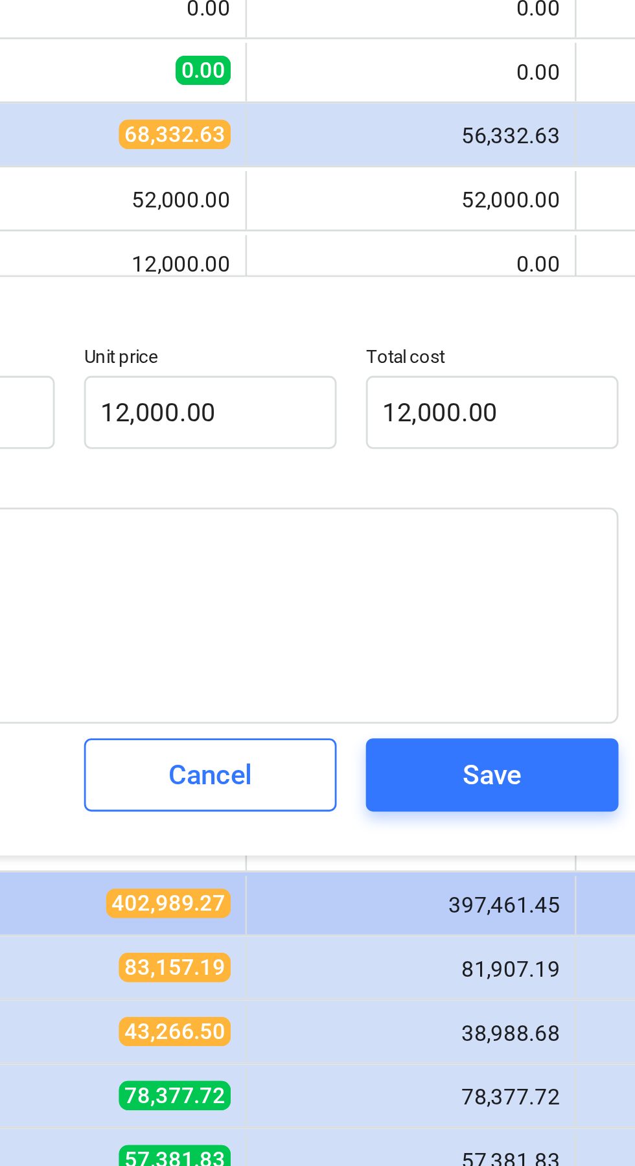
type textarea "x"
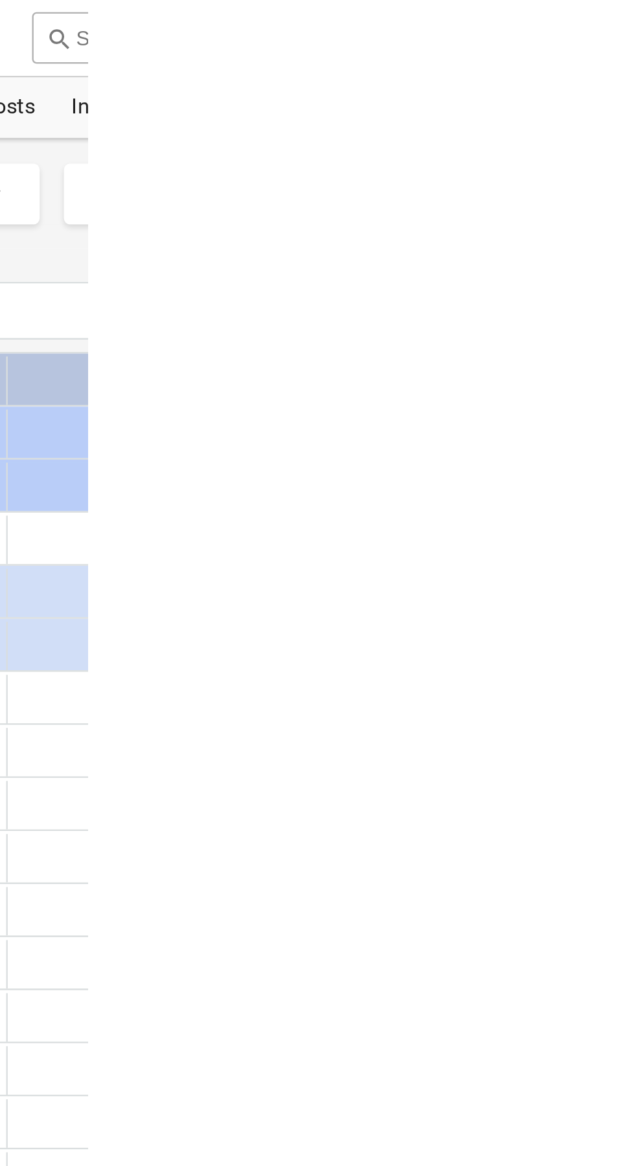
scroll to position [0, 0]
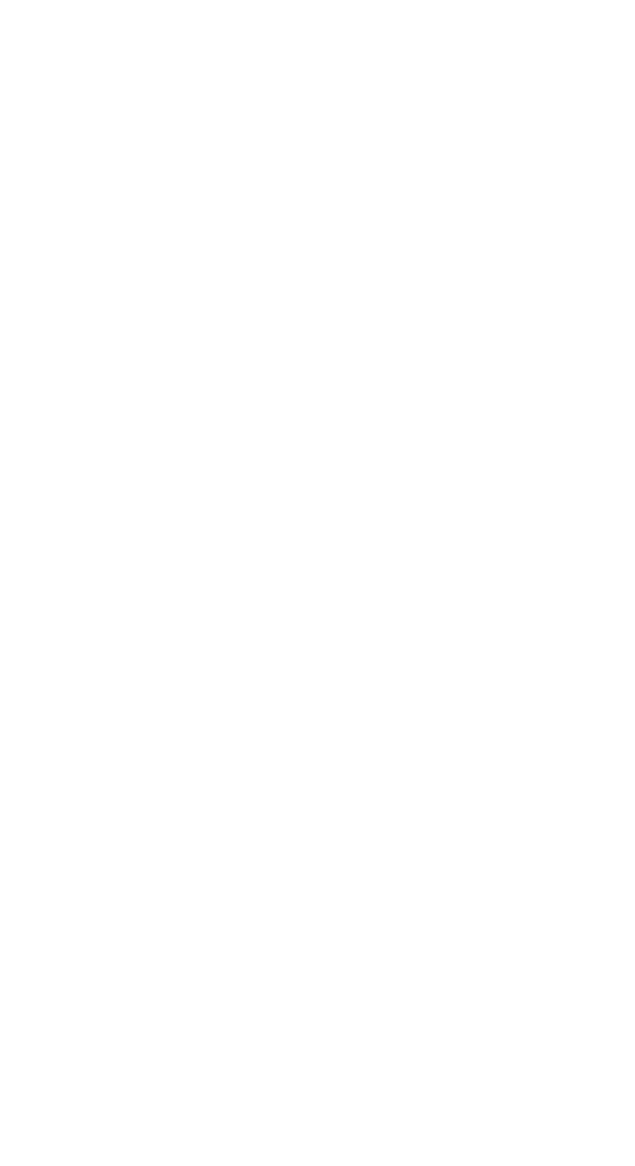
click at [634, 115] on div "Line-item Target budget help Revised budget help Committed costs help Approved …" at bounding box center [442, 113] width 847 height 14
